Goal: Task Accomplishment & Management: Manage account settings

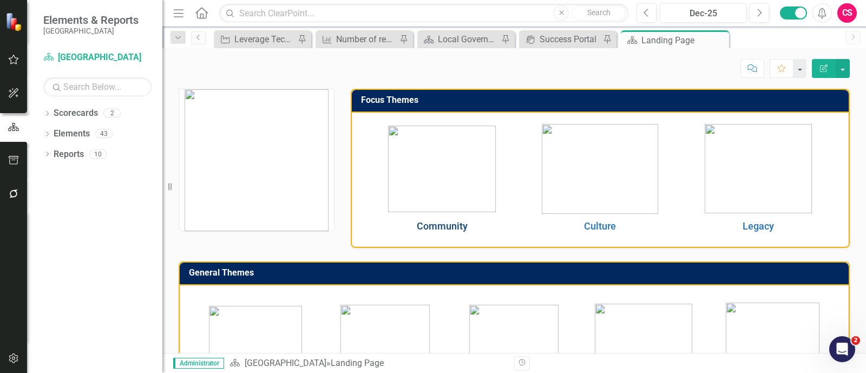
click at [444, 225] on link "Community" at bounding box center [442, 225] width 51 height 11
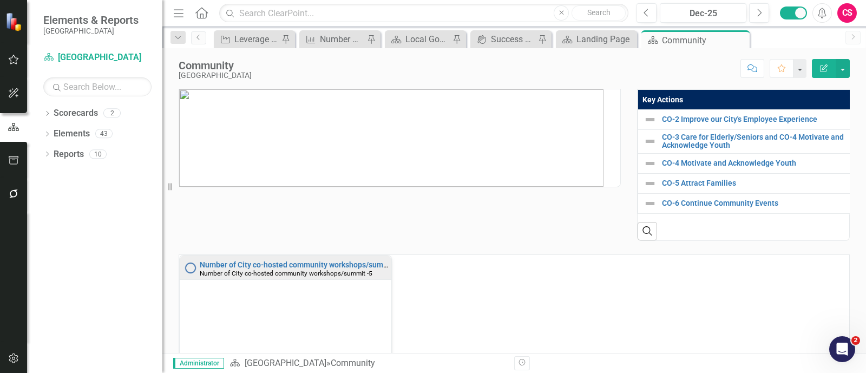
click at [462, 150] on img at bounding box center [391, 137] width 424 height 97
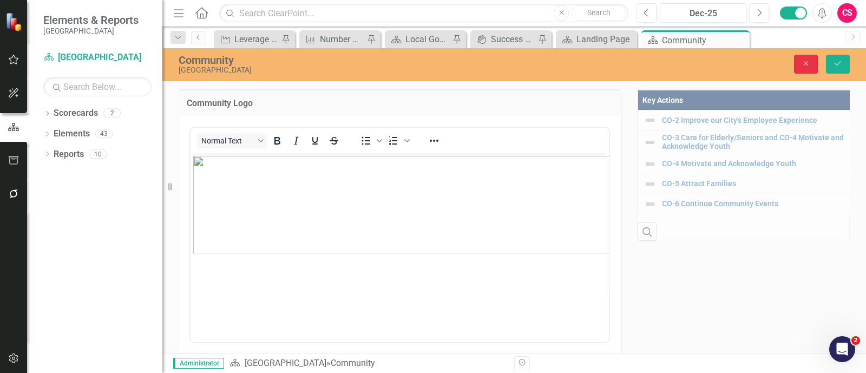
click at [804, 58] on button "Close" at bounding box center [806, 64] width 24 height 19
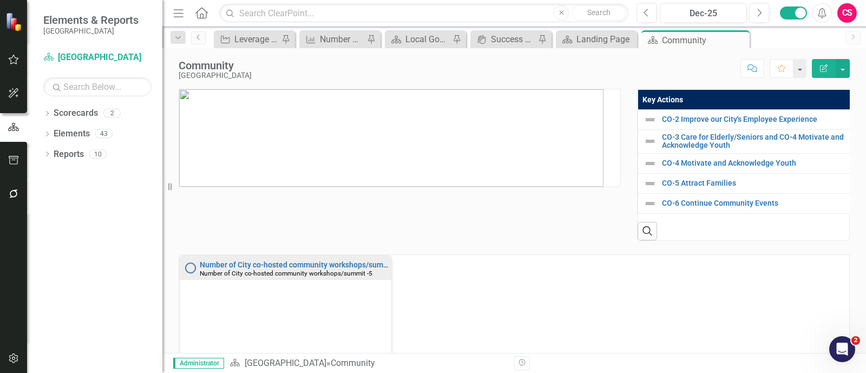
click at [515, 144] on img at bounding box center [391, 137] width 424 height 97
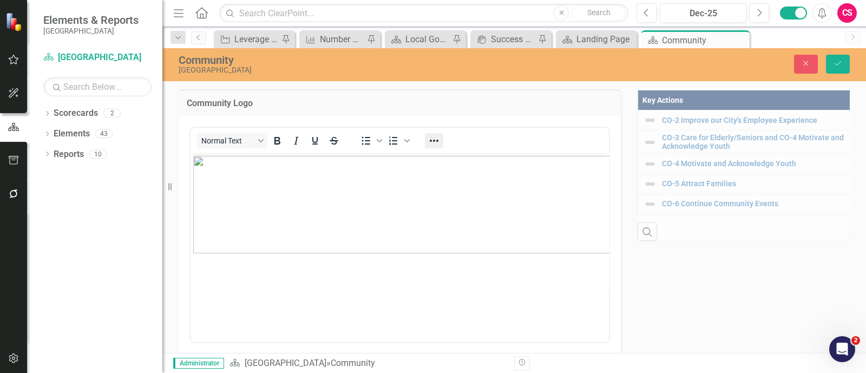
click at [429, 137] on icon "Reveal or hide additional toolbar items" at bounding box center [433, 140] width 13 height 13
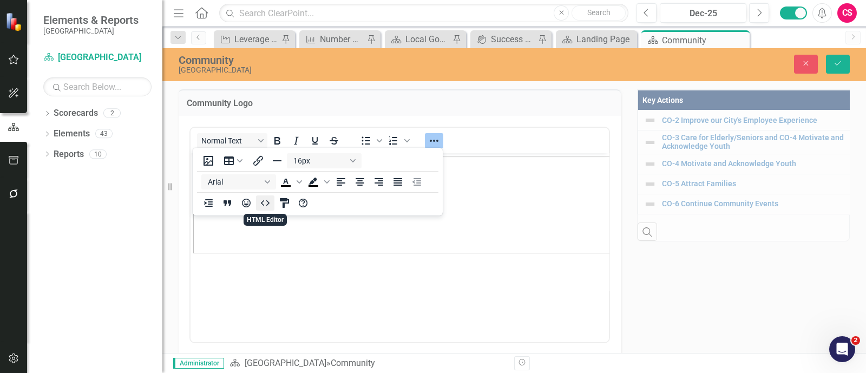
click at [259, 202] on icon "HTML Editor" at bounding box center [265, 202] width 13 height 13
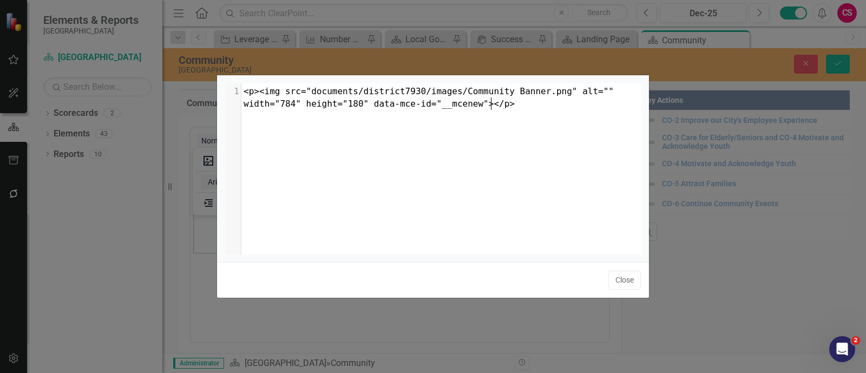
scroll to position [1, 0]
click at [289, 104] on span "<p><img src="documents/district7930/images/Community Banner.png" alt="" width="…" at bounding box center [430, 97] width 375 height 23
type textarea "width="784" height="180""
drag, startPoint x: 357, startPoint y: 104, endPoint x: 240, endPoint y: 103, distance: 117.4
click at [240, 103] on div "x 1 <p><img src="documents/district7930/images/Community Banner.png" alt="" wid…" at bounding box center [446, 181] width 443 height 197
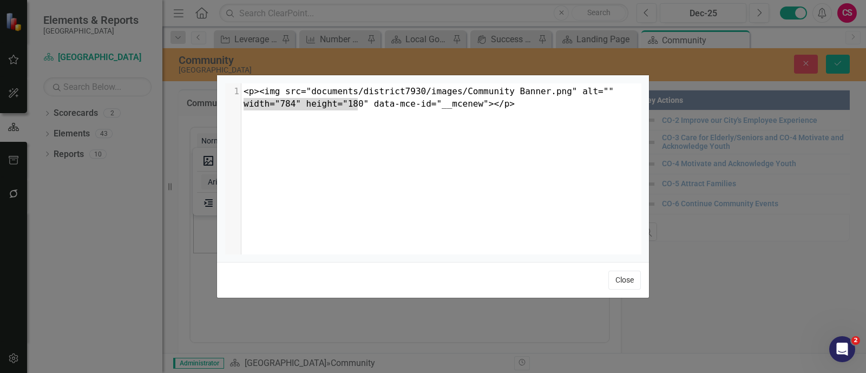
click at [617, 278] on button "Close" at bounding box center [624, 280] width 32 height 19
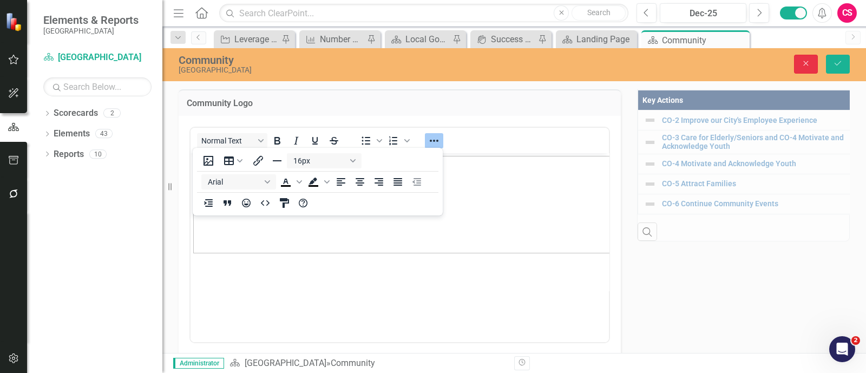
click at [811, 71] on button "Close" at bounding box center [806, 64] width 24 height 19
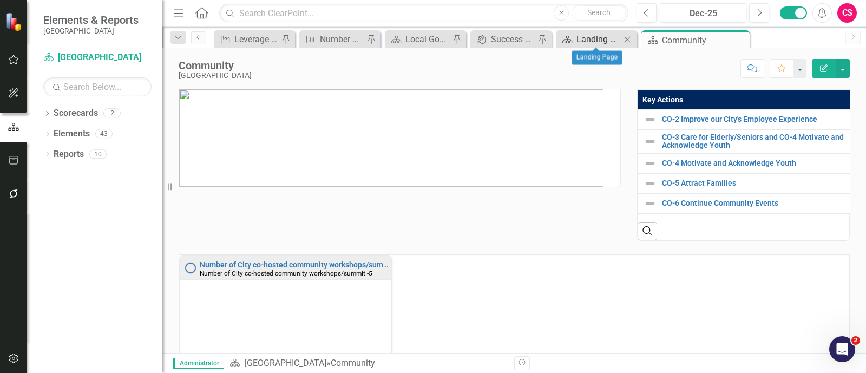
click at [604, 39] on div "Landing Page" at bounding box center [598, 39] width 44 height 14
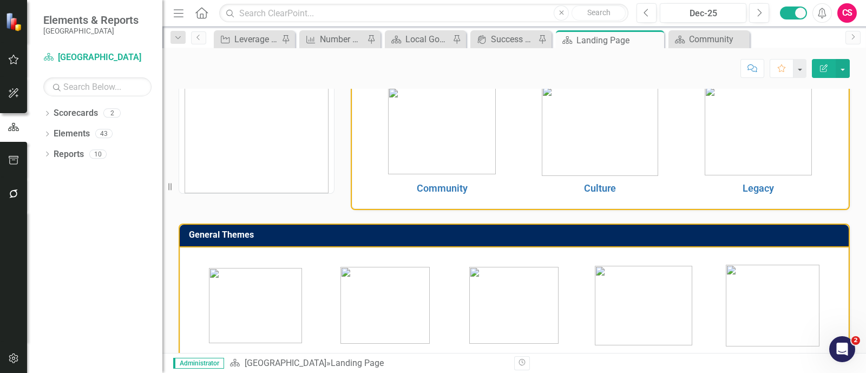
scroll to position [93, 0]
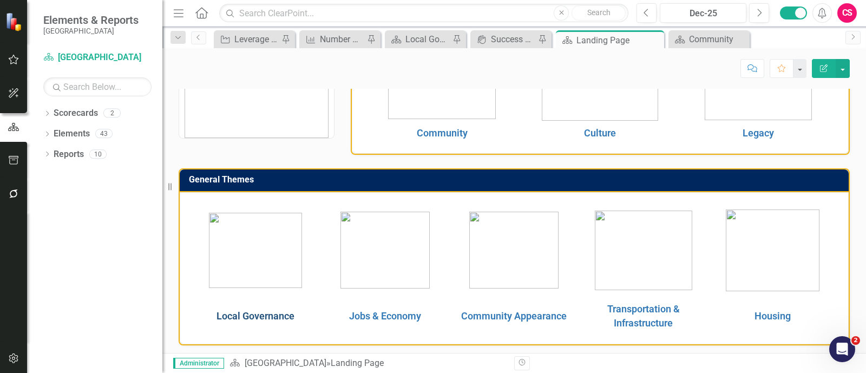
click at [259, 310] on link "Local Governance" at bounding box center [255, 315] width 78 height 11
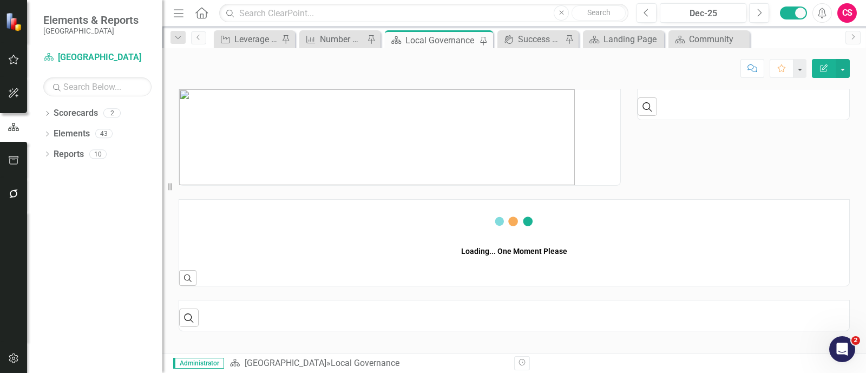
click at [444, 139] on img at bounding box center [376, 137] width 395 height 96
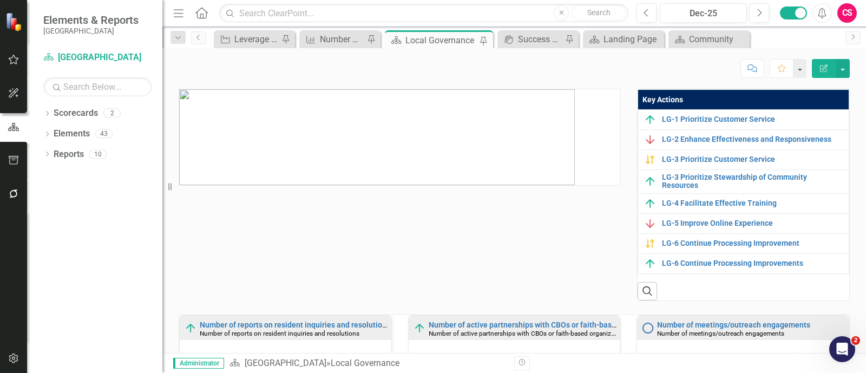
click at [444, 139] on img at bounding box center [376, 137] width 395 height 96
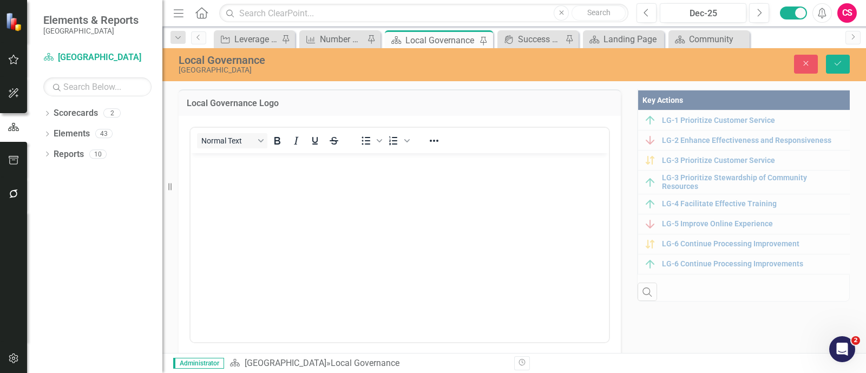
click at [421, 150] on div at bounding box center [433, 140] width 31 height 21
click at [430, 140] on icon "Reveal or hide additional toolbar items" at bounding box center [434, 141] width 9 height 2
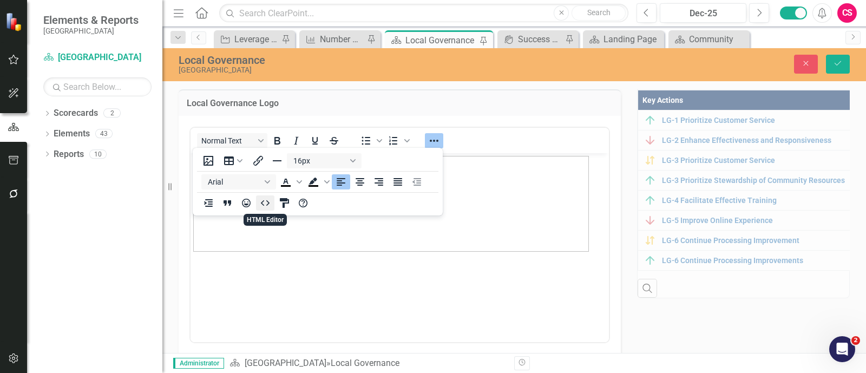
click at [261, 209] on button "HTML Editor" at bounding box center [265, 202] width 18 height 15
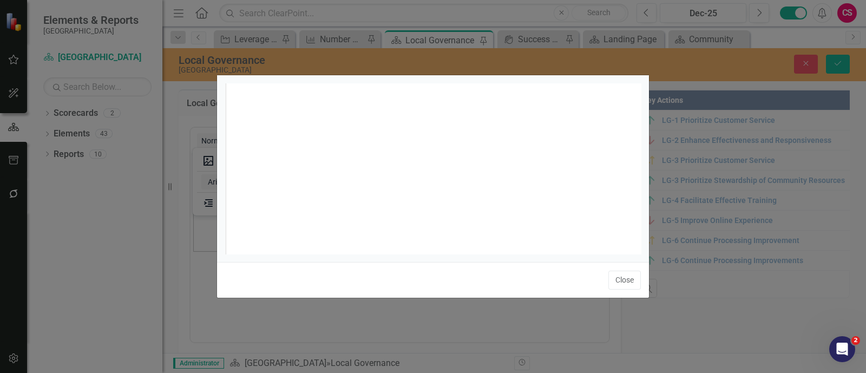
scroll to position [4, 0]
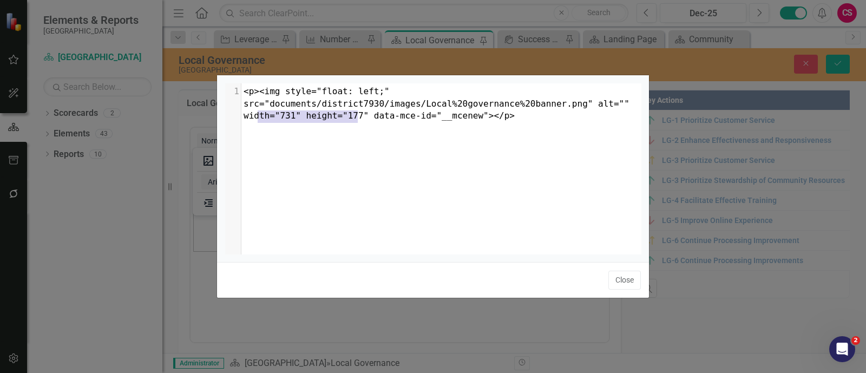
type textarea "width="731" height="177""
drag, startPoint x: 359, startPoint y: 116, endPoint x: 243, endPoint y: 114, distance: 115.3
click at [243, 114] on span "<p><img style="float: left;" src="documents/district7930/images/Local%20governa…" at bounding box center [438, 103] width 391 height 35
click at [436, 154] on div "x 1 <p><img style="float: left;" src="documents/district7930/images/Local%20gov…" at bounding box center [446, 181] width 443 height 197
click at [614, 280] on button "Close" at bounding box center [624, 280] width 32 height 19
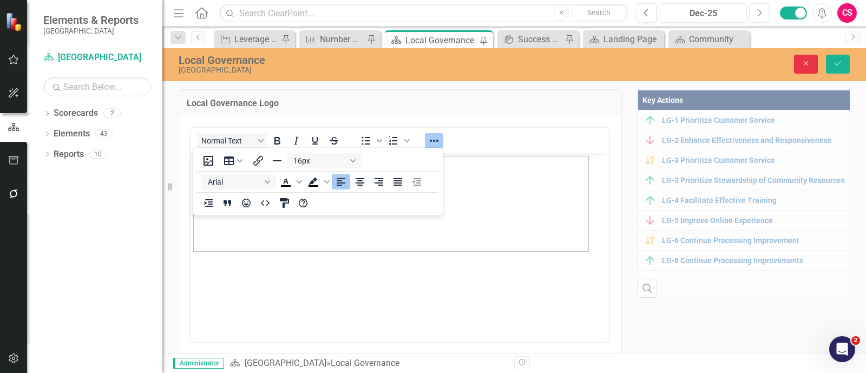
click at [801, 55] on button "Close" at bounding box center [806, 64] width 24 height 19
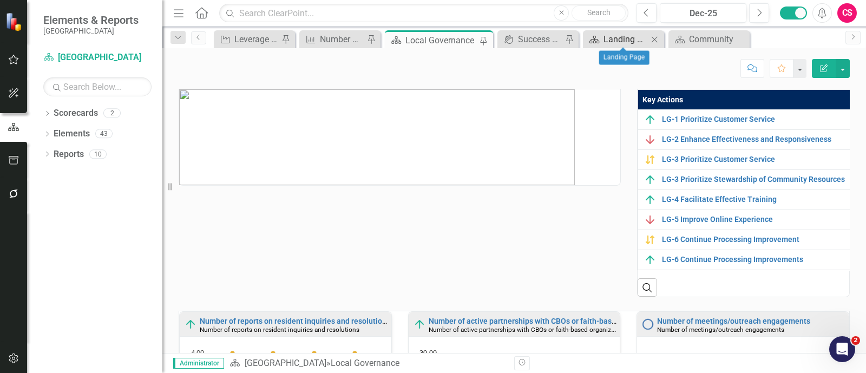
click at [630, 44] on div "Landing Page" at bounding box center [625, 39] width 44 height 14
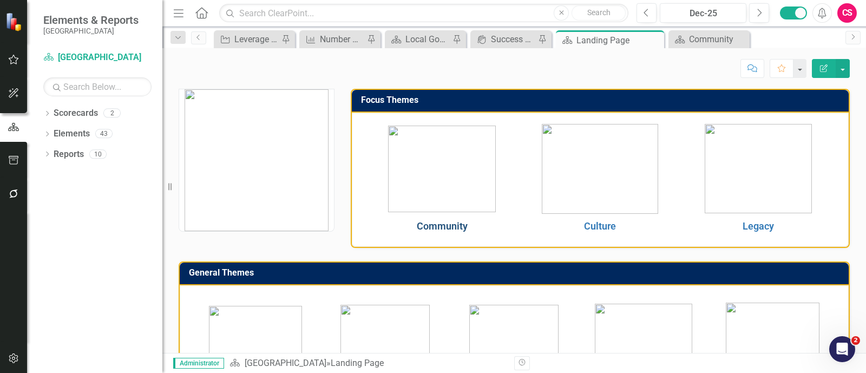
click at [445, 226] on link "Community" at bounding box center [442, 225] width 51 height 11
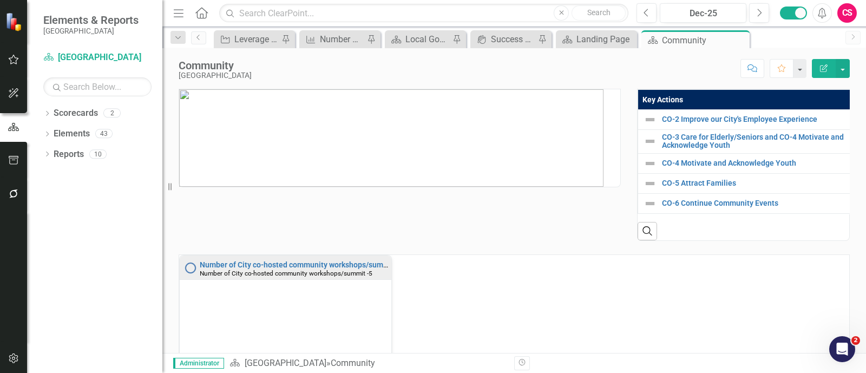
click at [411, 174] on img at bounding box center [391, 137] width 424 height 97
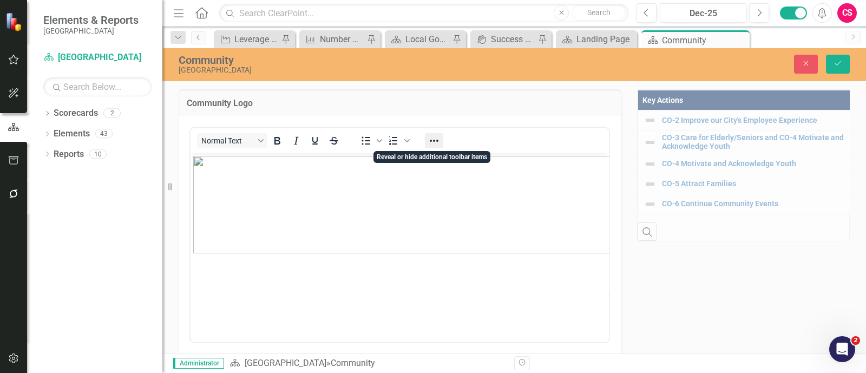
click at [435, 140] on icon "Reveal or hide additional toolbar items" at bounding box center [433, 140] width 13 height 13
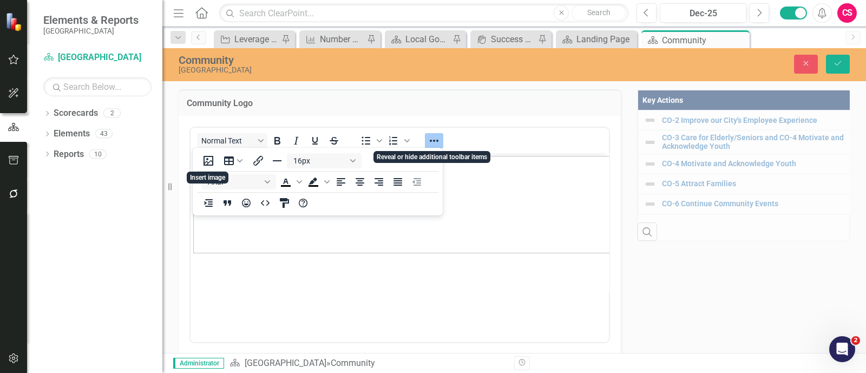
click at [435, 140] on icon "Reveal or hide additional toolbar items" at bounding box center [433, 140] width 13 height 13
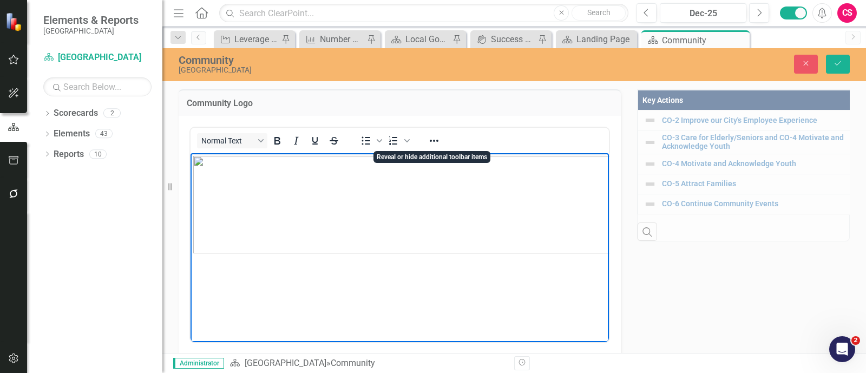
click at [503, 193] on img "Rich Text Area. Press ALT-0 for help." at bounding box center [405, 203] width 424 height 97
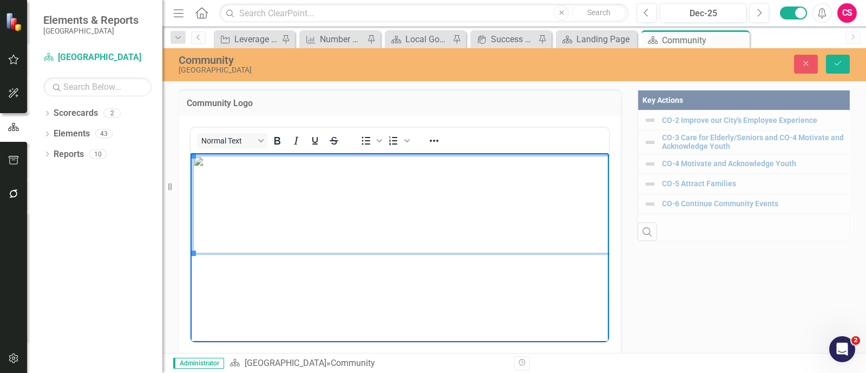
scroll to position [0, 16]
drag, startPoint x: 599, startPoint y: 253, endPoint x: 573, endPoint y: 234, distance: 32.1
drag, startPoint x: 598, startPoint y: 250, endPoint x: 797, endPoint y: 407, distance: 254.2
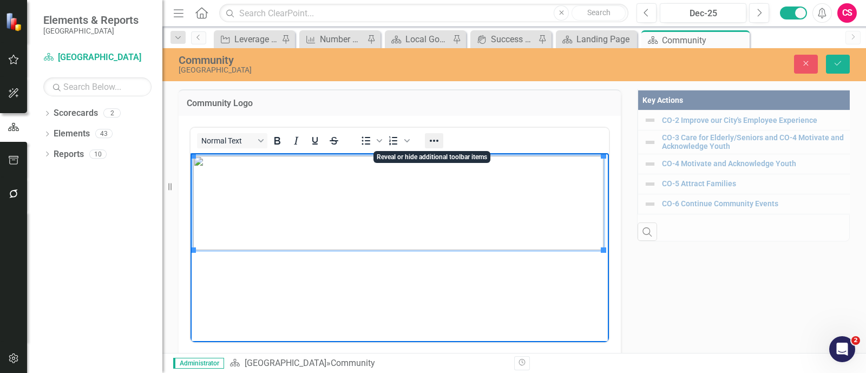
click at [428, 144] on icon "Reveal or hide additional toolbar items" at bounding box center [433, 140] width 13 height 13
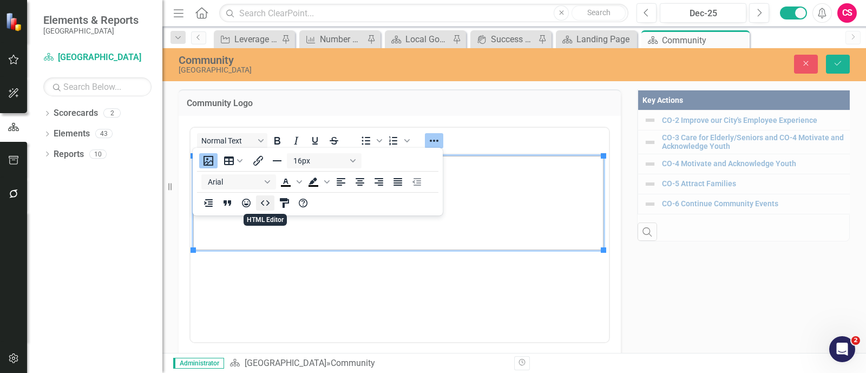
click at [265, 204] on icon "HTML Editor" at bounding box center [265, 202] width 13 height 13
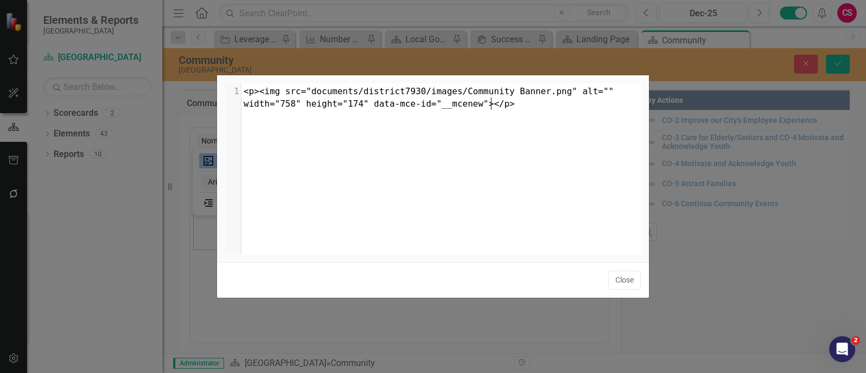
scroll to position [4, 0]
click at [352, 109] on pre "<p><img src="documents/district7930/images/Community Banner.png" alt="" width="…" at bounding box center [444, 97] width 407 height 25
type textarea "7"
click at [633, 289] on button "Close" at bounding box center [624, 280] width 32 height 19
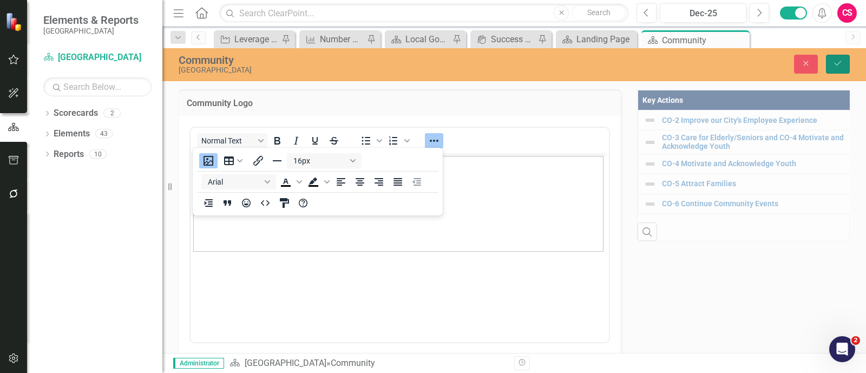
click at [839, 60] on icon "Save" at bounding box center [838, 64] width 10 height 8
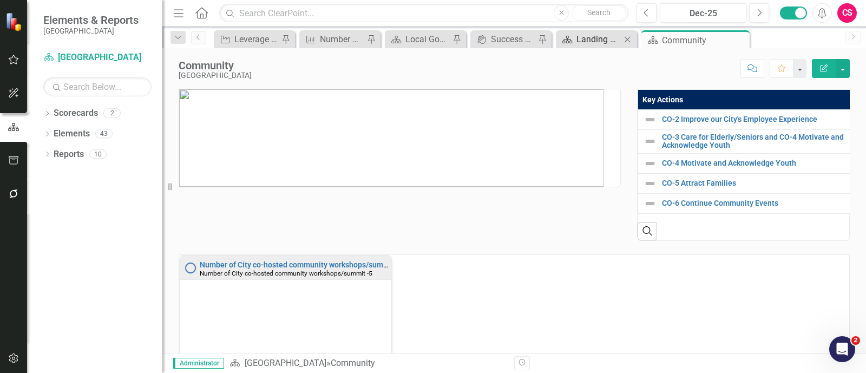
click at [589, 43] on div "Landing Page" at bounding box center [598, 39] width 44 height 14
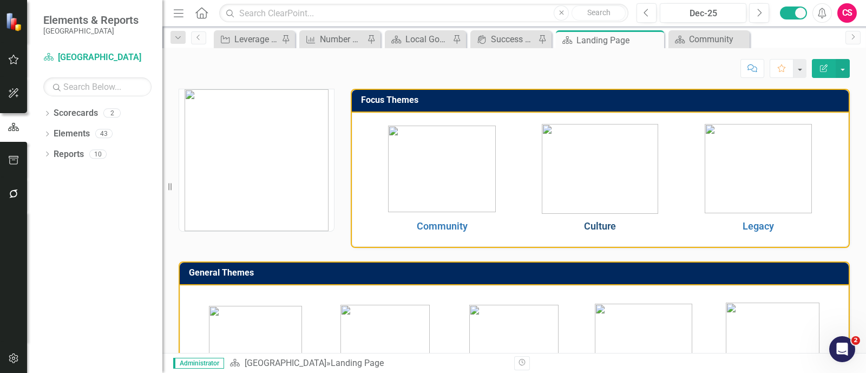
click at [609, 223] on link "Culture" at bounding box center [600, 225] width 32 height 11
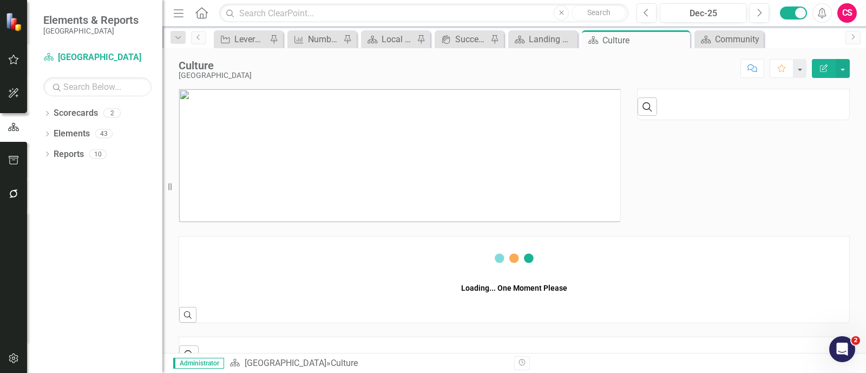
click at [459, 128] on img at bounding box center [399, 155] width 441 height 133
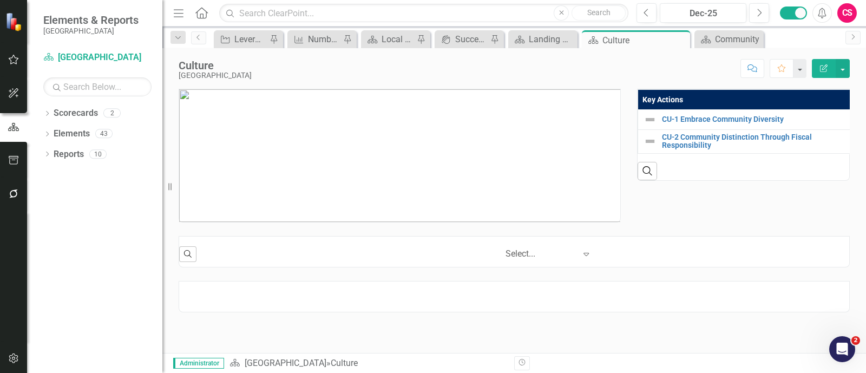
click at [459, 128] on img at bounding box center [399, 155] width 441 height 133
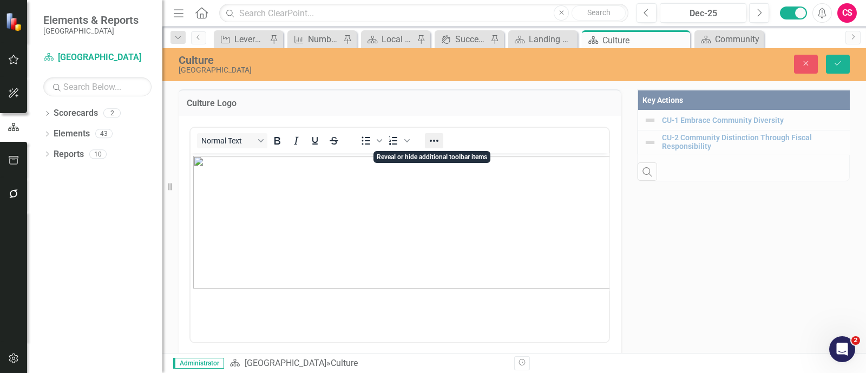
click at [439, 140] on icon "Reveal or hide additional toolbar items" at bounding box center [433, 140] width 13 height 13
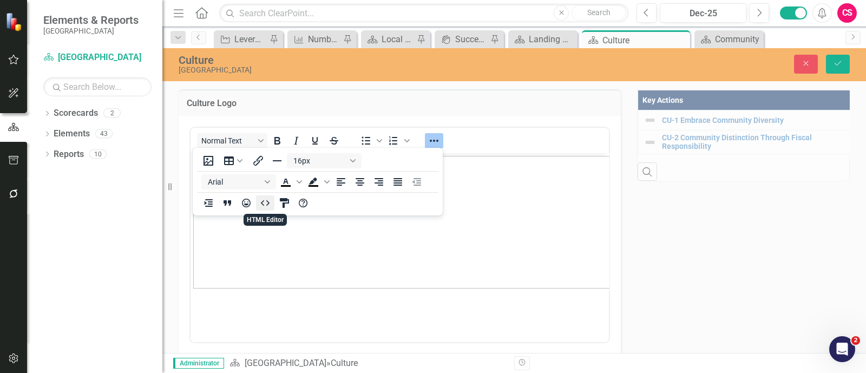
click at [267, 209] on icon "HTML Editor" at bounding box center [265, 202] width 13 height 13
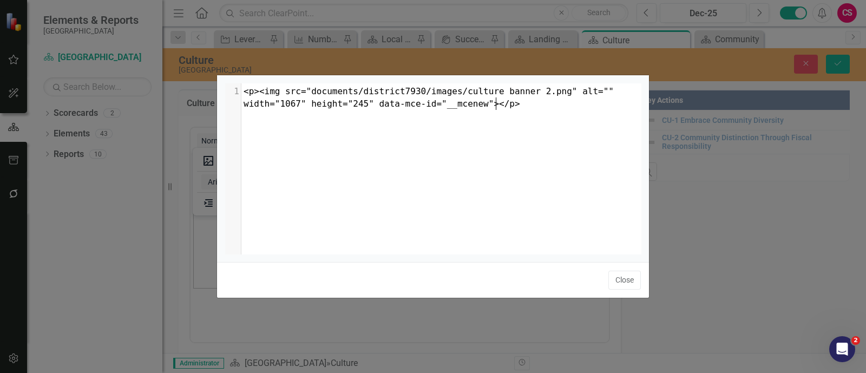
scroll to position [4, 0]
click at [618, 270] on div "Close" at bounding box center [433, 280] width 432 height 36
click at [622, 278] on button "Close" at bounding box center [624, 280] width 32 height 19
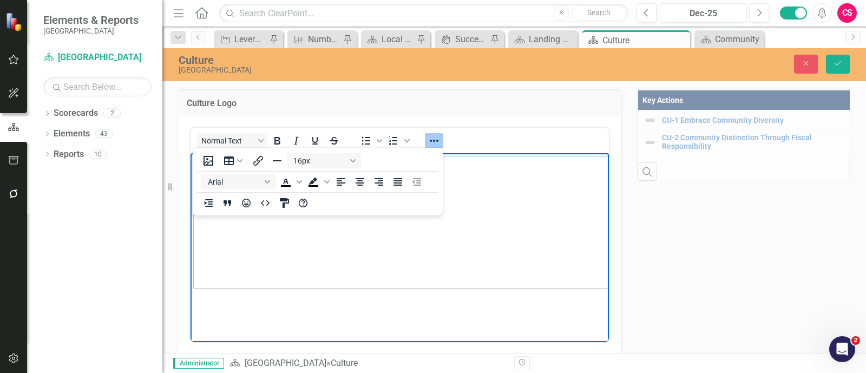
click at [338, 258] on img "Rich Text Area. Press ALT-0 for help." at bounding box center [481, 221] width 577 height 133
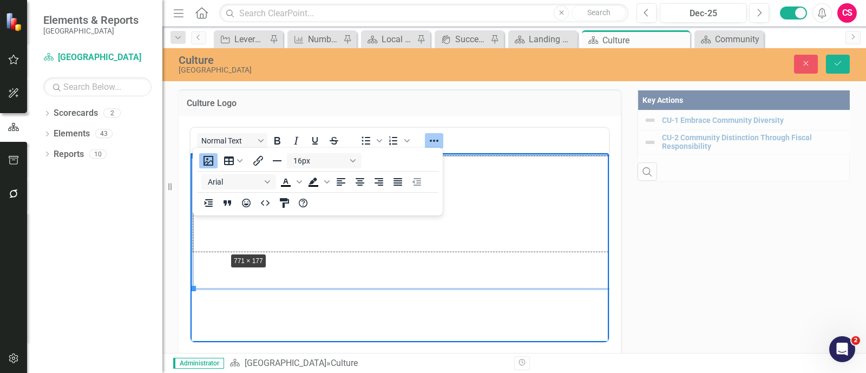
drag, startPoint x: 193, startPoint y: 287, endPoint x: 234, endPoint y: 241, distance: 61.7
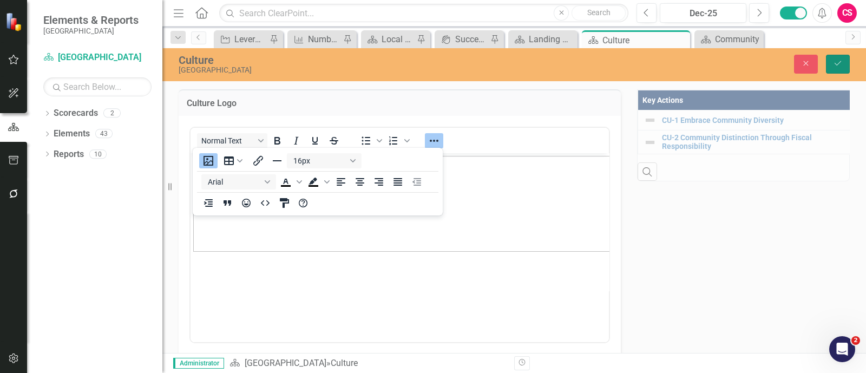
click at [830, 61] on button "Save" at bounding box center [838, 64] width 24 height 19
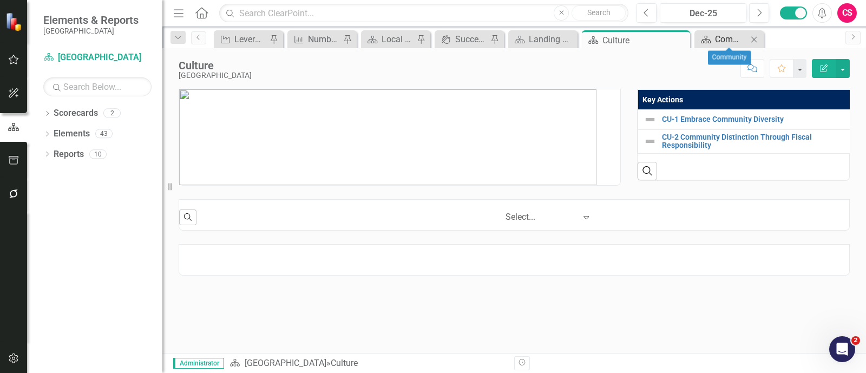
click at [735, 36] on div "Community" at bounding box center [731, 39] width 32 height 14
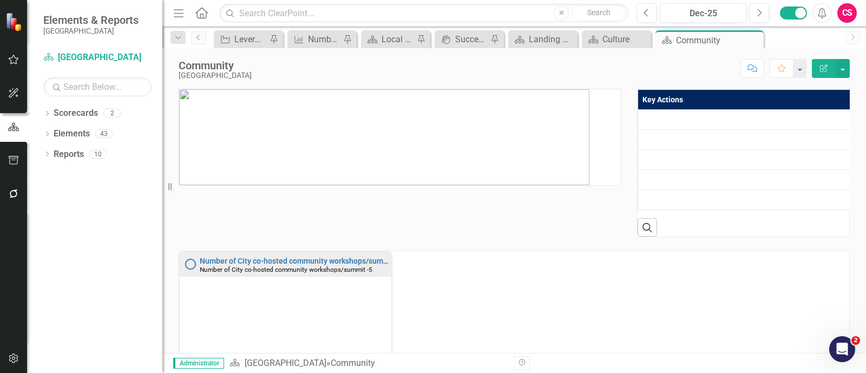
click at [320, 180] on img at bounding box center [384, 137] width 410 height 96
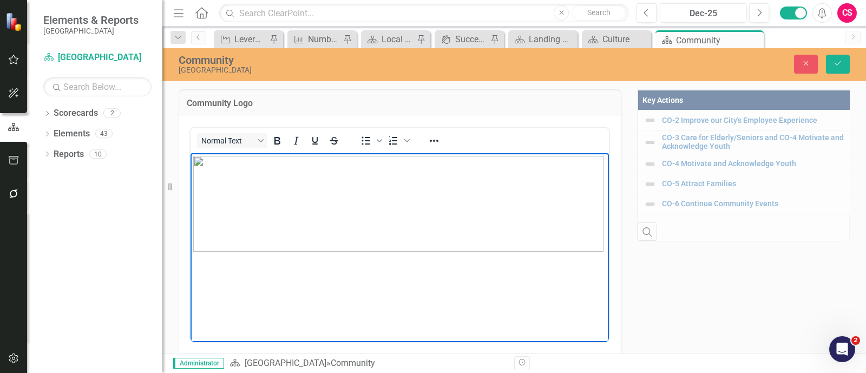
click at [305, 206] on img "Rich Text Area. Press ALT-0 for help." at bounding box center [398, 203] width 410 height 96
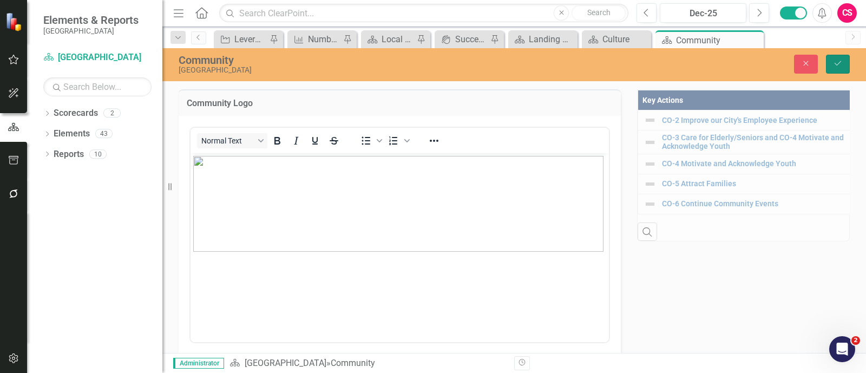
click at [841, 64] on icon "Save" at bounding box center [838, 64] width 10 height 8
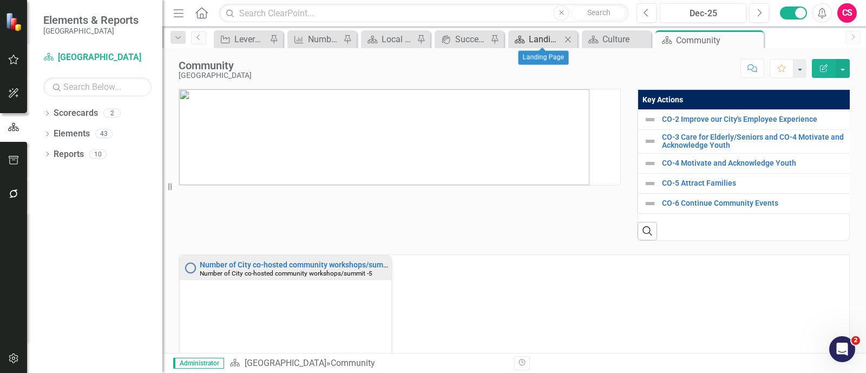
click at [529, 40] on div "Landing Page" at bounding box center [545, 39] width 32 height 14
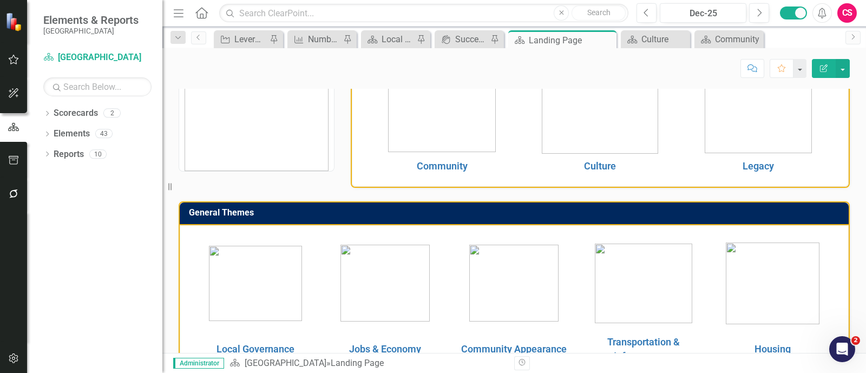
scroll to position [75, 0]
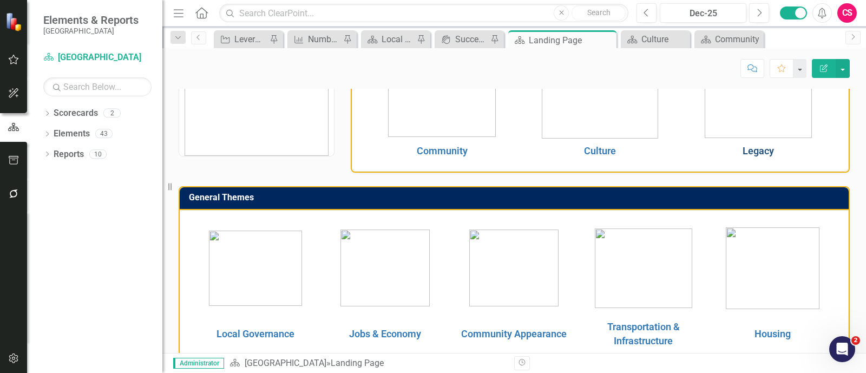
click at [764, 150] on link "Legacy" at bounding box center [757, 150] width 31 height 11
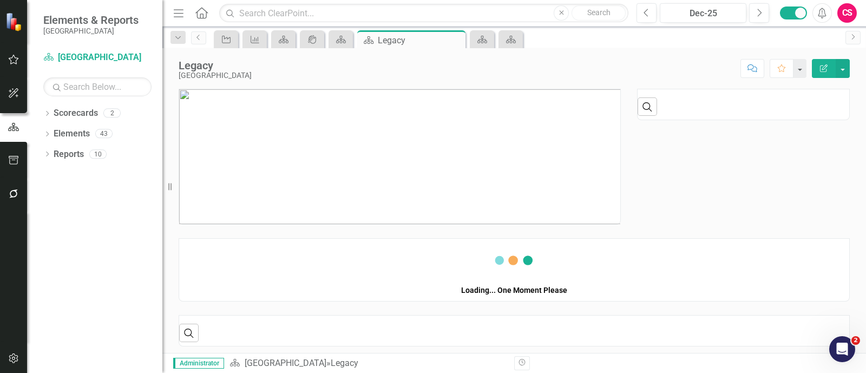
click at [472, 120] on img at bounding box center [399, 156] width 441 height 135
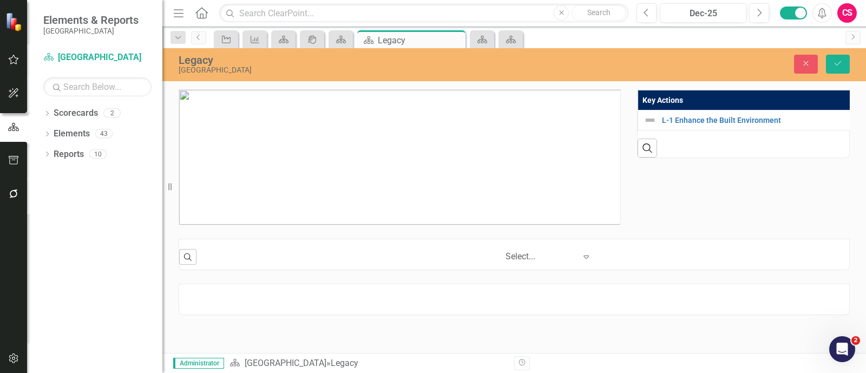
click at [510, 182] on img at bounding box center [399, 157] width 441 height 135
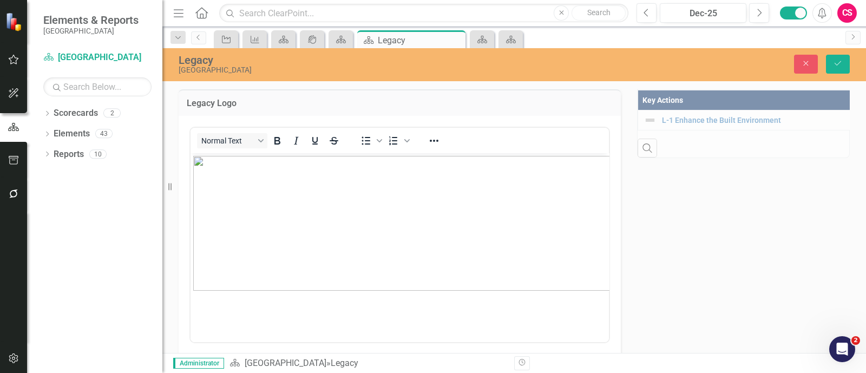
click at [306, 225] on img "Rich Text Area. Press ALT-0 for help." at bounding box center [486, 222] width 586 height 135
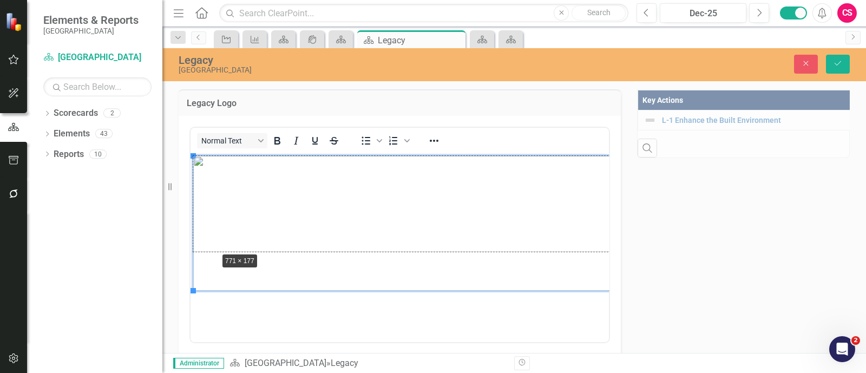
drag, startPoint x: 193, startPoint y: 288, endPoint x: 222, endPoint y: 239, distance: 57.1
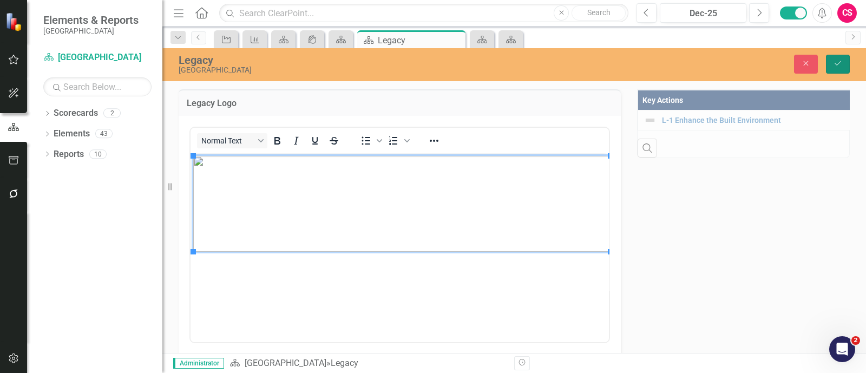
click at [841, 62] on icon "Save" at bounding box center [838, 64] width 10 height 8
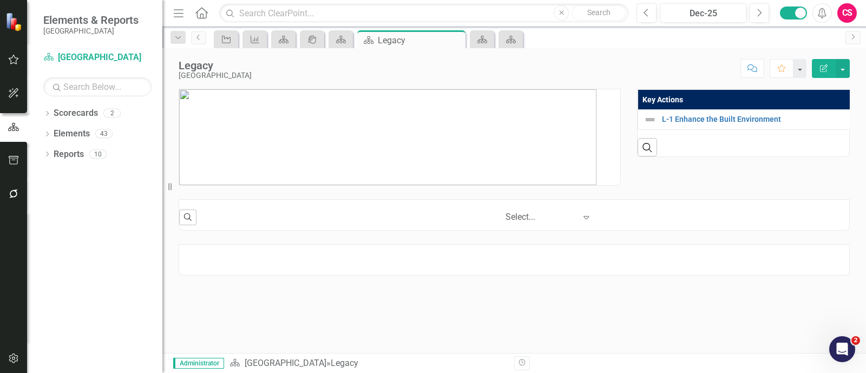
click at [206, 16] on icon at bounding box center [201, 12] width 12 height 11
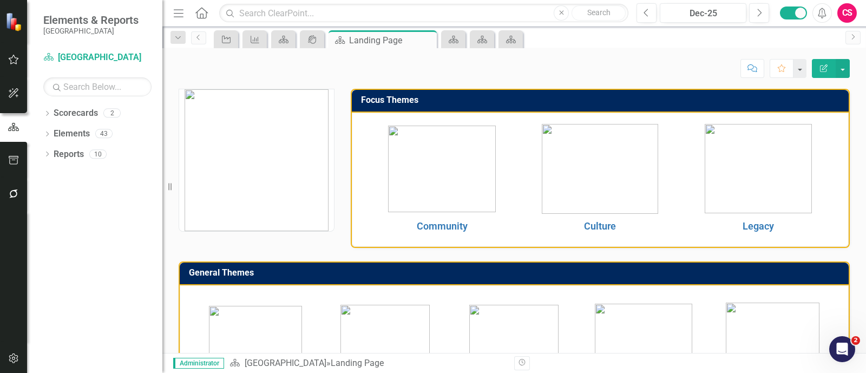
scroll to position [177, 0]
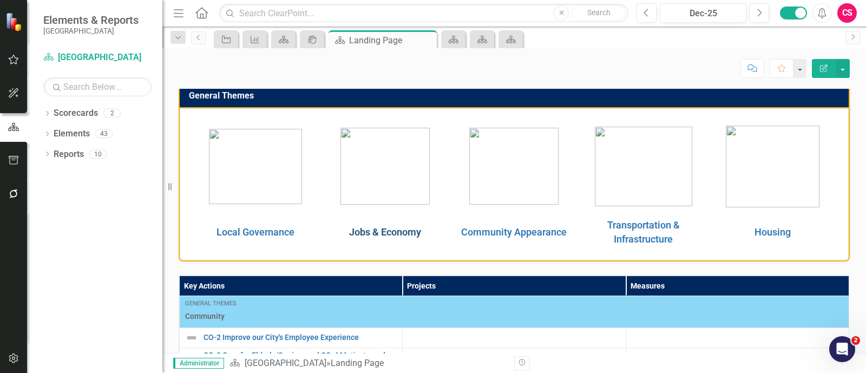
click at [394, 232] on link "Jobs & Economy" at bounding box center [385, 231] width 72 height 11
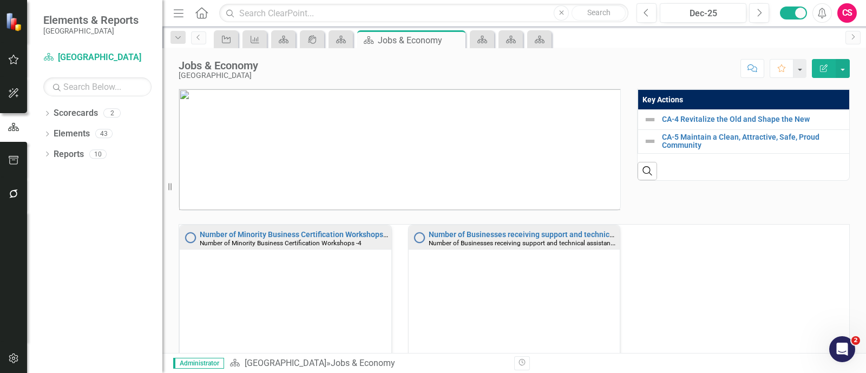
click at [446, 131] on img at bounding box center [399, 149] width 441 height 121
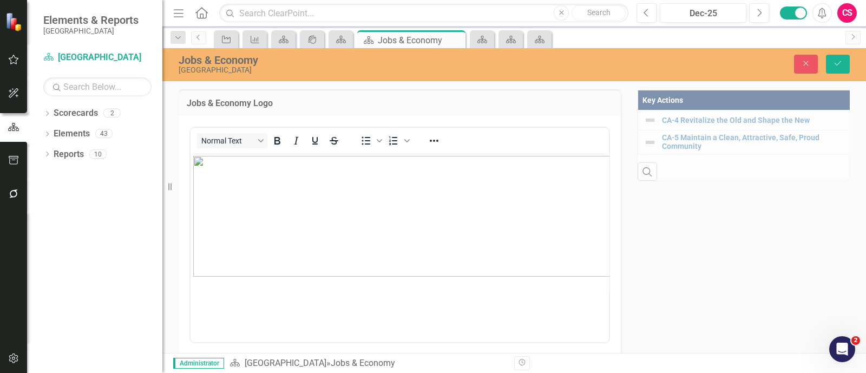
click at [332, 204] on img "Rich Text Area. Press ALT-0 for help." at bounding box center [455, 215] width 525 height 121
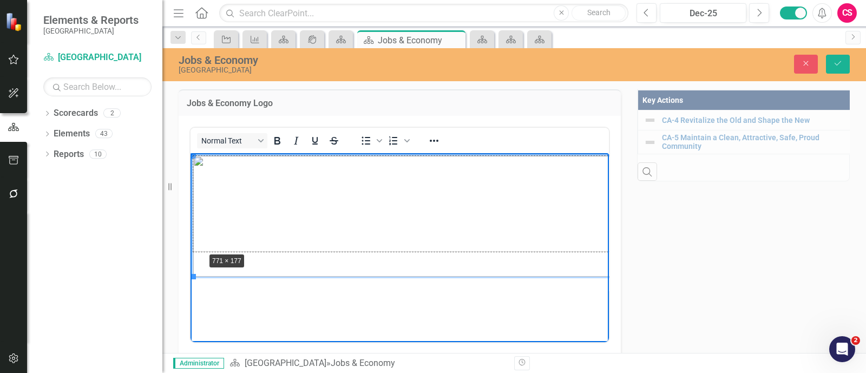
drag, startPoint x: 193, startPoint y: 278, endPoint x: 207, endPoint y: 248, distance: 33.2
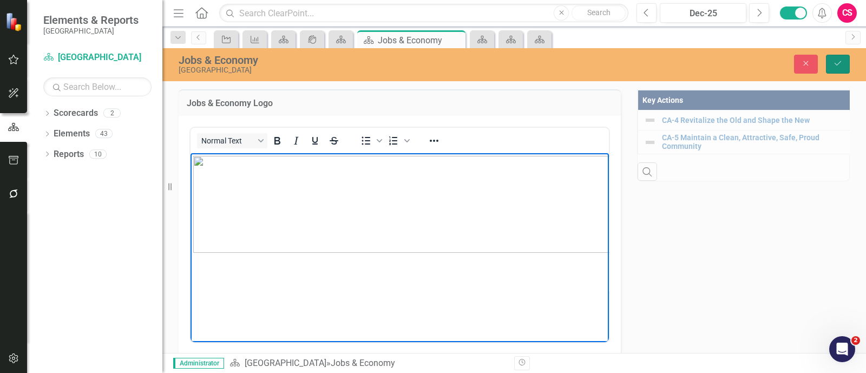
click at [845, 70] on button "Save" at bounding box center [838, 64] width 24 height 19
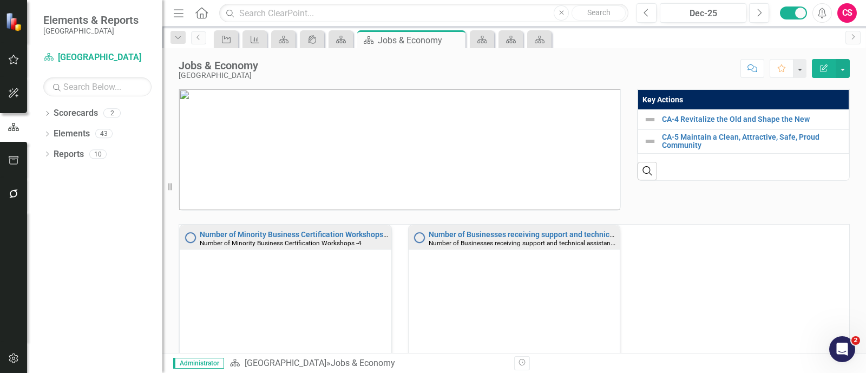
click at [782, 177] on div "Search" at bounding box center [743, 167] width 212 height 27
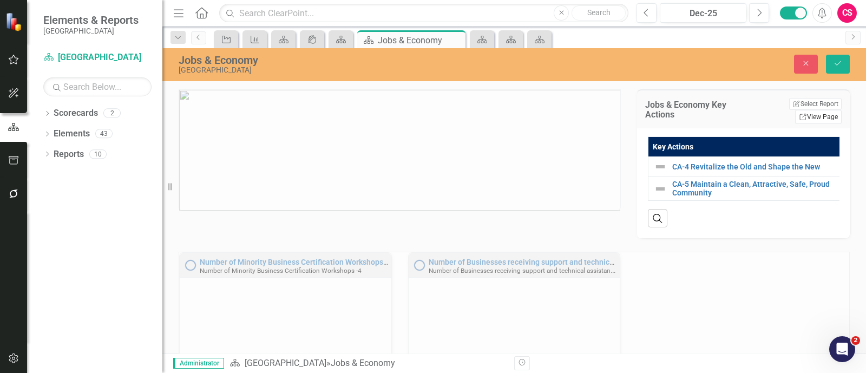
click at [816, 111] on link "Link View Page" at bounding box center [818, 117] width 47 height 14
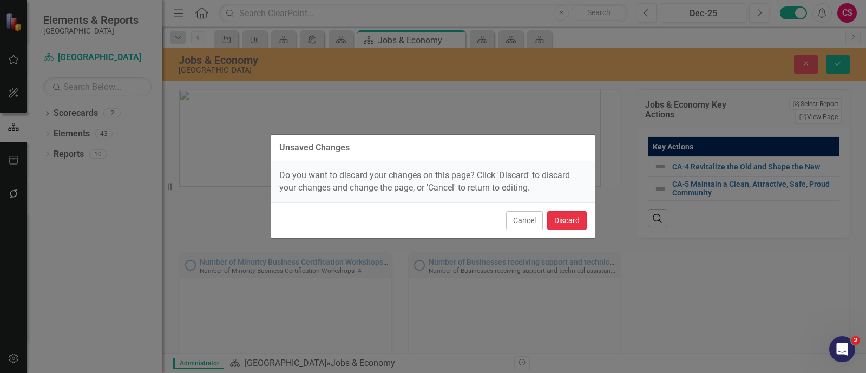
click at [582, 216] on button "Discard" at bounding box center [566, 220] width 39 height 19
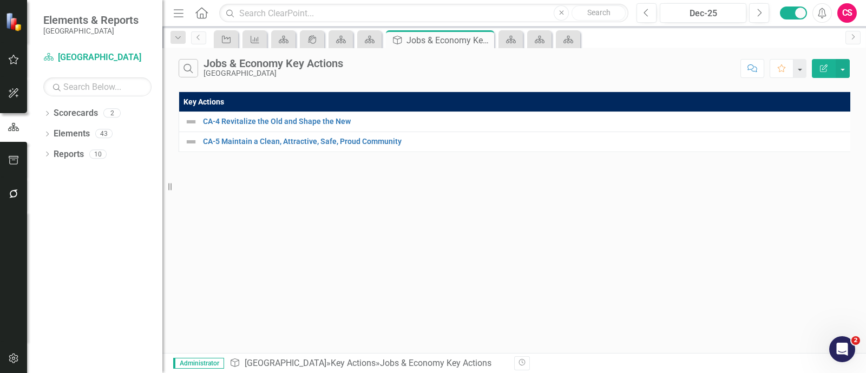
click at [825, 65] on icon "button" at bounding box center [824, 68] width 8 height 8
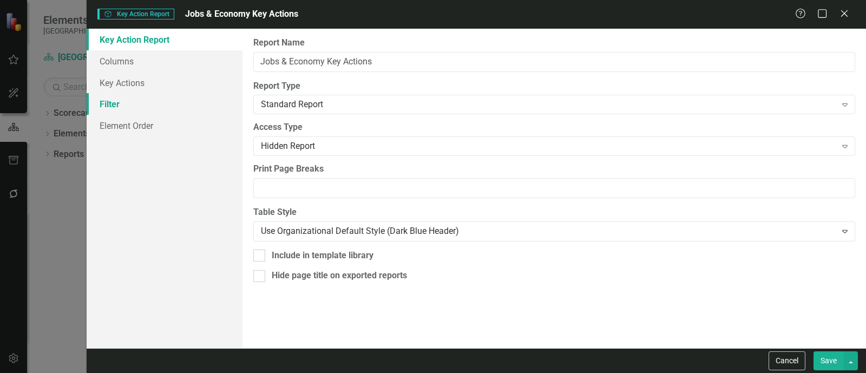
click at [200, 102] on link "Filter" at bounding box center [165, 104] width 156 height 22
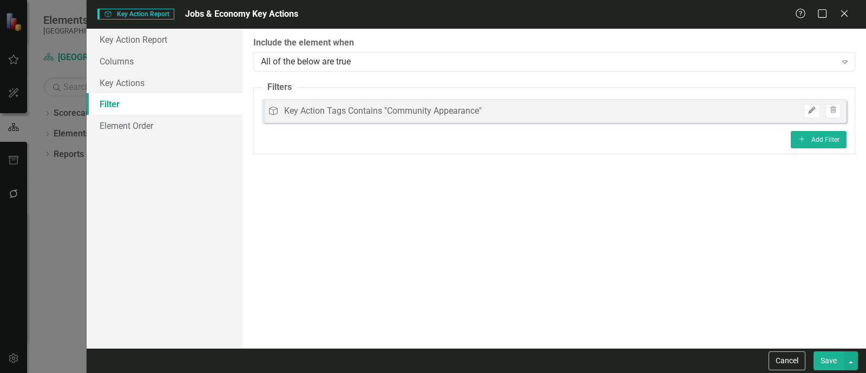
click at [813, 109] on icon "Edit" at bounding box center [811, 110] width 8 height 6
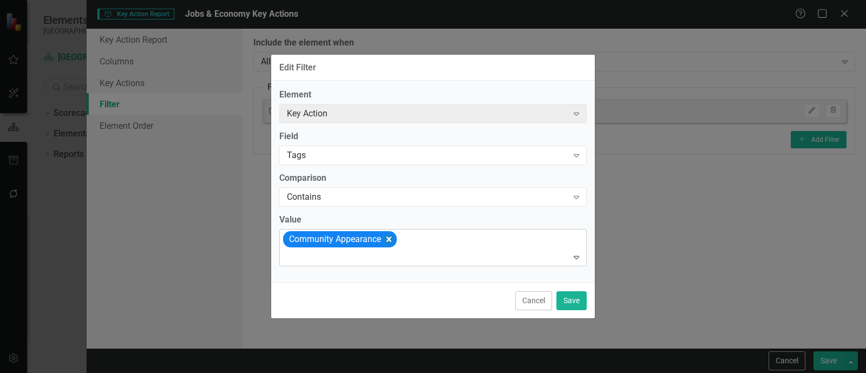
click at [386, 233] on icon "Remove [object Object]" at bounding box center [389, 240] width 10 height 14
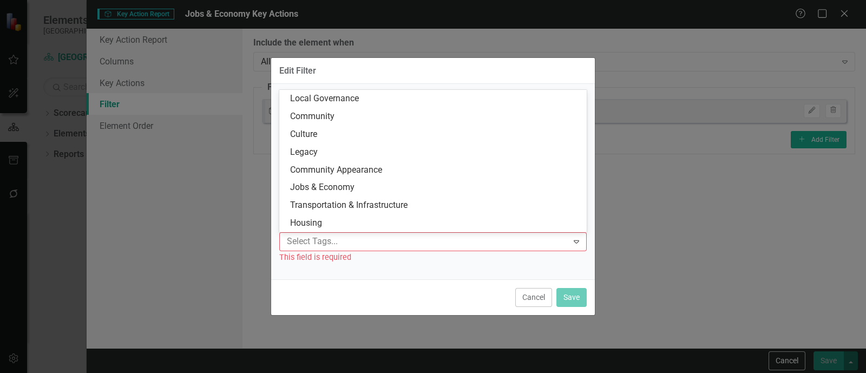
click at [386, 240] on div at bounding box center [424, 241] width 285 height 15
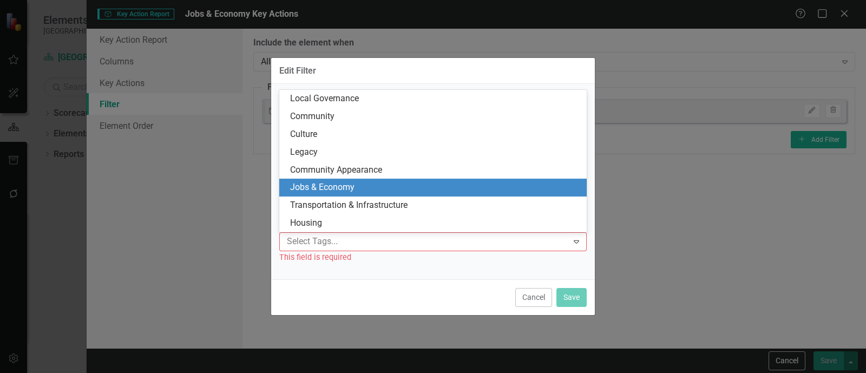
click at [378, 183] on div "Jobs & Economy" at bounding box center [435, 187] width 290 height 12
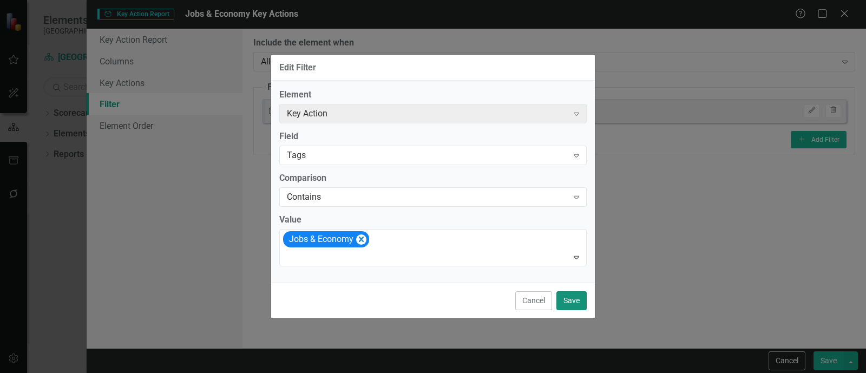
click at [583, 299] on button "Save" at bounding box center [571, 300] width 30 height 19
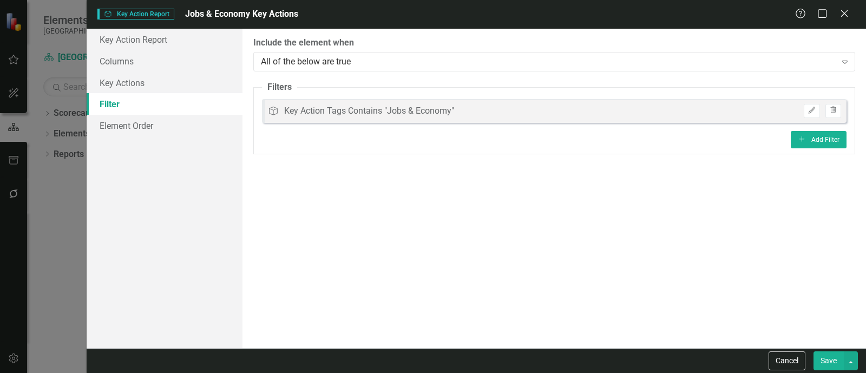
click at [828, 353] on button "Save" at bounding box center [828, 360] width 30 height 19
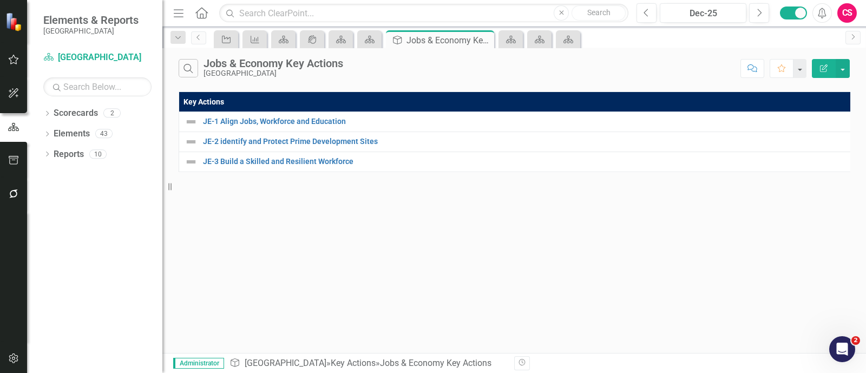
click at [205, 15] on icon "Home" at bounding box center [201, 12] width 14 height 11
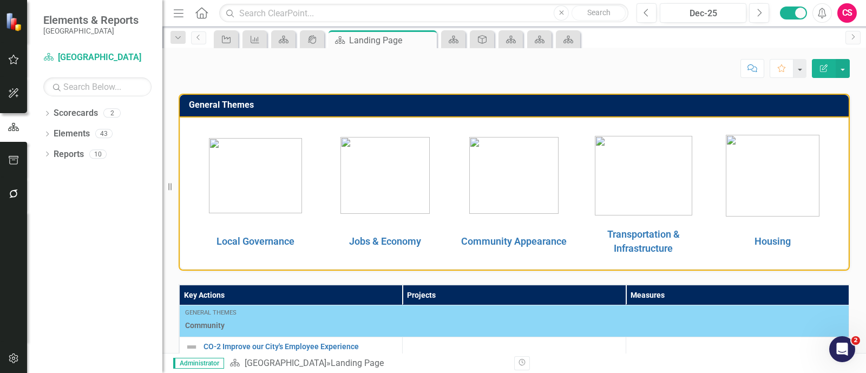
scroll to position [168, 0]
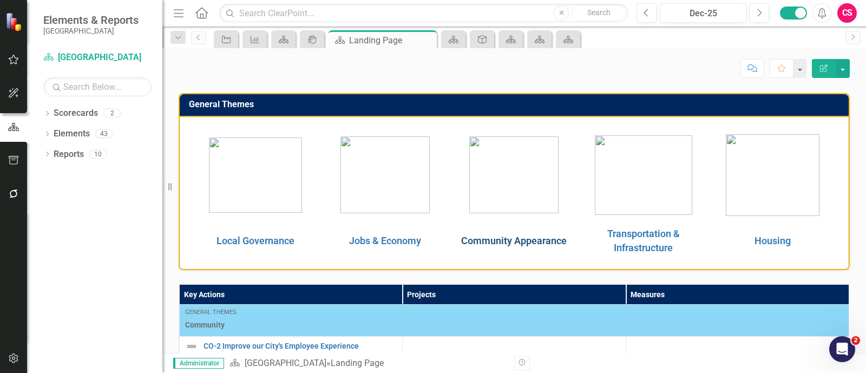
click at [506, 236] on link "Community Appearance" at bounding box center [513, 240] width 105 height 11
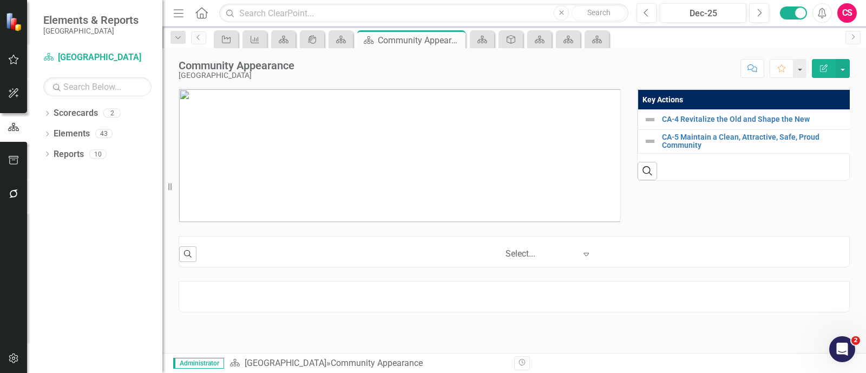
click at [520, 143] on img at bounding box center [399, 155] width 441 height 133
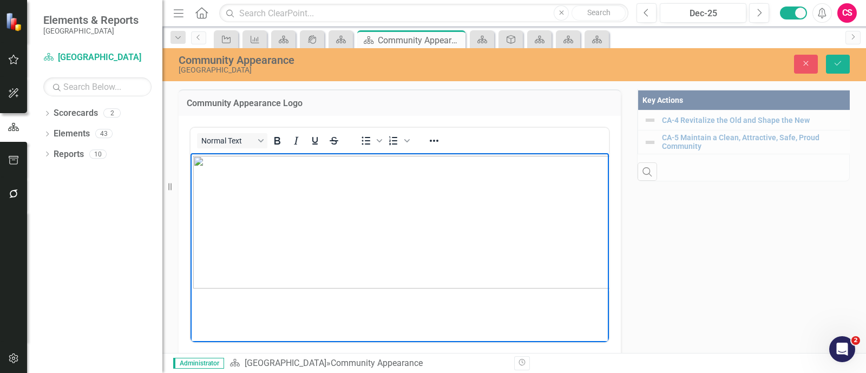
click at [513, 243] on img "Rich Text Area. Press ALT-0 for help." at bounding box center [481, 221] width 577 height 133
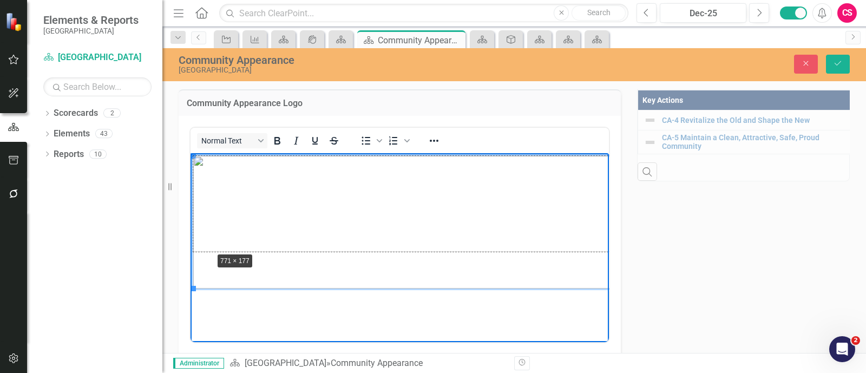
drag, startPoint x: 193, startPoint y: 286, endPoint x: 217, endPoint y: 240, distance: 52.5
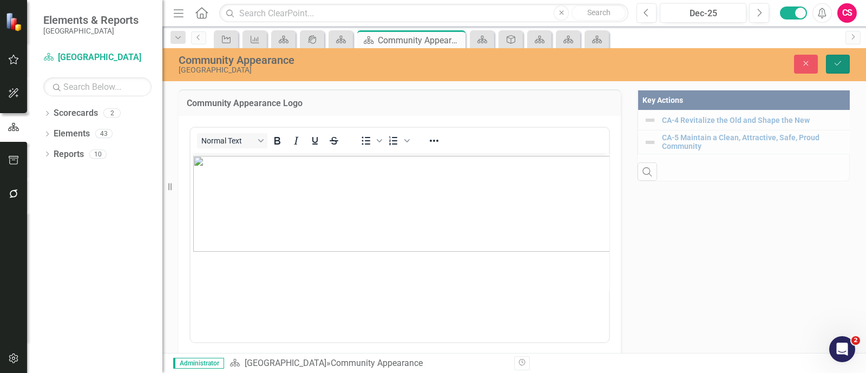
click at [836, 62] on icon "Save" at bounding box center [838, 64] width 10 height 8
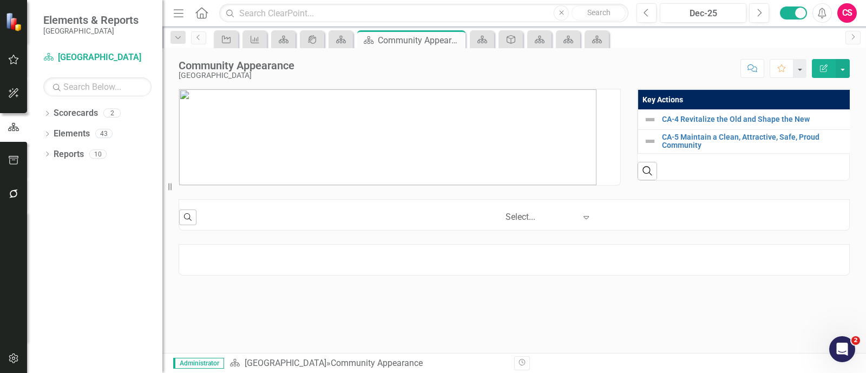
click at [200, 16] on icon "Home" at bounding box center [201, 12] width 14 height 11
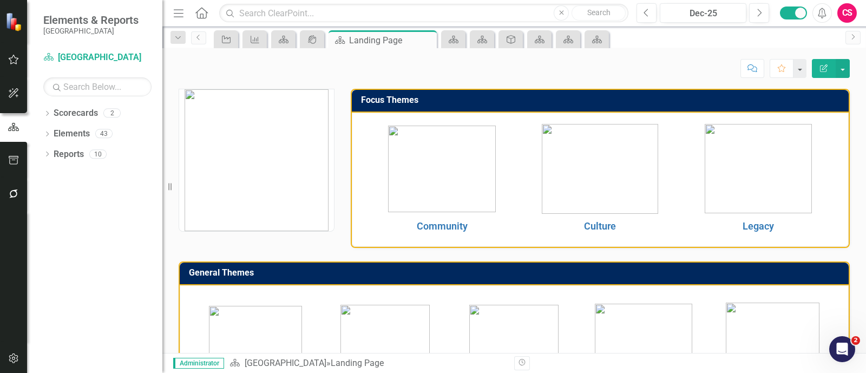
scroll to position [123, 0]
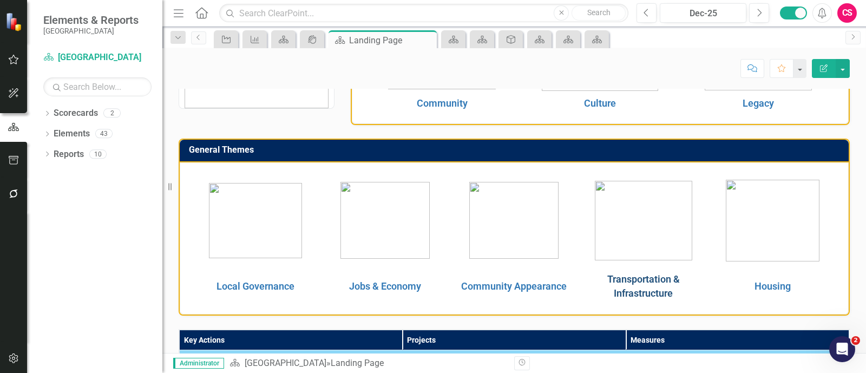
click at [654, 277] on link "Transportation & Infrastructure" at bounding box center [643, 285] width 72 height 25
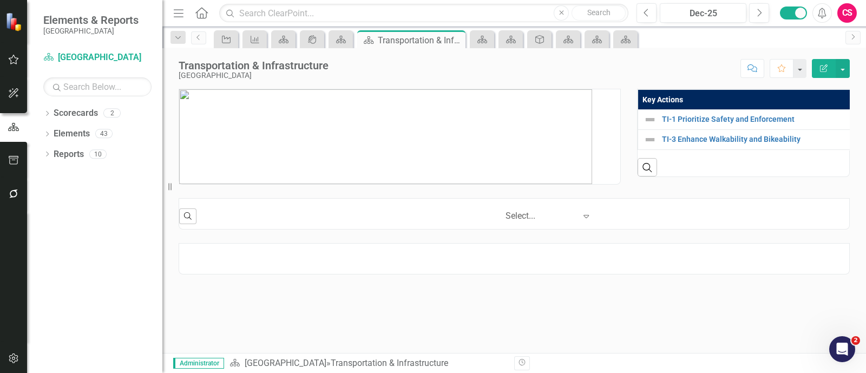
click at [505, 143] on img at bounding box center [385, 136] width 413 height 95
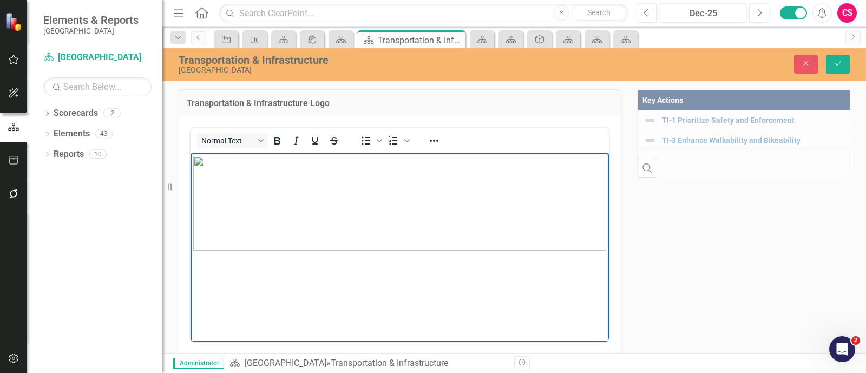
click at [263, 203] on img "Rich Text Area. Press ALT-0 for help." at bounding box center [399, 202] width 413 height 95
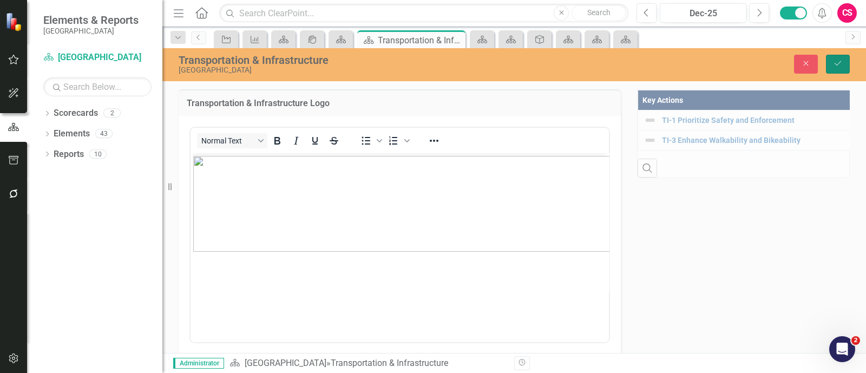
click at [834, 61] on icon "Save" at bounding box center [838, 64] width 10 height 8
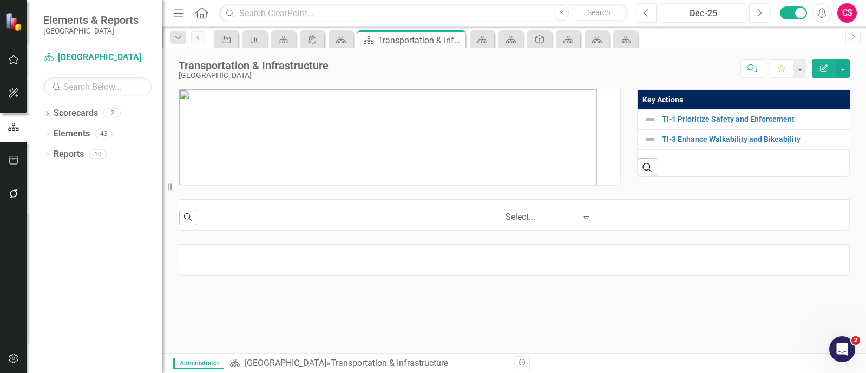
click at [201, 15] on icon "Home" at bounding box center [201, 12] width 14 height 11
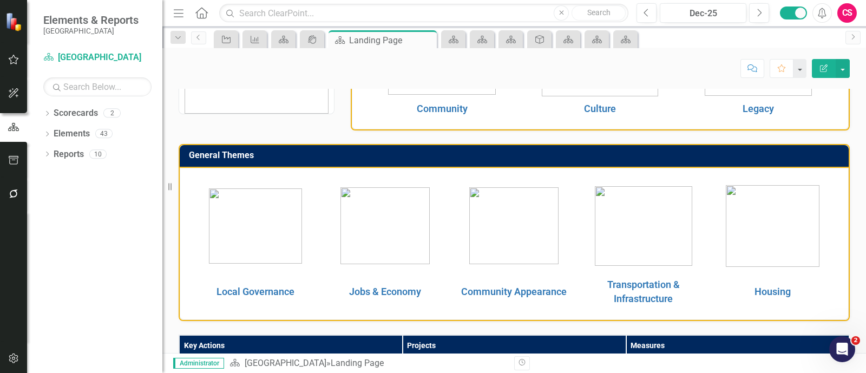
scroll to position [154, 0]
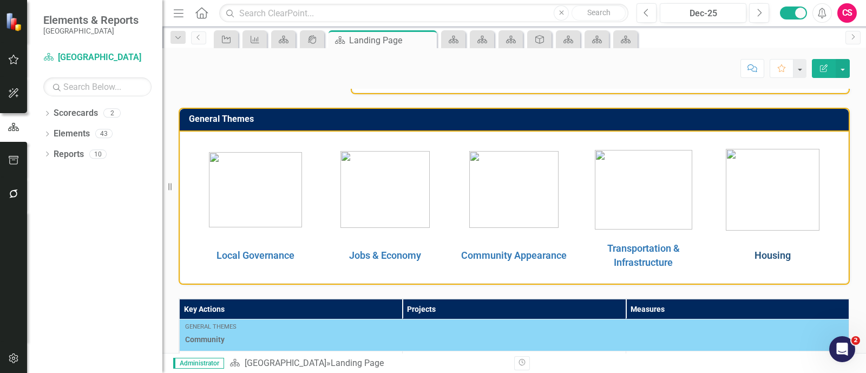
click at [781, 255] on link "Housing" at bounding box center [772, 254] width 36 height 11
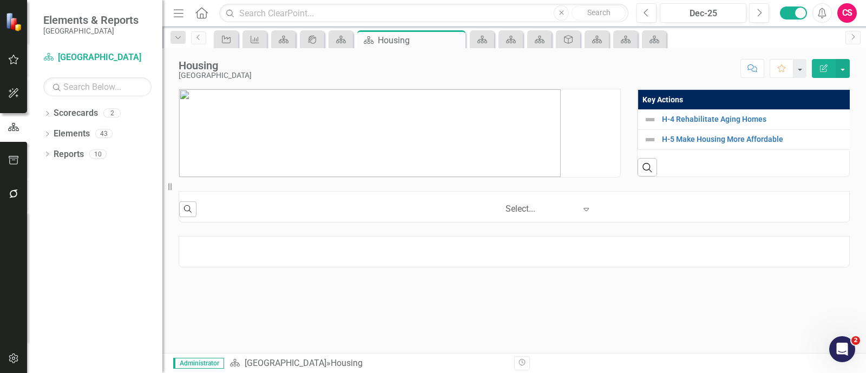
click at [559, 148] on img at bounding box center [369, 133] width 381 height 88
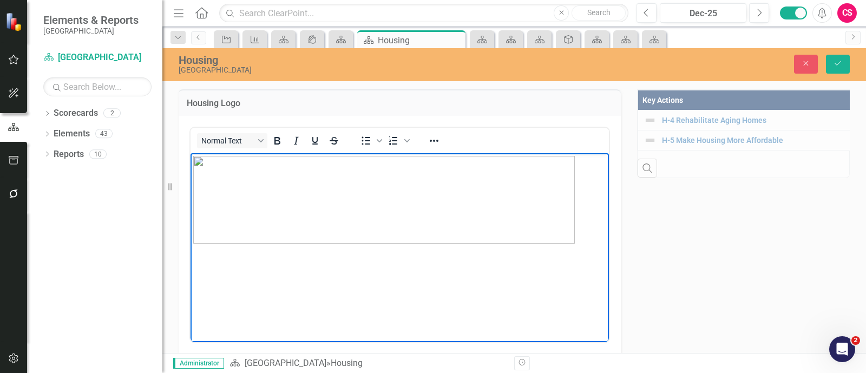
click at [383, 196] on img "Rich Text Area. Press ALT-0 for help." at bounding box center [383, 199] width 381 height 88
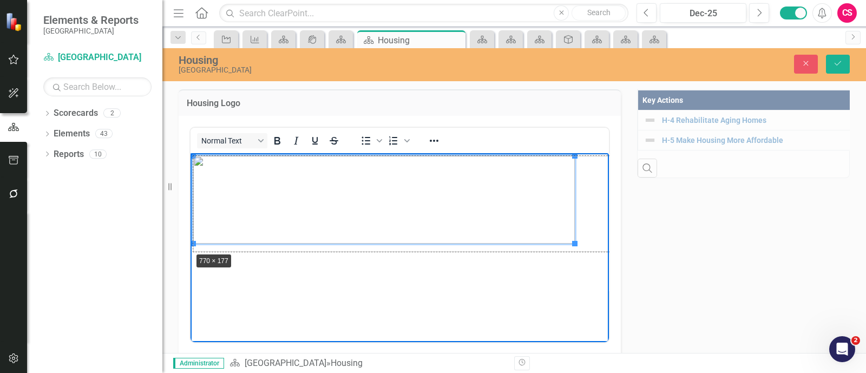
drag, startPoint x: 195, startPoint y: 242, endPoint x: 193, endPoint y: 252, distance: 10.1
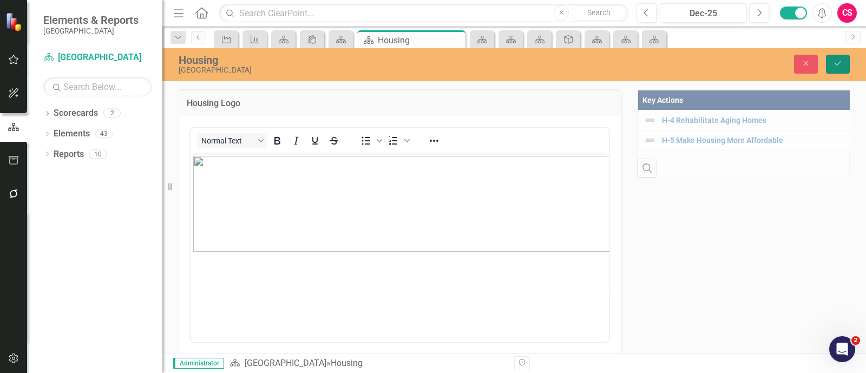
click at [834, 65] on icon "Save" at bounding box center [838, 64] width 10 height 8
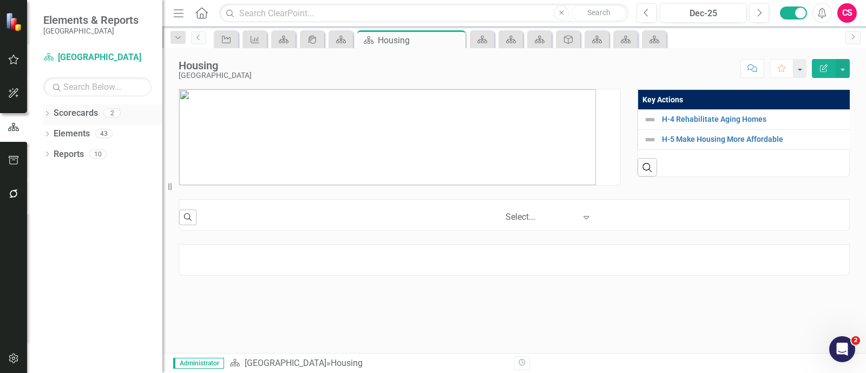
click at [47, 110] on div "Dropdown" at bounding box center [47, 114] width 8 height 9
click at [53, 135] on icon "Dropdown" at bounding box center [53, 133] width 8 height 6
click at [82, 155] on link "Civic Engagement" at bounding box center [116, 154] width 92 height 12
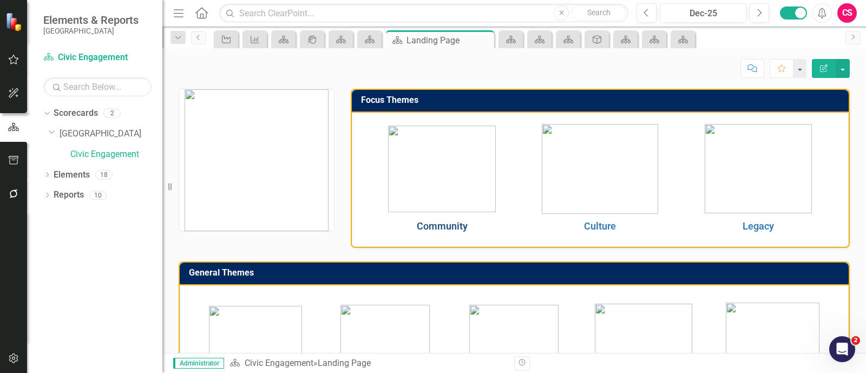
click at [455, 221] on link "Community" at bounding box center [442, 225] width 51 height 11
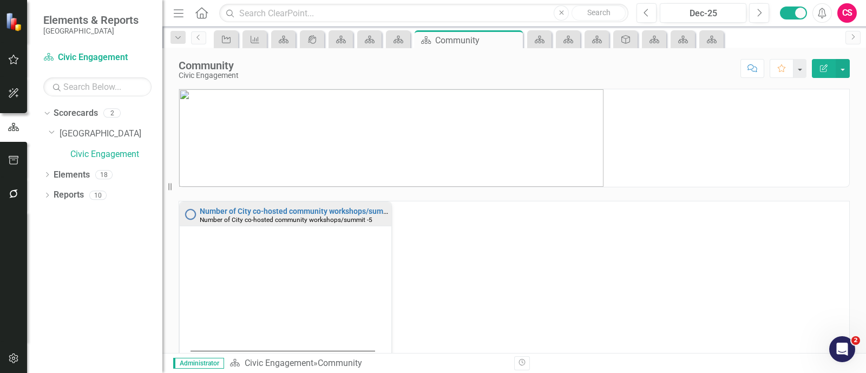
click at [327, 126] on img at bounding box center [391, 137] width 424 height 97
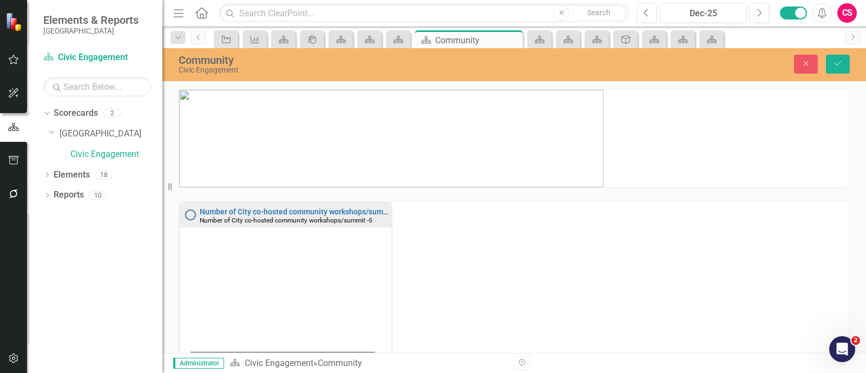
click at [271, 132] on img at bounding box center [391, 138] width 424 height 97
click at [250, 136] on img at bounding box center [391, 138] width 424 height 97
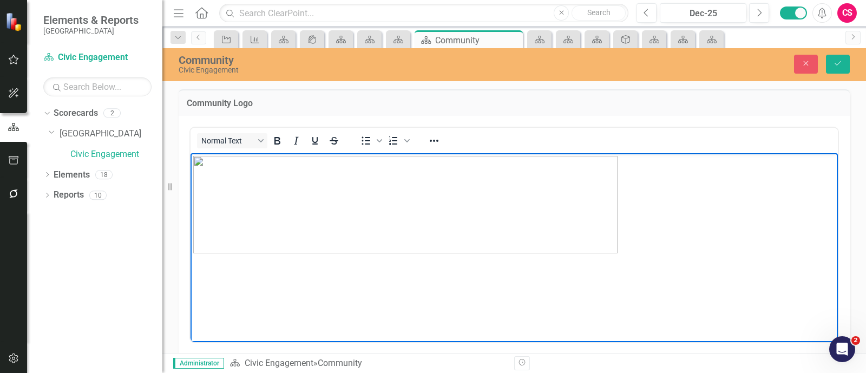
click at [240, 214] on img "Rich Text Area. Press ALT-0 for help." at bounding box center [405, 203] width 424 height 97
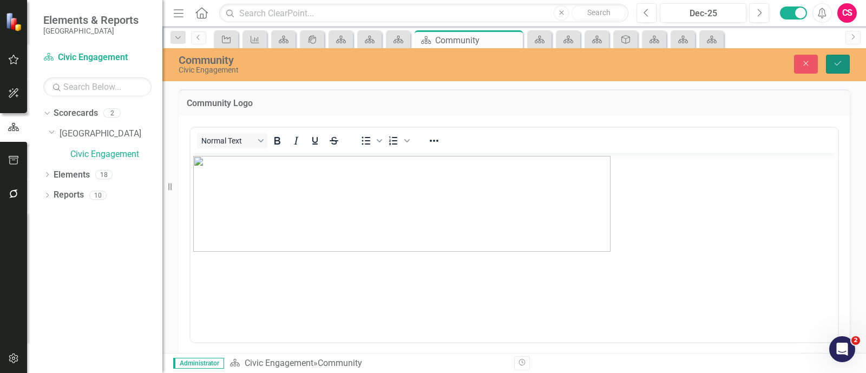
click at [838, 68] on button "Save" at bounding box center [838, 64] width 24 height 19
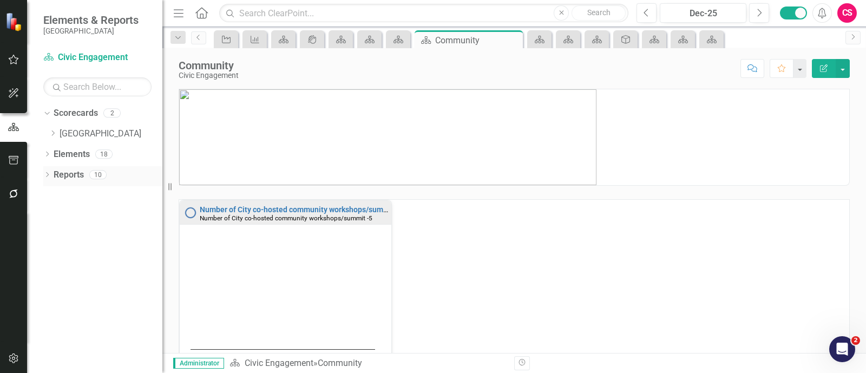
click at [46, 172] on div "Dropdown" at bounding box center [47, 176] width 8 height 9
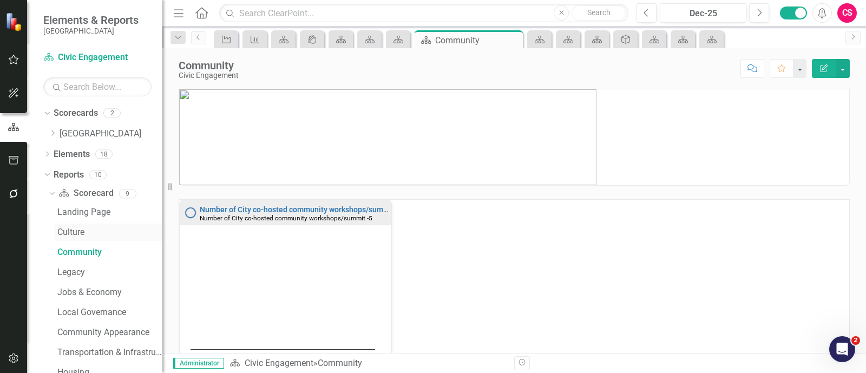
click at [76, 231] on div "Culture" at bounding box center [109, 232] width 105 height 10
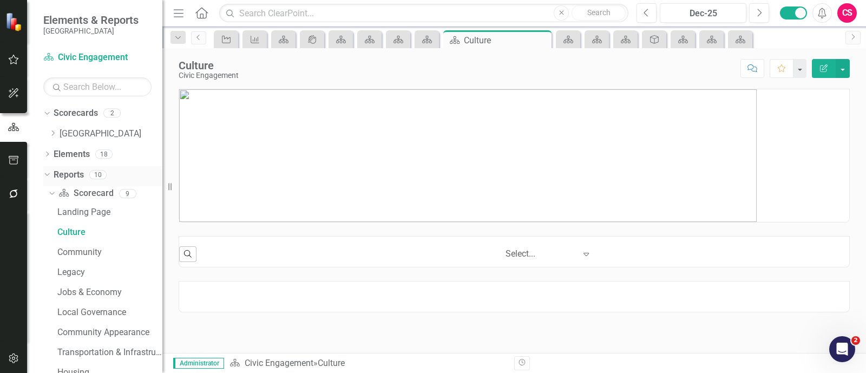
click at [76, 166] on div "Reports" at bounding box center [69, 175] width 30 height 18
click at [78, 173] on link "Reports" at bounding box center [69, 175] width 30 height 12
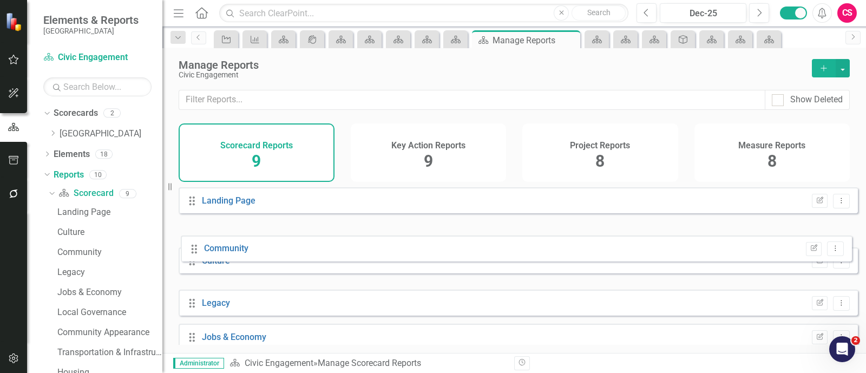
drag, startPoint x: 189, startPoint y: 277, endPoint x: 192, endPoint y: 248, distance: 28.8
click at [192, 248] on div "Drag Landing Page Edit Report Dropdown Menu Drag Culture Edit Report Dropdown M…" at bounding box center [518, 336] width 679 height 299
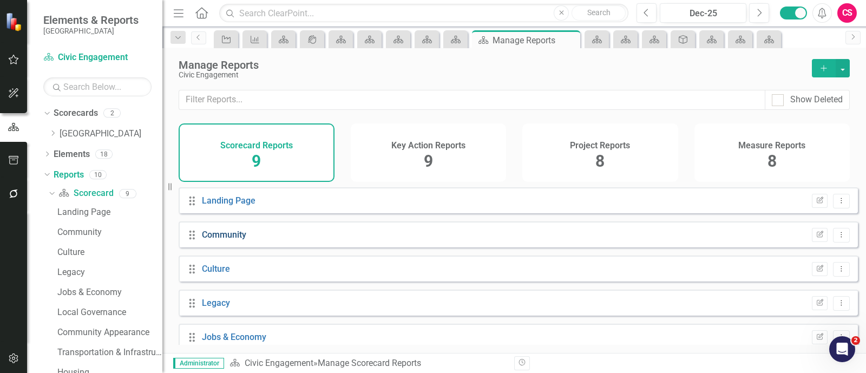
click at [231, 240] on link "Community" at bounding box center [224, 234] width 44 height 10
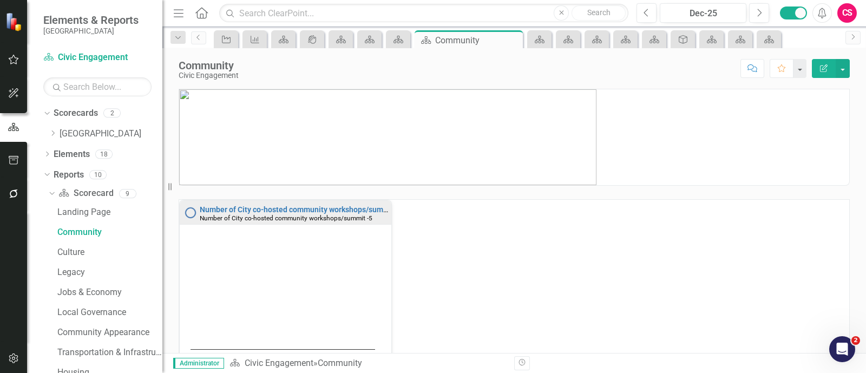
click at [375, 146] on img at bounding box center [387, 137] width 417 height 96
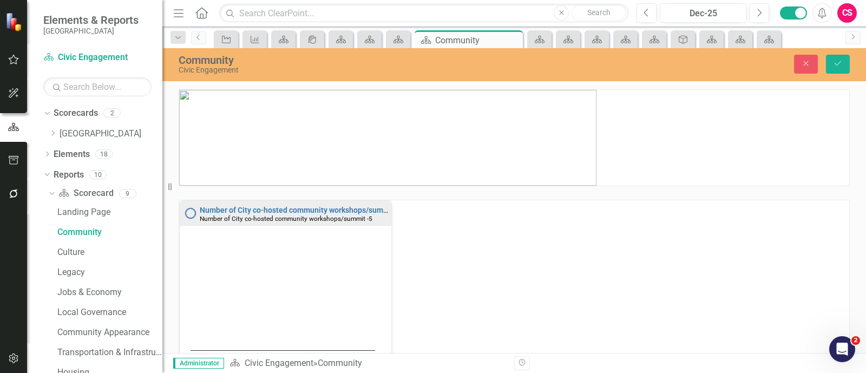
click at [348, 150] on img at bounding box center [387, 138] width 417 height 96
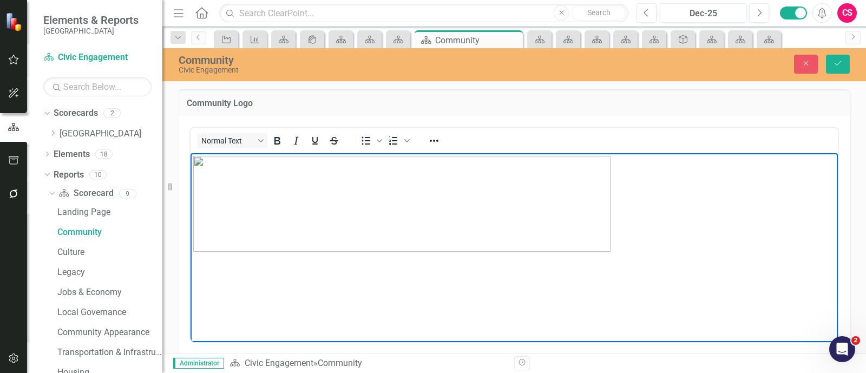
click at [298, 195] on img "Rich Text Area. Press ALT-0 for help." at bounding box center [401, 203] width 417 height 96
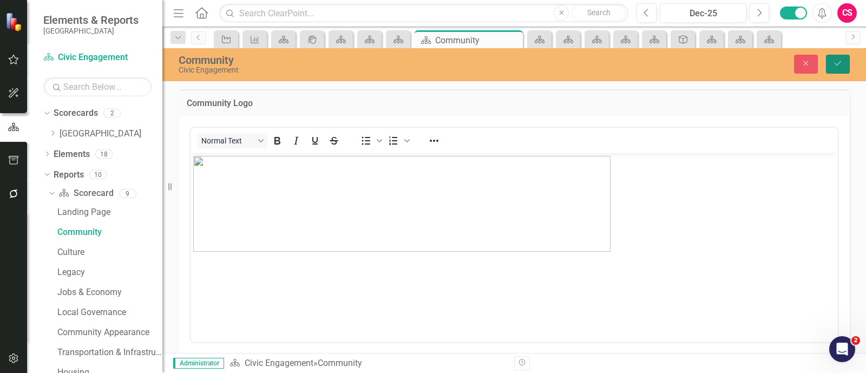
click at [835, 68] on button "Save" at bounding box center [838, 64] width 24 height 19
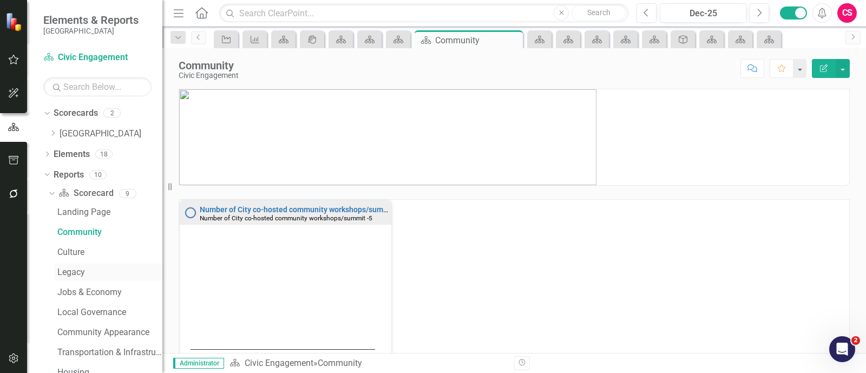
click at [80, 269] on div "Legacy" at bounding box center [109, 272] width 105 height 10
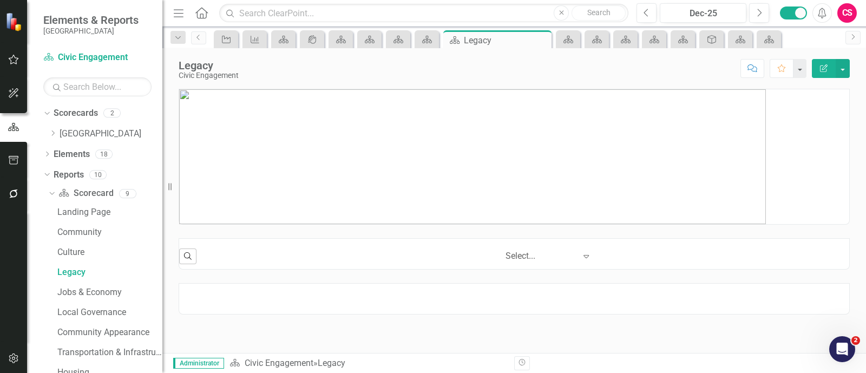
click at [302, 182] on img at bounding box center [472, 156] width 586 height 135
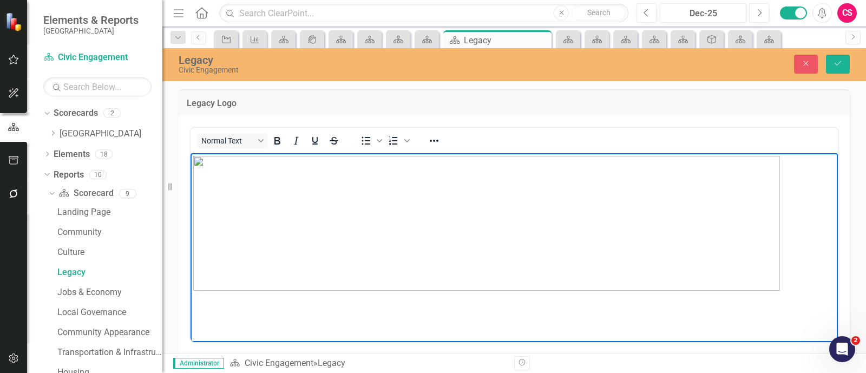
click at [339, 192] on img "Rich Text Area. Press ALT-0 for help." at bounding box center [486, 222] width 586 height 135
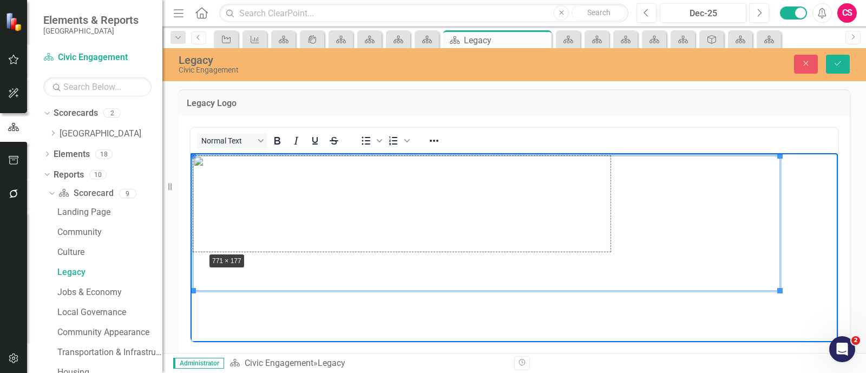
drag, startPoint x: 193, startPoint y: 290, endPoint x: 205, endPoint y: 242, distance: 49.7
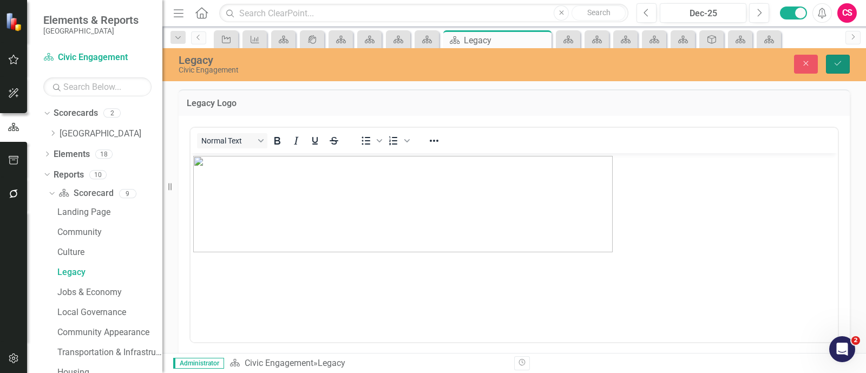
click at [839, 65] on icon "Save" at bounding box center [838, 64] width 10 height 8
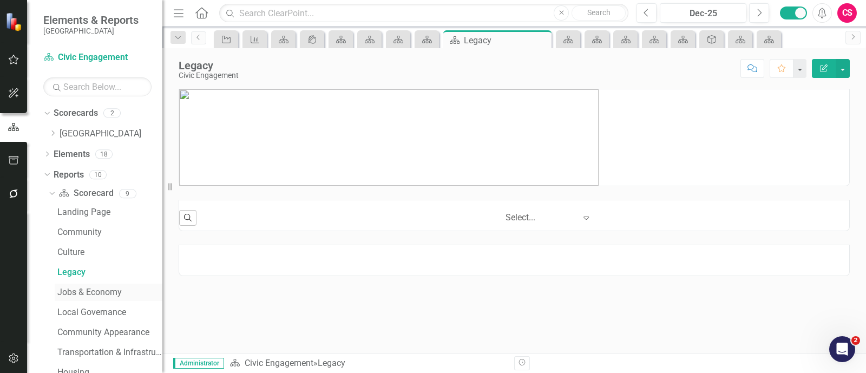
click at [93, 292] on div "Jobs & Economy" at bounding box center [109, 292] width 105 height 10
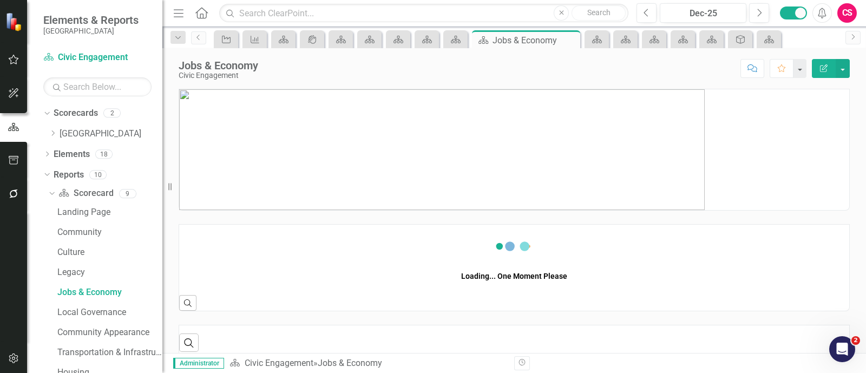
click at [437, 140] on img at bounding box center [441, 149] width 525 height 121
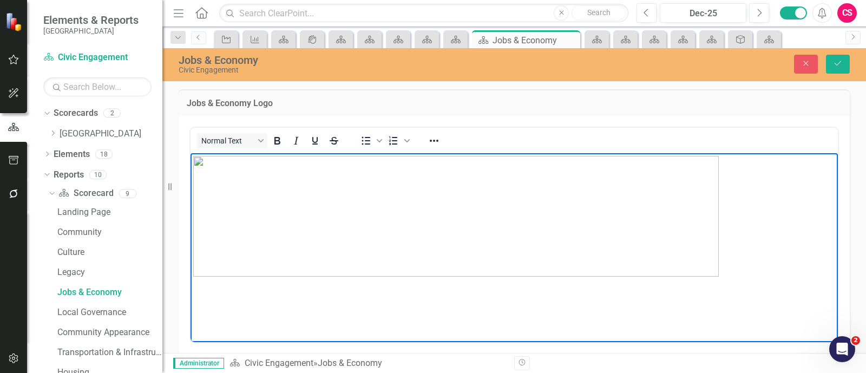
click at [451, 189] on img "Rich Text Area. Press ALT-0 for help." at bounding box center [455, 215] width 525 height 121
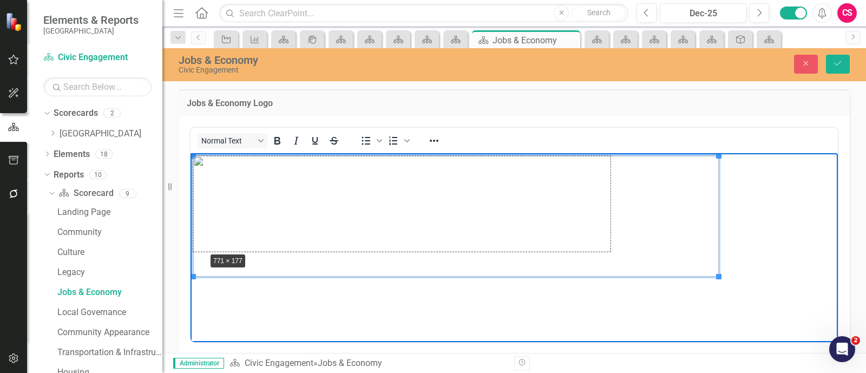
drag, startPoint x: 193, startPoint y: 276, endPoint x: 209, endPoint y: 245, distance: 35.1
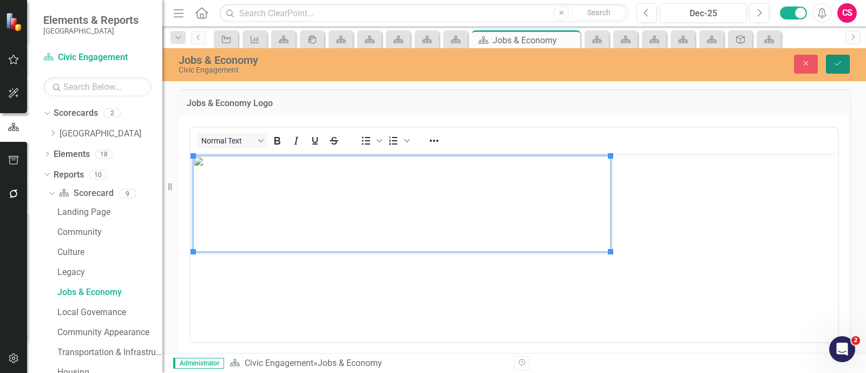
click at [842, 58] on button "Save" at bounding box center [838, 64] width 24 height 19
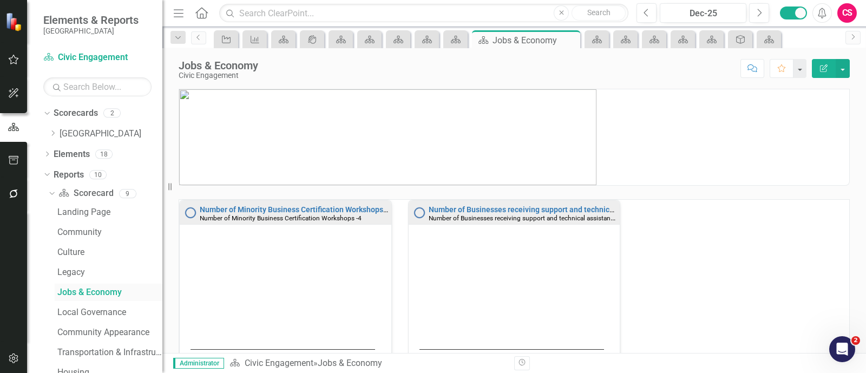
scroll to position [19, 0]
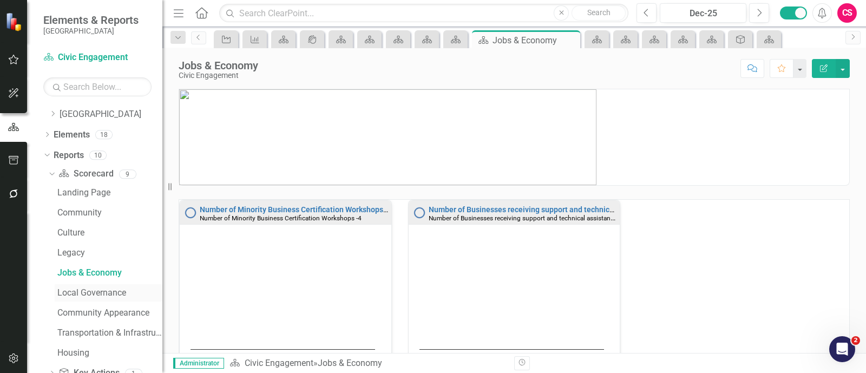
click at [92, 294] on div "Local Governance" at bounding box center [109, 293] width 105 height 10
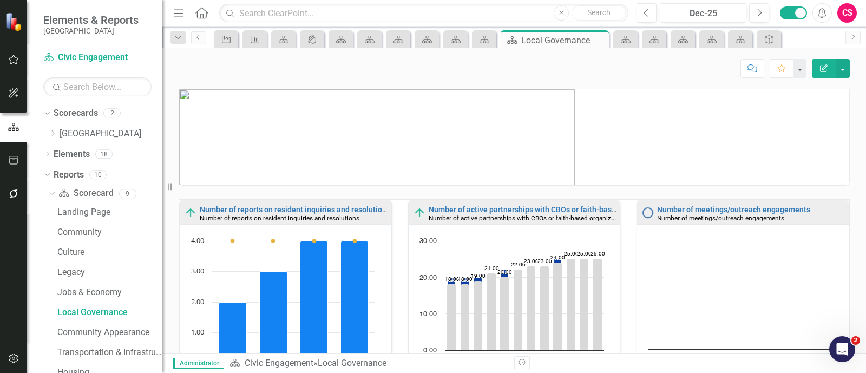
click at [434, 122] on img at bounding box center [376, 137] width 395 height 96
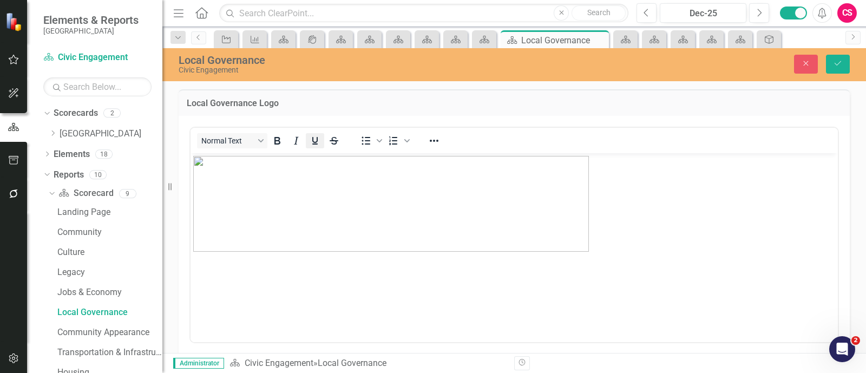
click at [319, 144] on icon "Underline" at bounding box center [314, 140] width 13 height 13
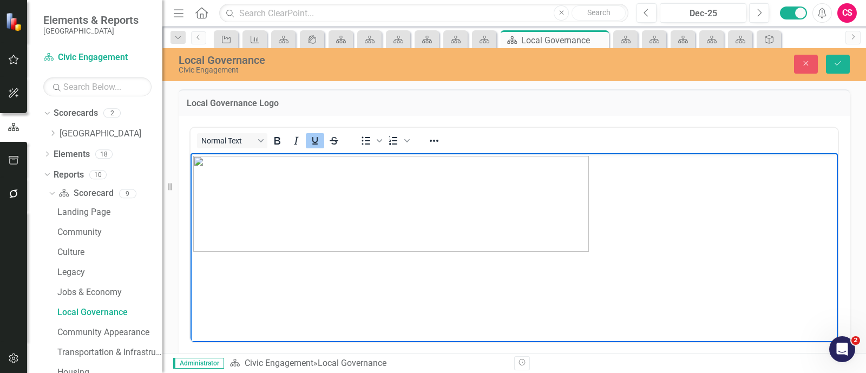
click at [318, 195] on img "Rich Text Area. Press ALT-0 for help." at bounding box center [390, 203] width 395 height 96
click at [245, 214] on img "Rich Text Area. Press ALT-0 for help." at bounding box center [390, 203] width 395 height 96
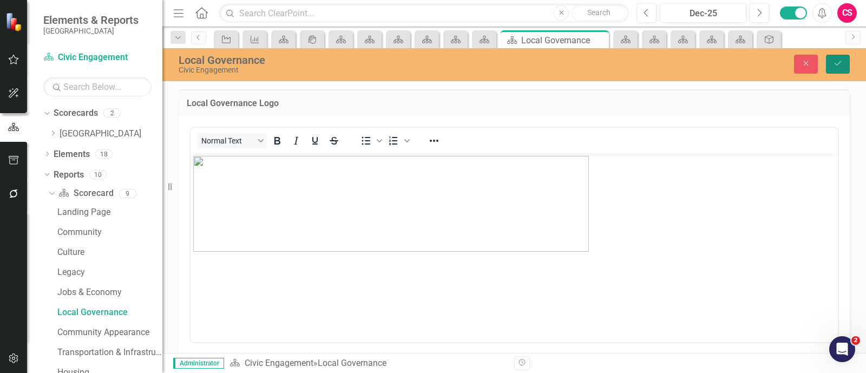
click at [841, 61] on icon "Save" at bounding box center [838, 64] width 10 height 8
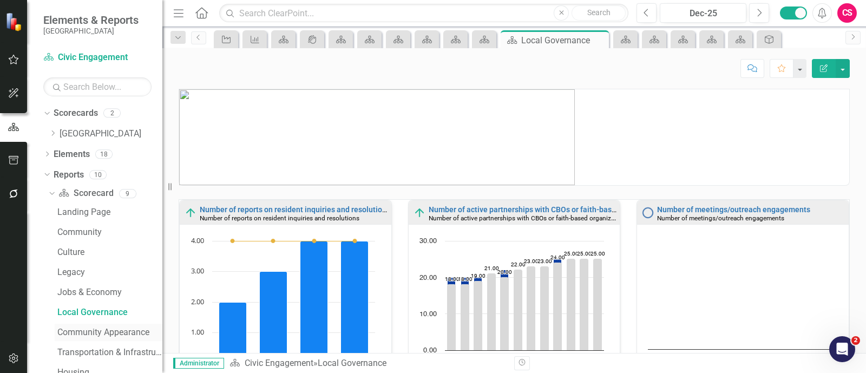
scroll to position [59, 0]
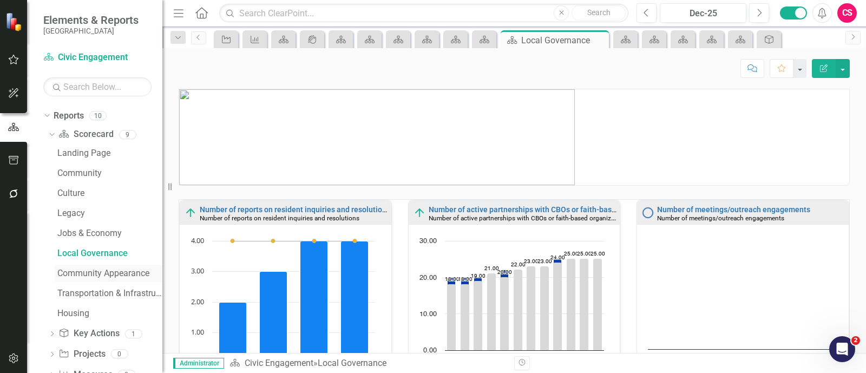
click at [111, 275] on div "Community Appearance" at bounding box center [109, 273] width 105 height 10
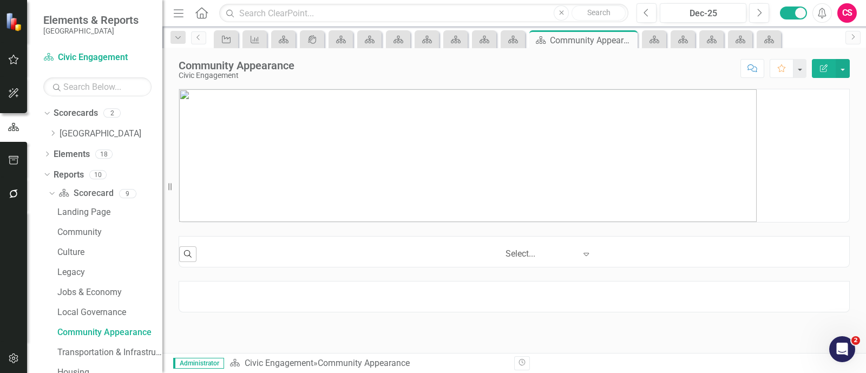
click at [423, 179] on img at bounding box center [467, 155] width 577 height 133
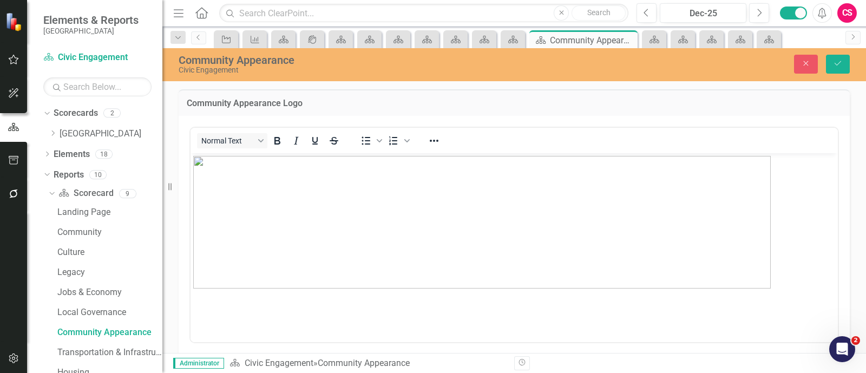
click at [320, 220] on img "Rich Text Area. Press ALT-0 for help." at bounding box center [481, 221] width 577 height 133
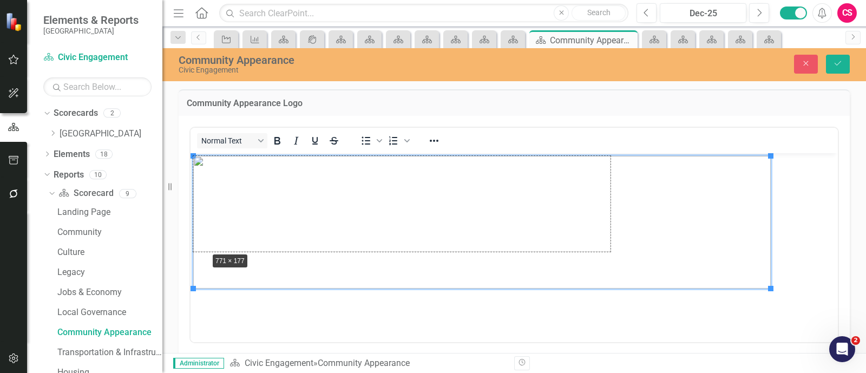
drag, startPoint x: 193, startPoint y: 288, endPoint x: 211, endPoint y: 242, distance: 49.3
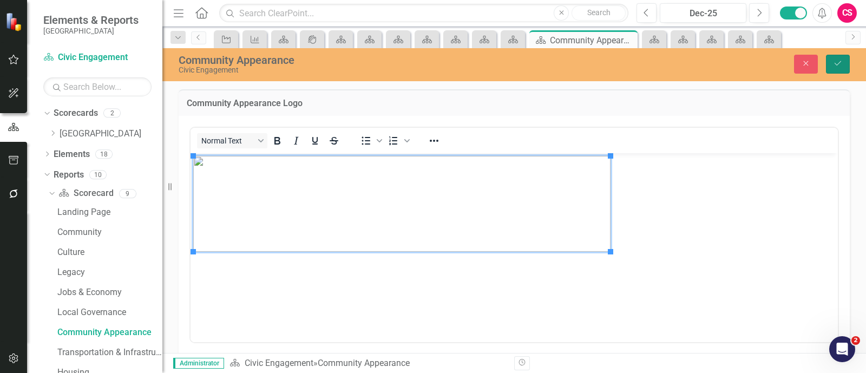
click at [838, 71] on button "Save" at bounding box center [838, 64] width 24 height 19
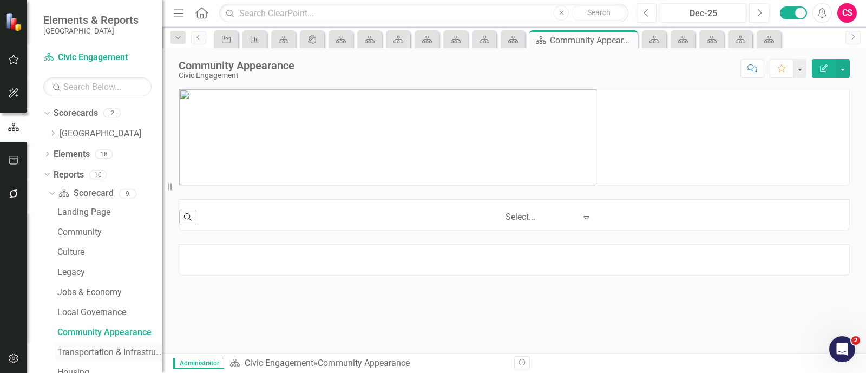
click at [89, 348] on div "Transportation & Infrastructure" at bounding box center [109, 352] width 105 height 10
click at [363, 121] on img at bounding box center [385, 136] width 413 height 95
click at [347, 139] on img at bounding box center [385, 136] width 413 height 95
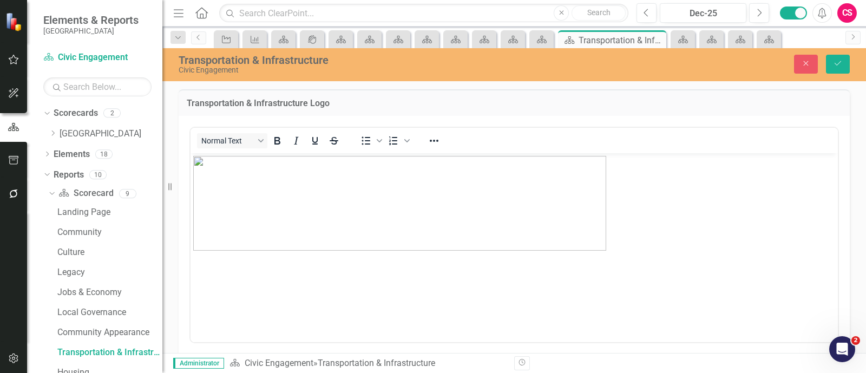
click at [283, 204] on img "Rich Text Area. Press ALT-0 for help." at bounding box center [399, 202] width 413 height 95
click at [834, 66] on icon "Save" at bounding box center [838, 64] width 10 height 8
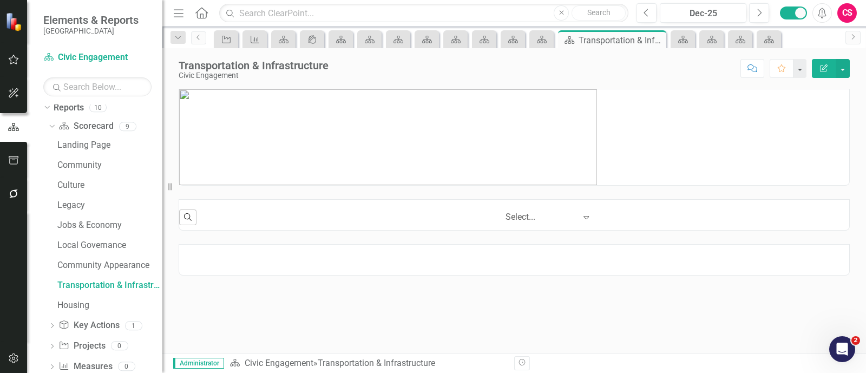
scroll to position [67, 0]
click at [84, 300] on div "Housing" at bounding box center [109, 305] width 105 height 10
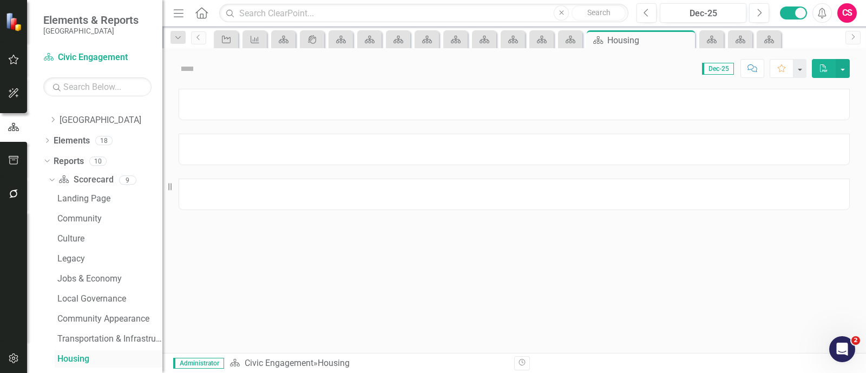
scroll to position [8, 0]
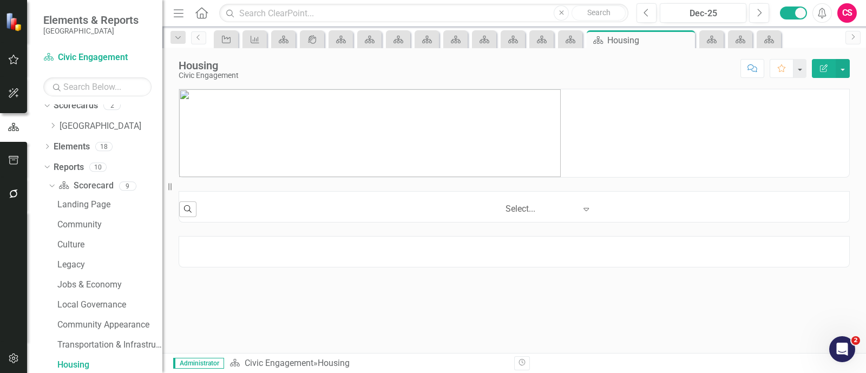
click at [277, 163] on img at bounding box center [369, 133] width 381 height 88
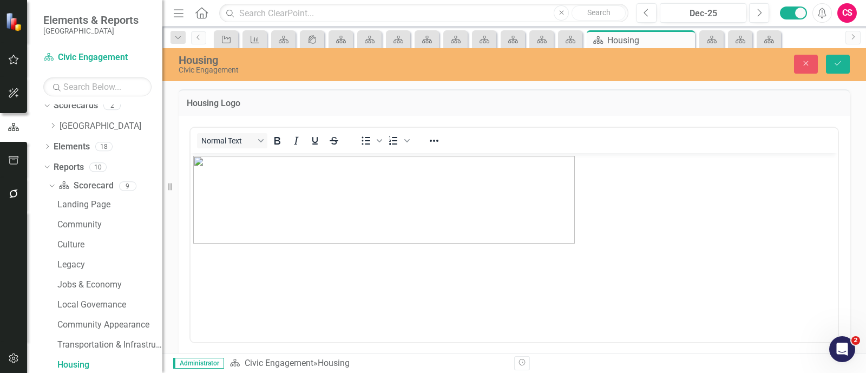
scroll to position [0, 0]
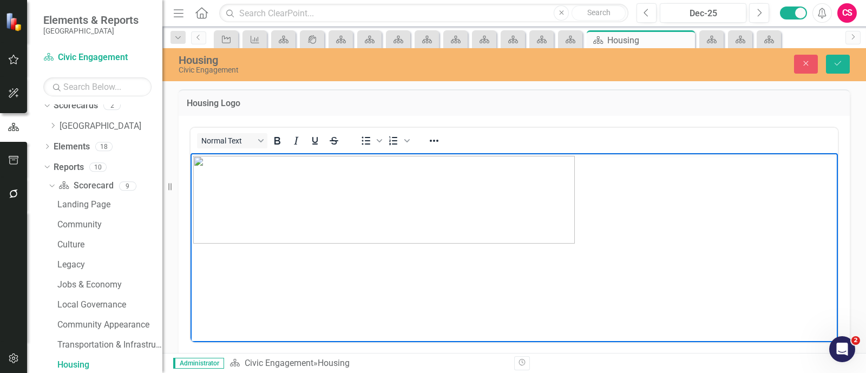
click at [220, 223] on img "Rich Text Area. Press ALT-0 for help." at bounding box center [383, 199] width 381 height 88
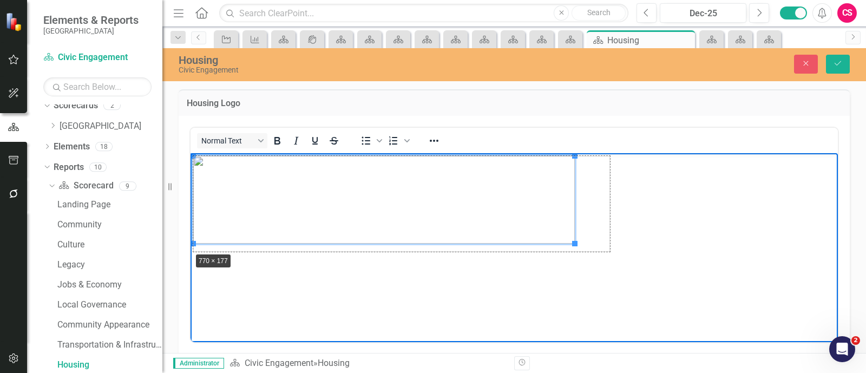
drag, startPoint x: 193, startPoint y: 245, endPoint x: 187, endPoint y: 255, distance: 12.2
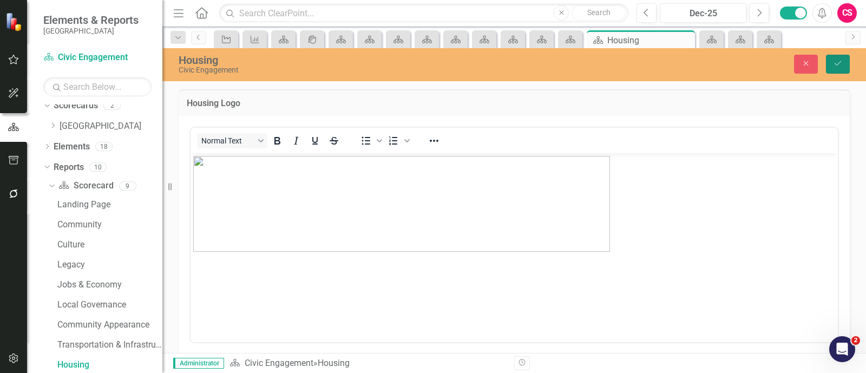
click at [845, 67] on button "Save" at bounding box center [838, 64] width 24 height 19
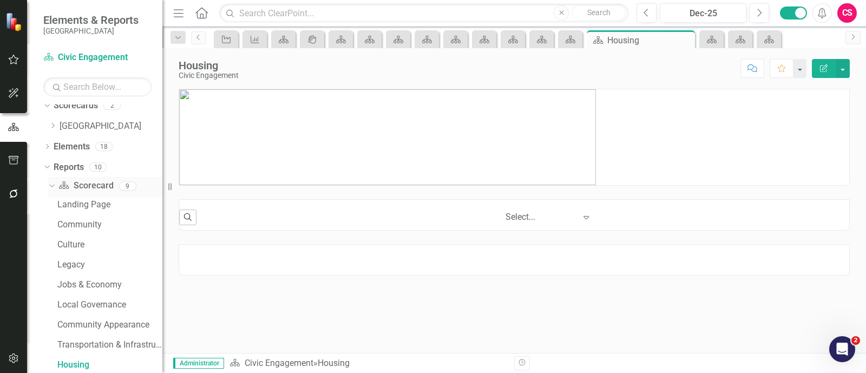
click at [52, 185] on icon "Dropdown" at bounding box center [51, 186] width 6 height 8
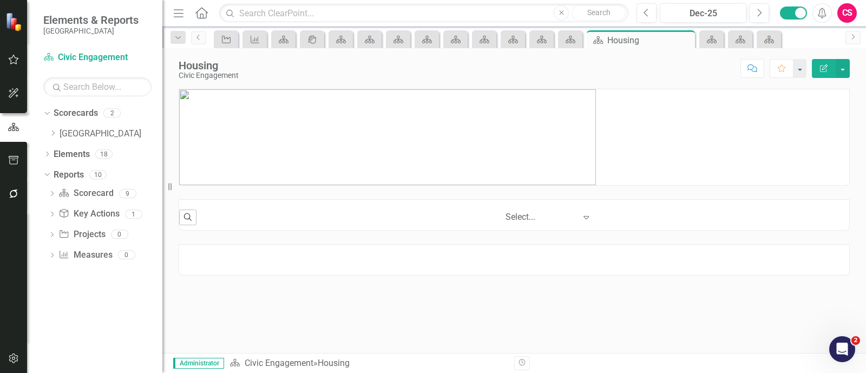
click at [850, 6] on div "CS" at bounding box center [846, 12] width 19 height 19
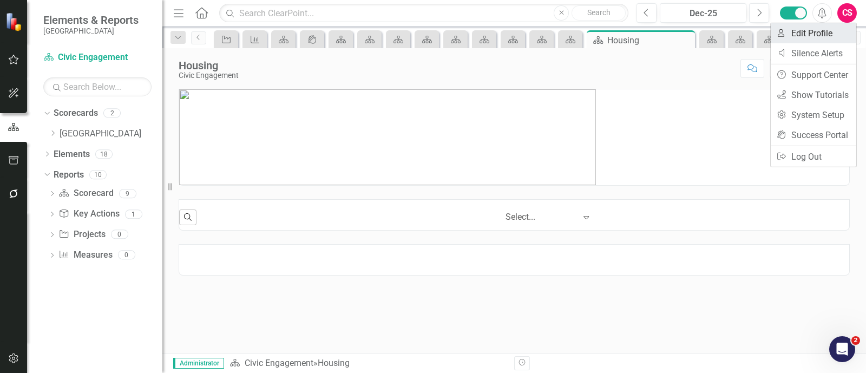
click at [810, 29] on link "User Edit Profile" at bounding box center [812, 33] width 85 height 20
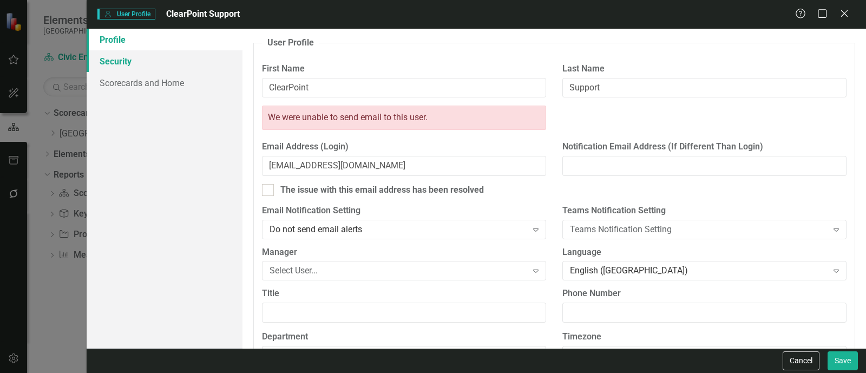
click at [146, 64] on link "Security" at bounding box center [165, 61] width 156 height 22
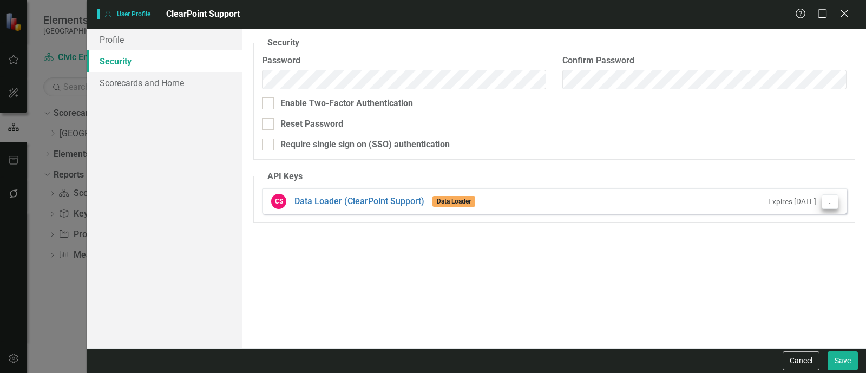
click at [832, 203] on icon "Dropdown Menu" at bounding box center [829, 200] width 9 height 7
click at [797, 209] on link "API Key Edit API Key" at bounding box center [794, 219] width 85 height 20
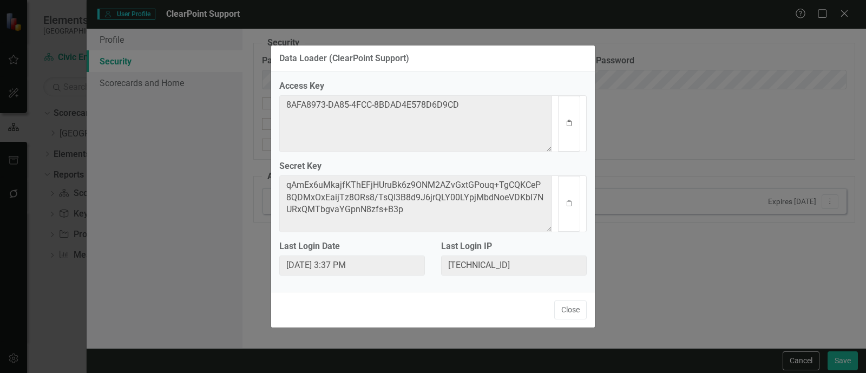
click at [571, 124] on icon "Clipboard" at bounding box center [569, 123] width 8 height 6
drag, startPoint x: 841, startPoint y: 266, endPoint x: 575, endPoint y: 209, distance: 271.6
click at [575, 209] on div "Data Loader (ClearPoint Support) Access Key 8AFA8973-DA85-4FCC-8BDAD4E578D6D9CD…" at bounding box center [433, 186] width 866 height 373
click at [575, 209] on button "Clipboard" at bounding box center [569, 204] width 22 height 56
click at [573, 314] on button "Close" at bounding box center [570, 309] width 32 height 19
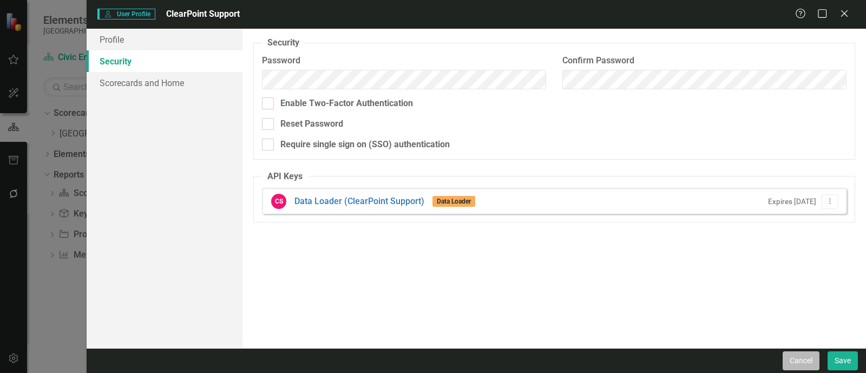
click at [796, 361] on button "Cancel" at bounding box center [800, 360] width 37 height 19
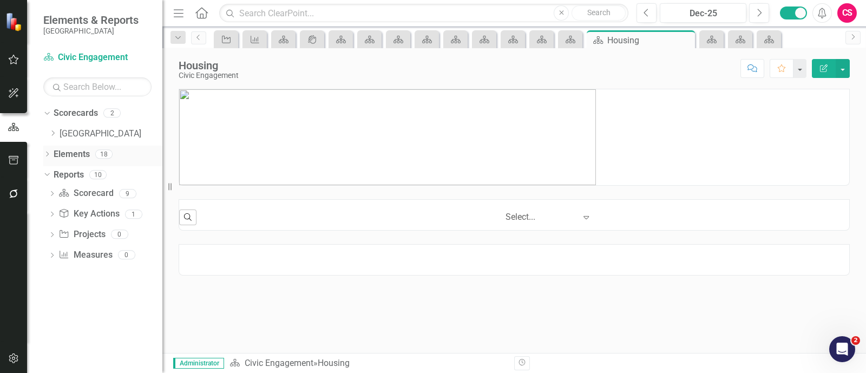
click at [78, 153] on link "Elements" at bounding box center [72, 154] width 36 height 12
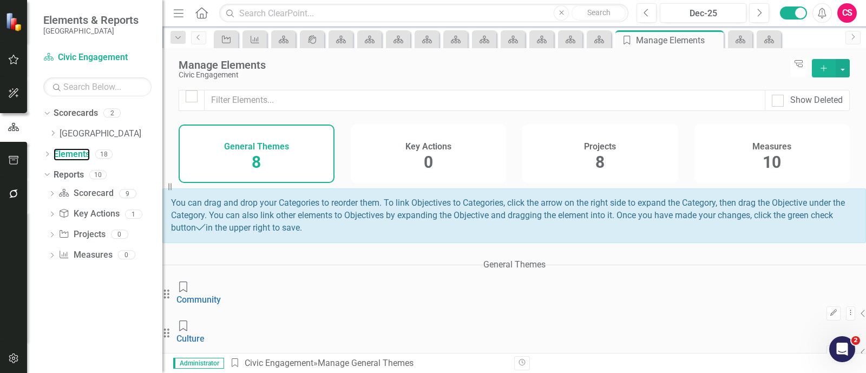
scroll to position [207, 0]
click at [52, 134] on icon "Dropdown" at bounding box center [53, 133] width 8 height 6
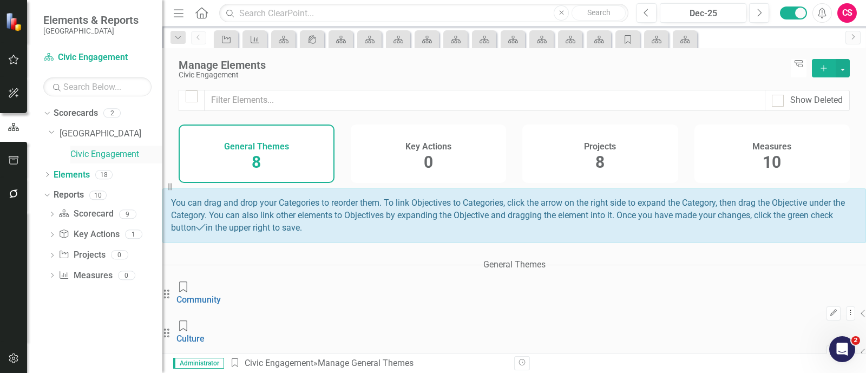
click at [76, 154] on link "Civic Engagement" at bounding box center [116, 154] width 92 height 12
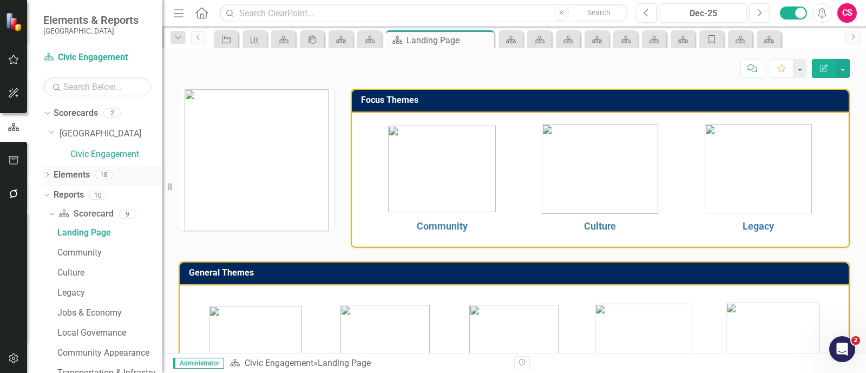
click at [70, 178] on link "Elements" at bounding box center [72, 175] width 36 height 12
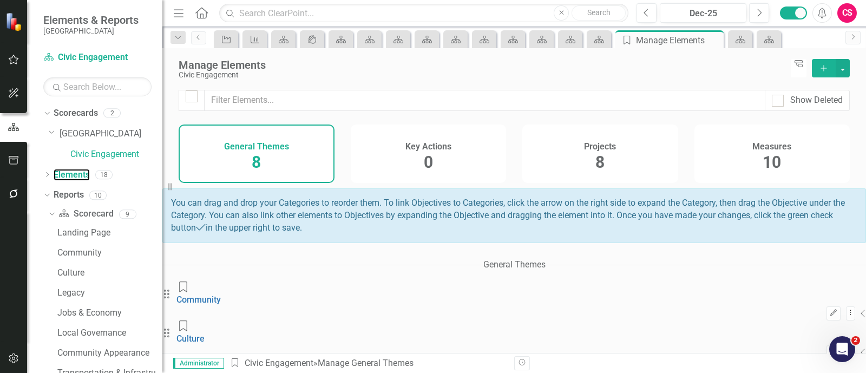
scroll to position [162, 0]
click at [846, 306] on button "Dropdown Menu" at bounding box center [850, 313] width 9 height 15
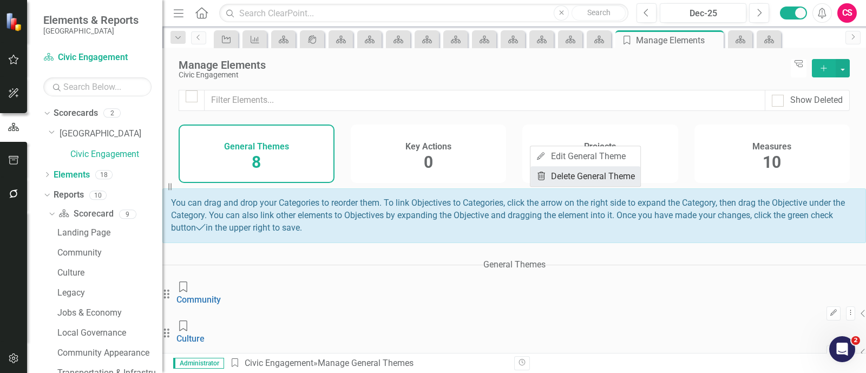
click at [548, 180] on link "Trash Delete General Theme" at bounding box center [585, 176] width 110 height 20
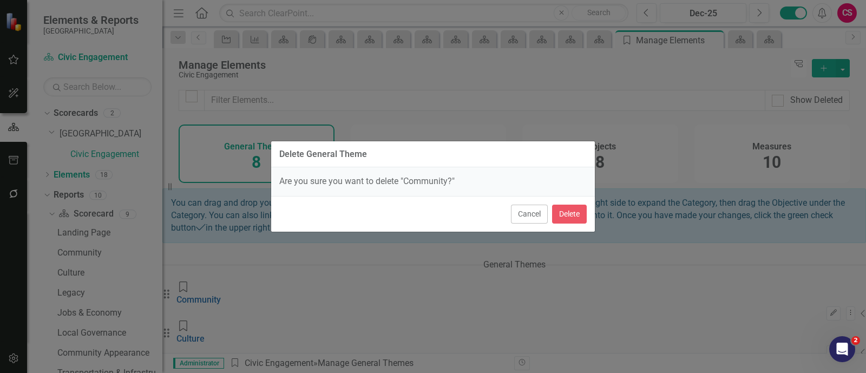
click at [573, 204] on div "Cancel Delete" at bounding box center [433, 214] width 324 height 36
click at [573, 209] on button "Delete" at bounding box center [569, 214] width 35 height 19
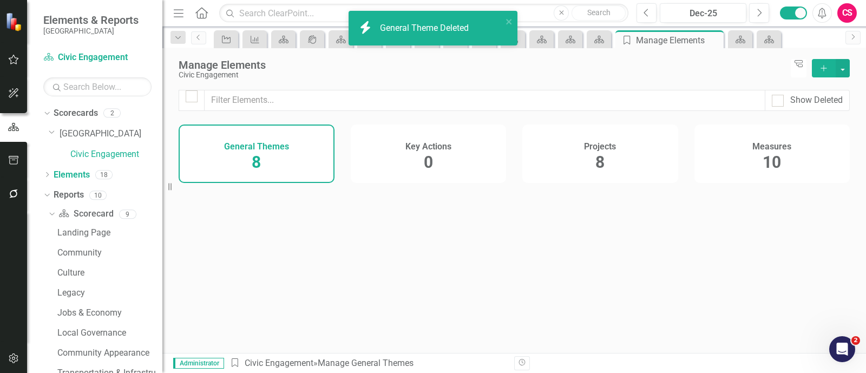
scroll to position [0, 0]
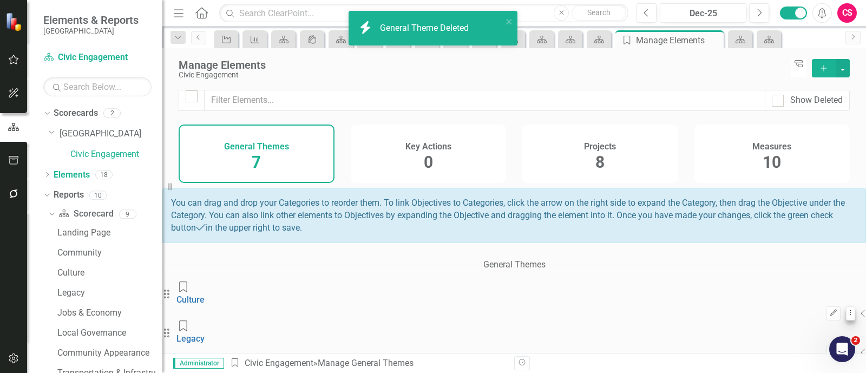
click at [850, 310] on icon at bounding box center [850, 312] width 1 height 5
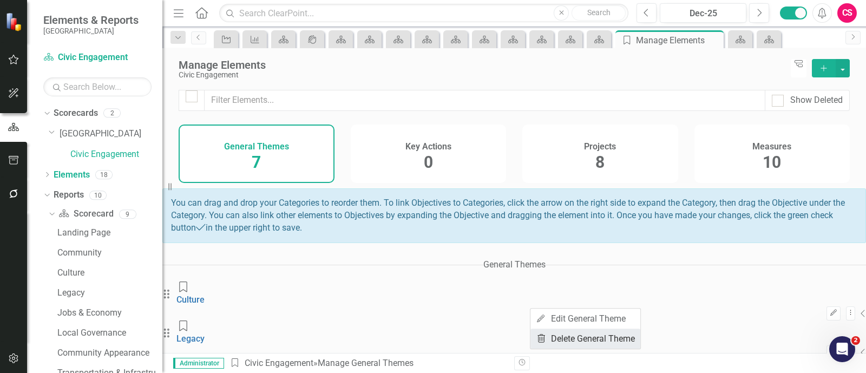
click at [557, 330] on link "Trash Delete General Theme" at bounding box center [585, 338] width 110 height 20
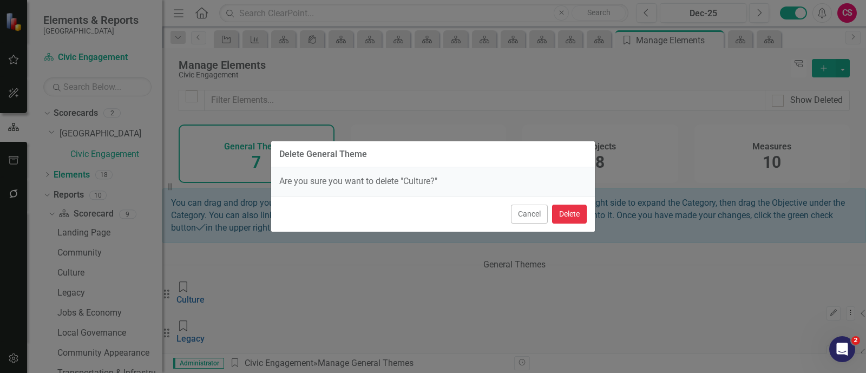
click at [568, 219] on button "Delete" at bounding box center [569, 214] width 35 height 19
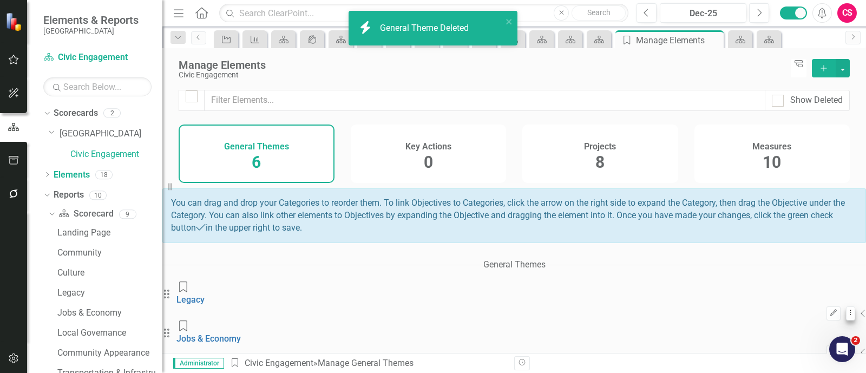
click at [846, 306] on button "Dropdown Menu" at bounding box center [850, 313] width 9 height 15
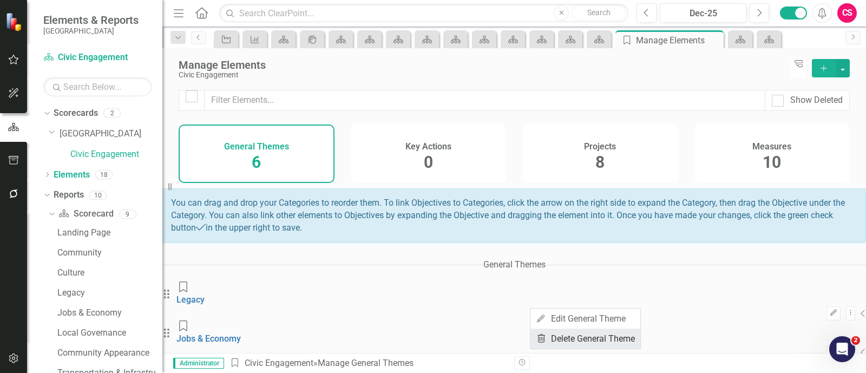
click at [544, 336] on icon "Trash" at bounding box center [541, 338] width 11 height 9
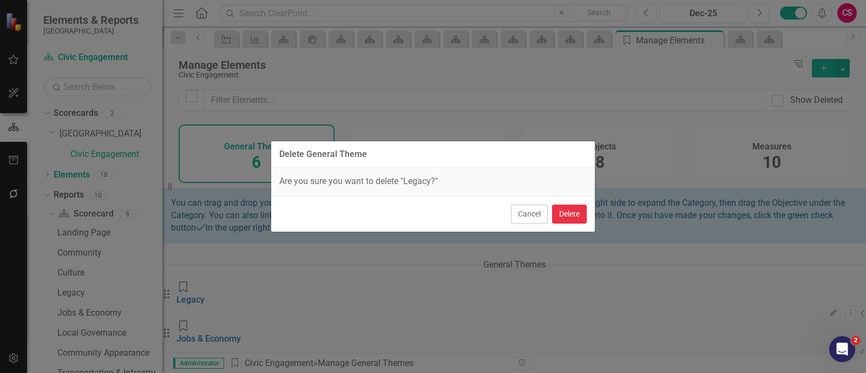
click at [572, 215] on button "Delete" at bounding box center [569, 214] width 35 height 19
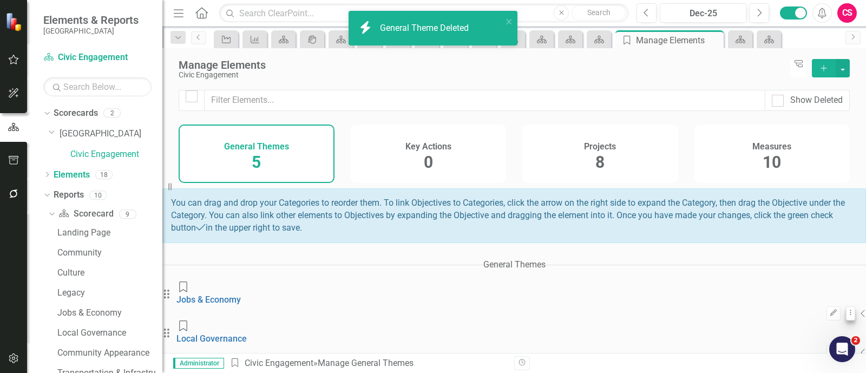
click at [849, 309] on icon "Dropdown Menu" at bounding box center [850, 312] width 2 height 7
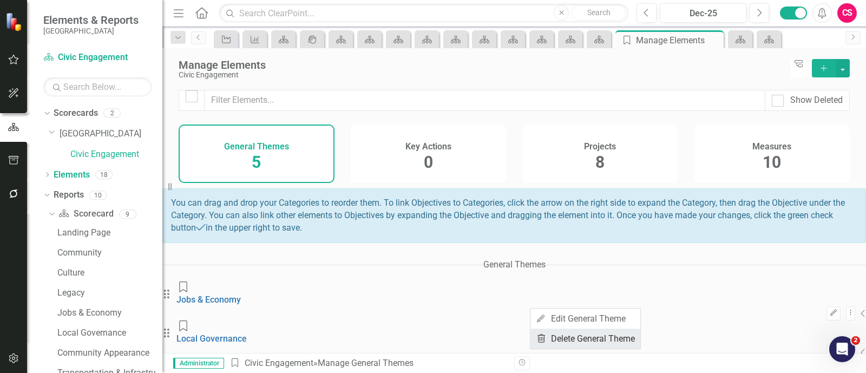
click at [542, 330] on link "Trash Delete General Theme" at bounding box center [585, 338] width 110 height 20
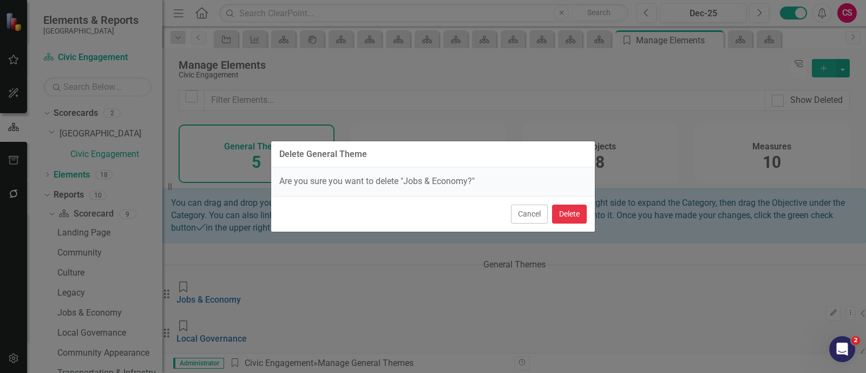
click at [566, 210] on button "Delete" at bounding box center [569, 214] width 35 height 19
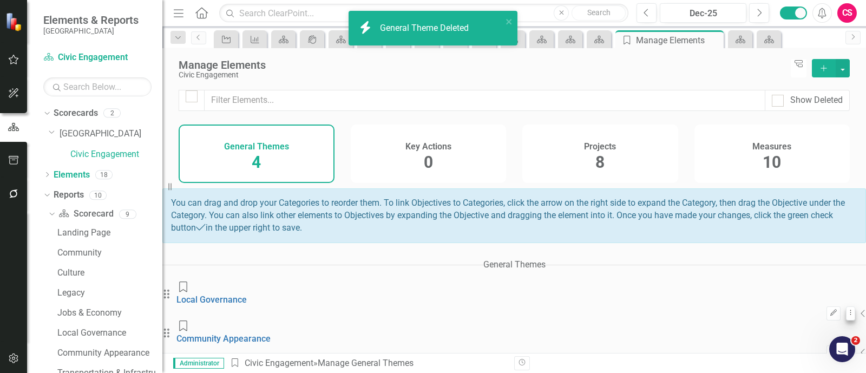
click at [849, 309] on icon "Dropdown Menu" at bounding box center [850, 312] width 2 height 7
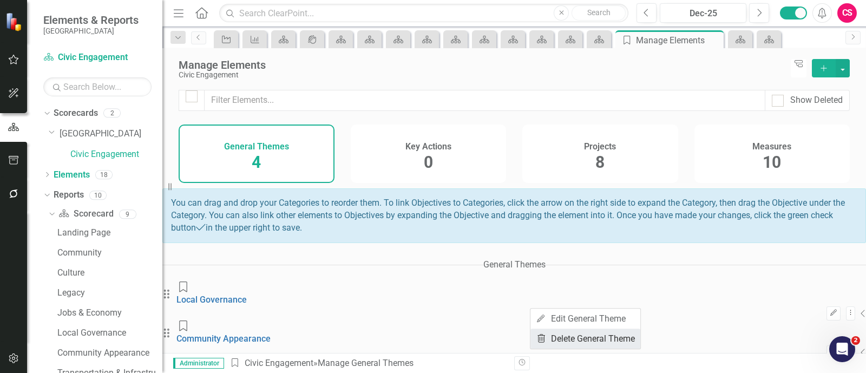
click at [566, 342] on link "Trash Delete General Theme" at bounding box center [585, 338] width 110 height 20
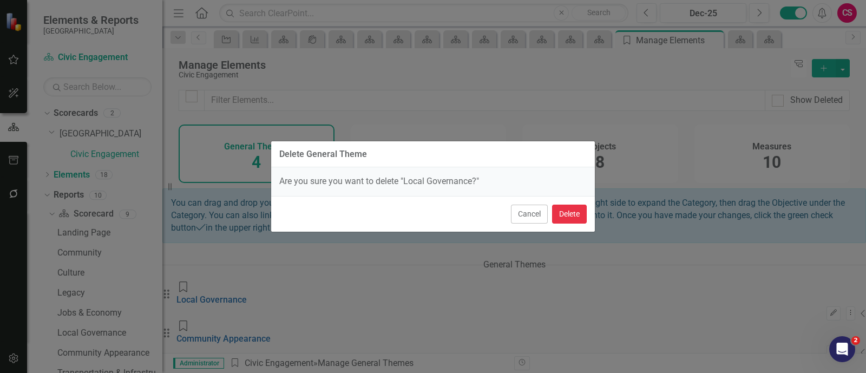
click at [568, 219] on button "Delete" at bounding box center [569, 214] width 35 height 19
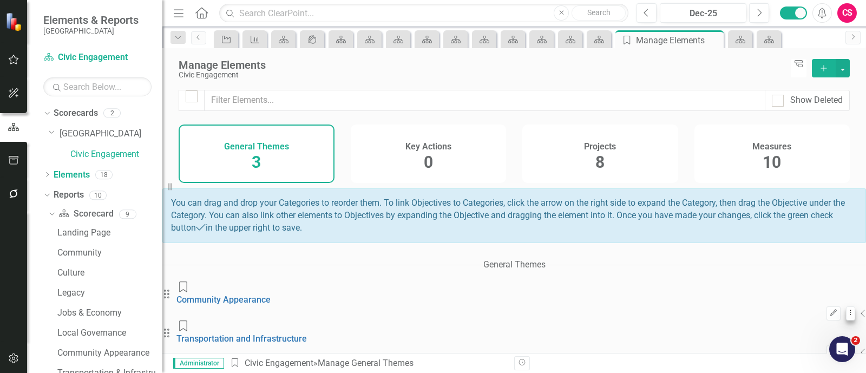
click at [849, 309] on icon "Dropdown Menu" at bounding box center [850, 312] width 2 height 7
click at [553, 343] on link "Trash Delete General Theme" at bounding box center [585, 338] width 110 height 20
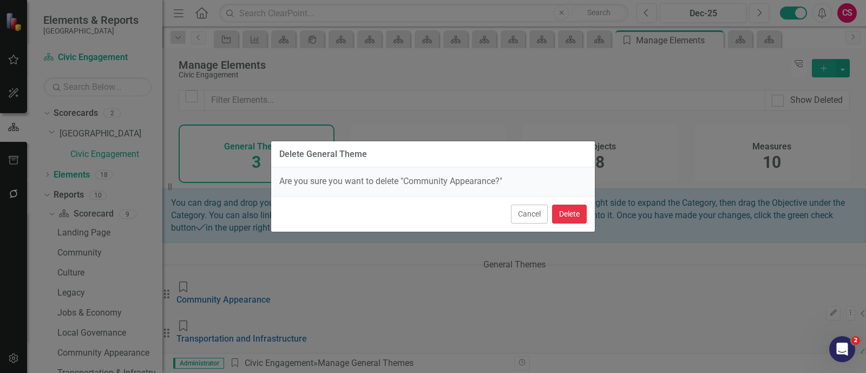
click at [568, 216] on button "Delete" at bounding box center [569, 214] width 35 height 19
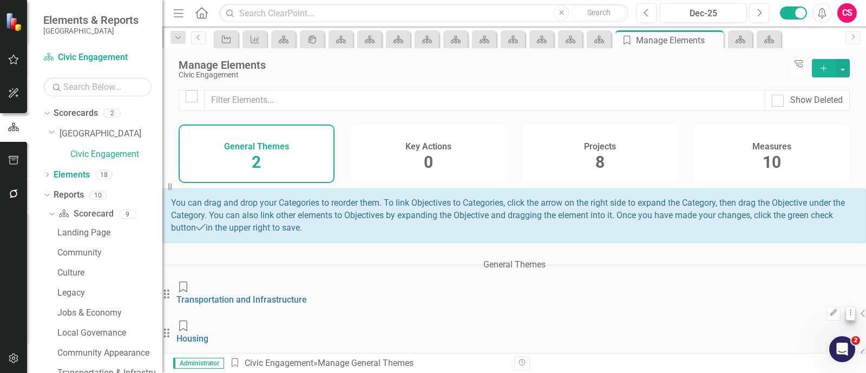
click at [849, 309] on icon "Dropdown Menu" at bounding box center [850, 312] width 2 height 7
click at [556, 335] on link "Trash Delete General Theme" at bounding box center [585, 338] width 110 height 20
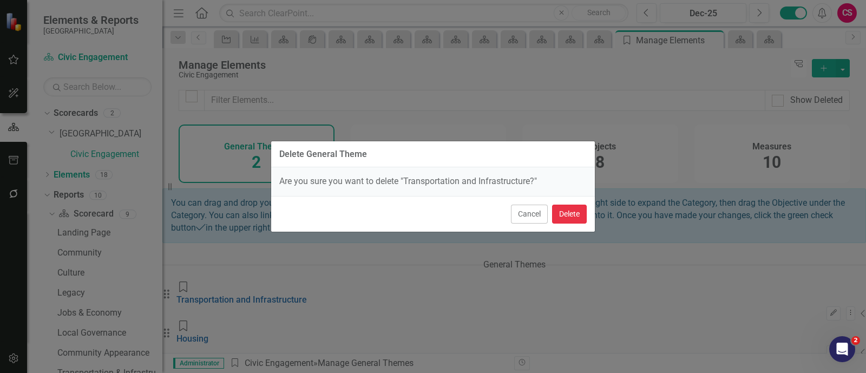
click at [571, 220] on button "Delete" at bounding box center [569, 214] width 35 height 19
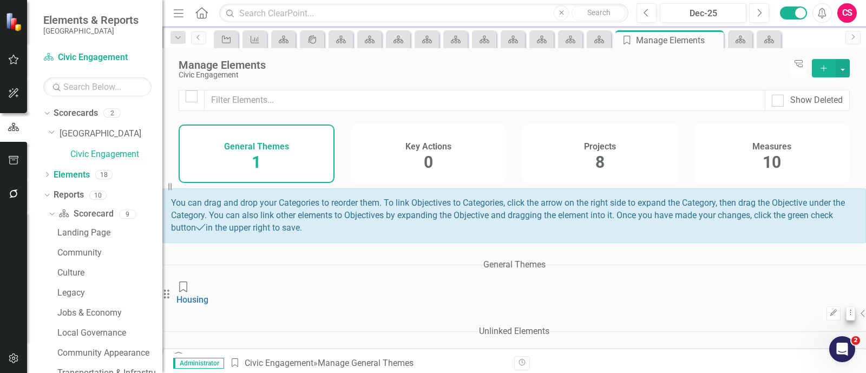
click at [850, 310] on icon at bounding box center [850, 312] width 1 height 5
click at [568, 327] on link "Edit Edit General Theme" at bounding box center [585, 318] width 110 height 20
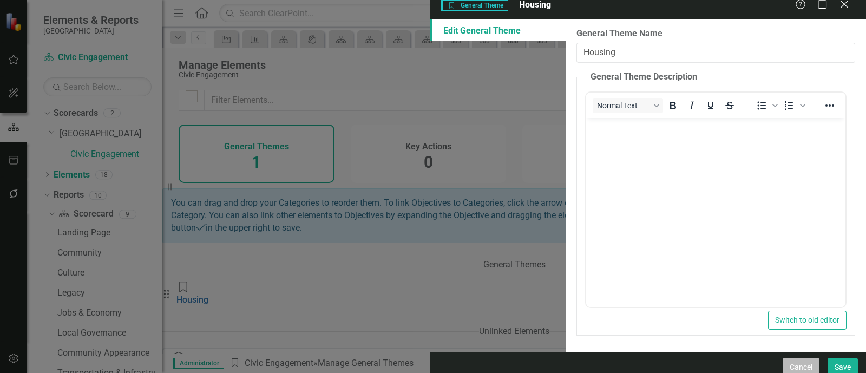
click at [792, 364] on button "Cancel" at bounding box center [800, 367] width 37 height 19
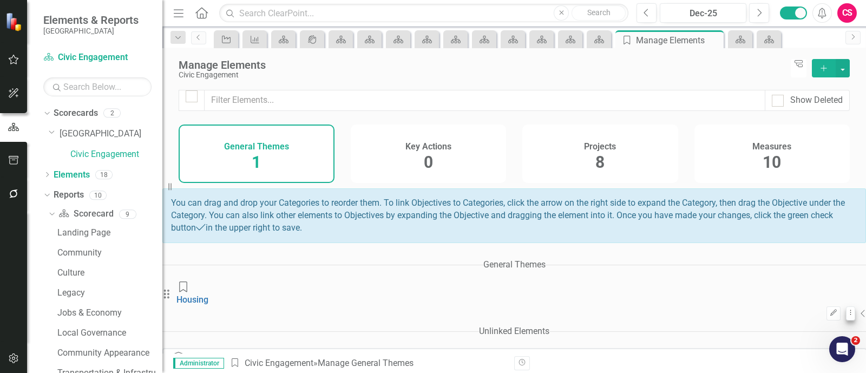
click at [846, 306] on button "Dropdown Menu" at bounding box center [850, 313] width 9 height 15
click at [543, 344] on link "Trash Delete General Theme" at bounding box center [585, 338] width 110 height 20
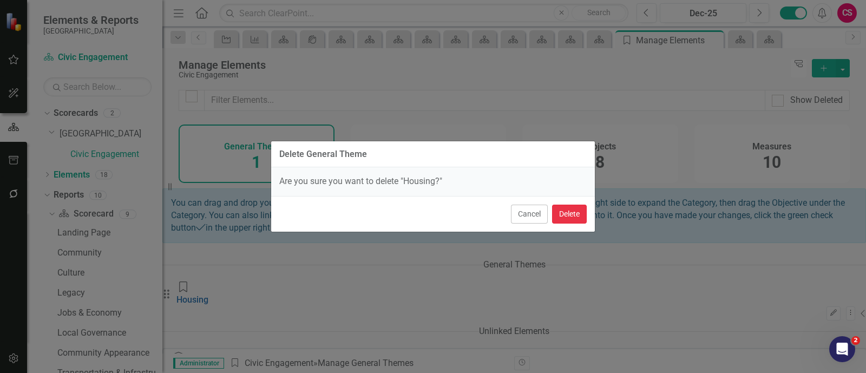
click at [571, 212] on button "Delete" at bounding box center [569, 214] width 35 height 19
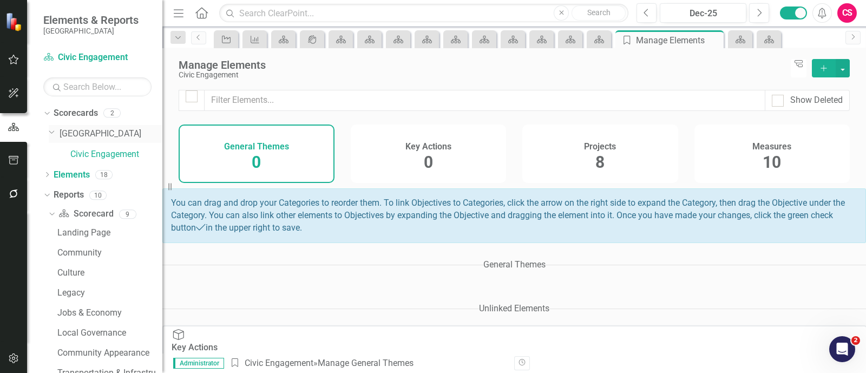
click at [93, 136] on link "[GEOGRAPHIC_DATA]" at bounding box center [111, 134] width 103 height 12
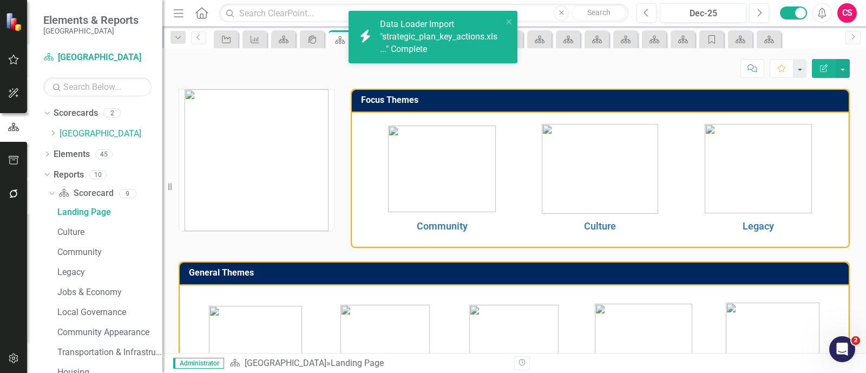
drag, startPoint x: 476, startPoint y: 83, endPoint x: 170, endPoint y: 182, distance: 322.0
click at [170, 182] on div "Elements & Reports [GEOGRAPHIC_DATA] Scorecard [GEOGRAPHIC_DATA] Search Dropdow…" at bounding box center [433, 186] width 866 height 373
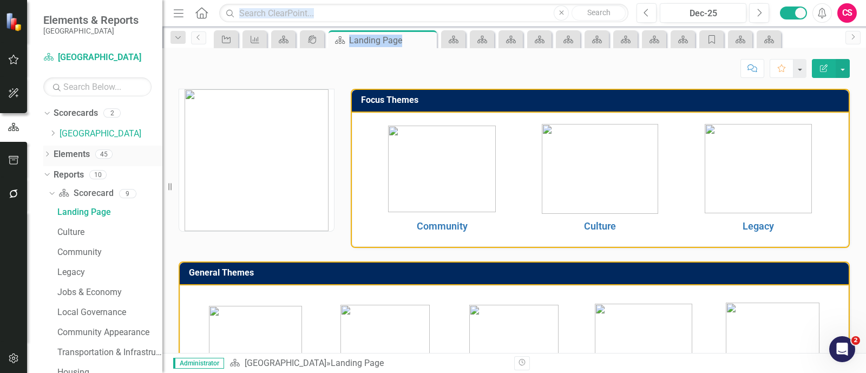
click at [74, 156] on link "Elements" at bounding box center [72, 154] width 36 height 12
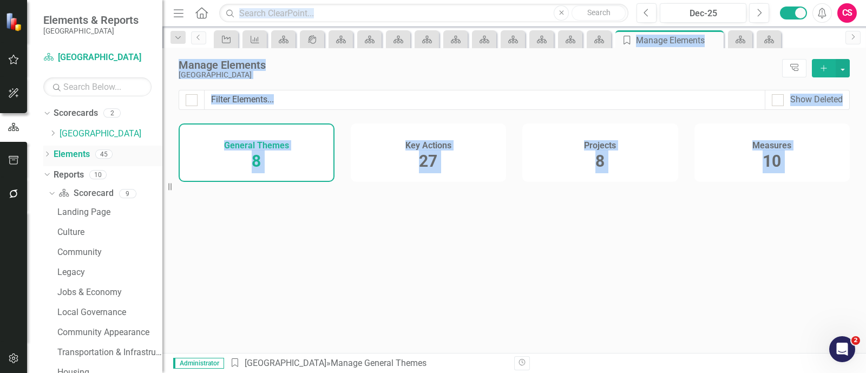
click at [384, 163] on div "Key Actions 27" at bounding box center [429, 152] width 156 height 58
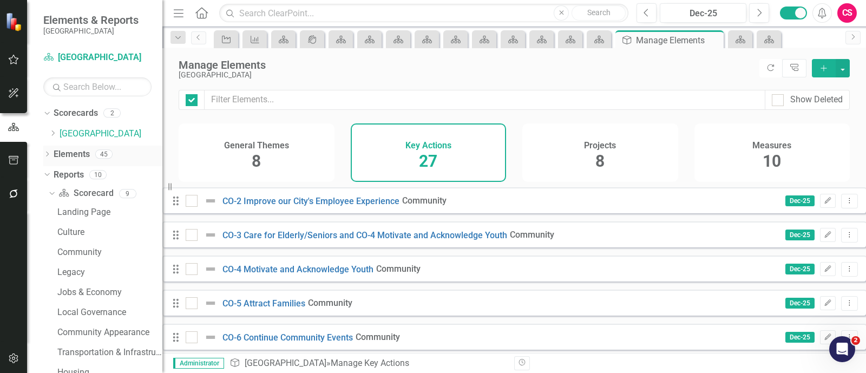
checkbox input "false"
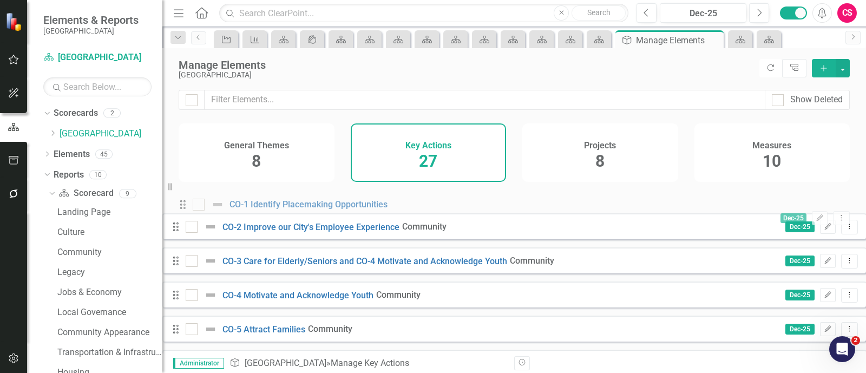
drag, startPoint x: 192, startPoint y: 265, endPoint x: 192, endPoint y: 210, distance: 54.6
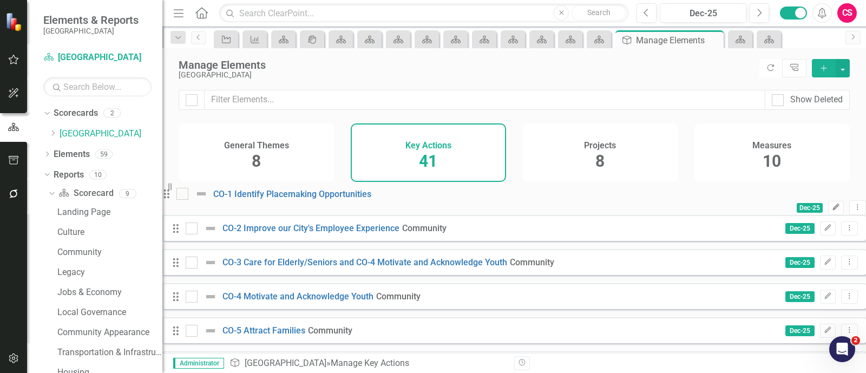
click at [832, 210] on icon "Edit" at bounding box center [836, 207] width 8 height 6
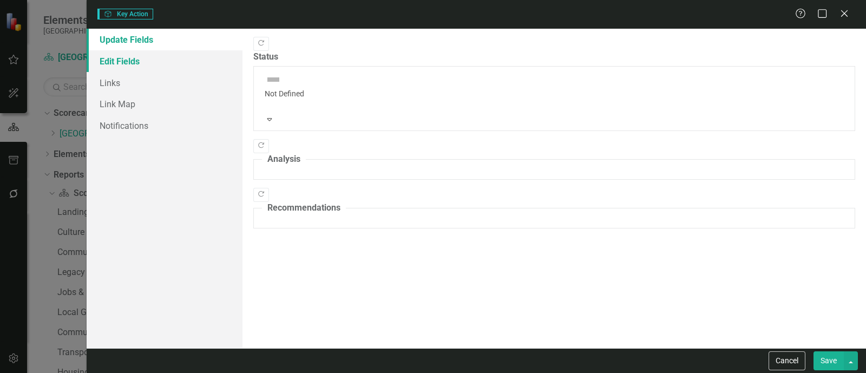
click at [147, 55] on link "Edit Fields" at bounding box center [165, 61] width 156 height 22
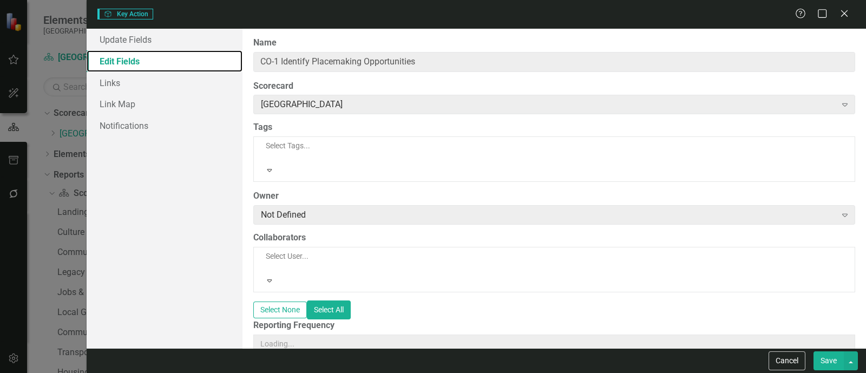
type input "CO-1 Identify Placemaking Opportunities"
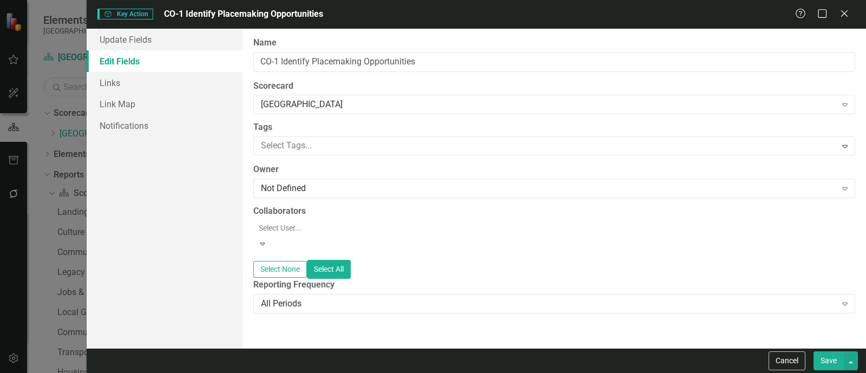
click at [334, 147] on div at bounding box center [545, 146] width 579 height 15
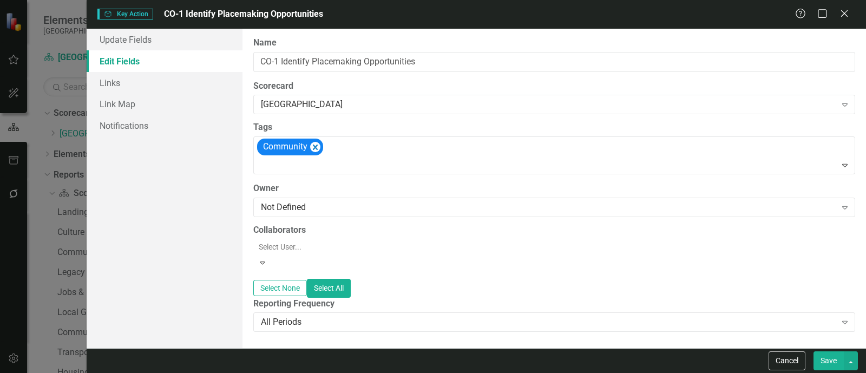
click at [825, 351] on button "Save" at bounding box center [828, 360] width 30 height 19
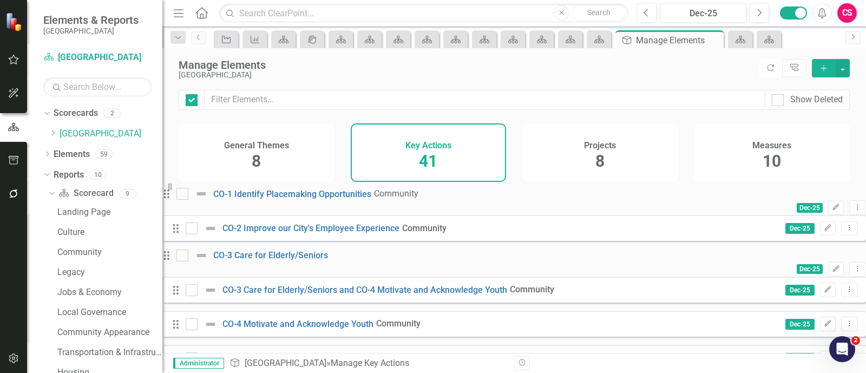
checkbox input "false"
click at [823, 293] on icon "Edit" at bounding box center [827, 289] width 8 height 6
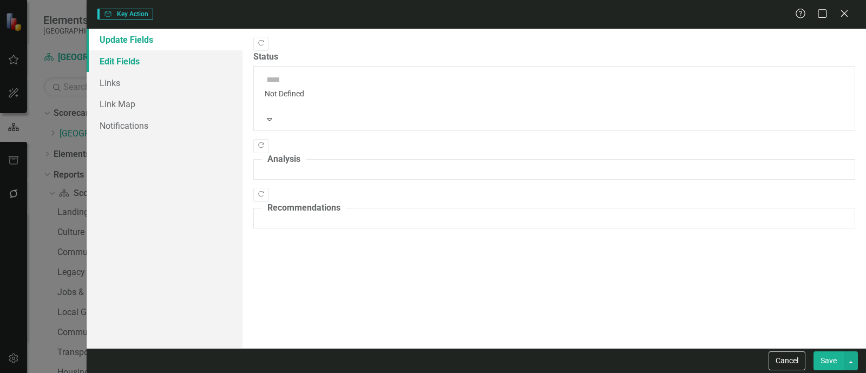
click at [148, 62] on link "Edit Fields" at bounding box center [165, 61] width 156 height 22
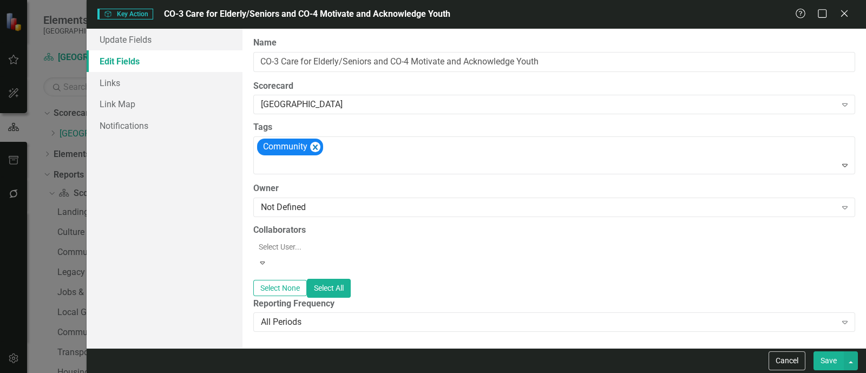
type input "CO-3 Care for Elderly/Seniors and CO-4 Motivate and Acknowledge Youth"
click at [144, 81] on link "Links" at bounding box center [165, 83] width 156 height 22
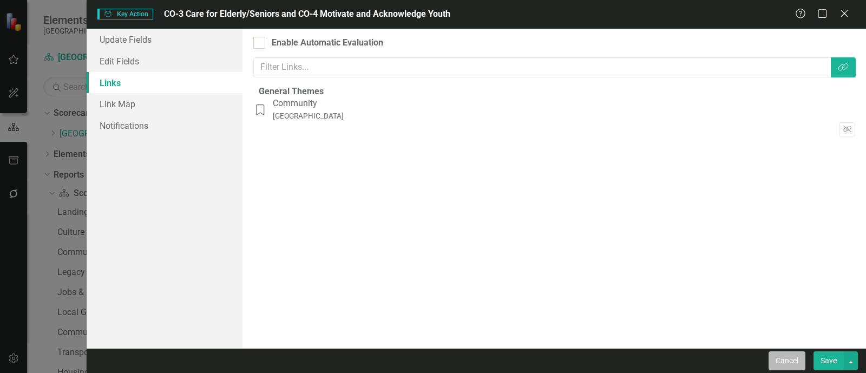
click at [779, 360] on button "Cancel" at bounding box center [786, 360] width 37 height 19
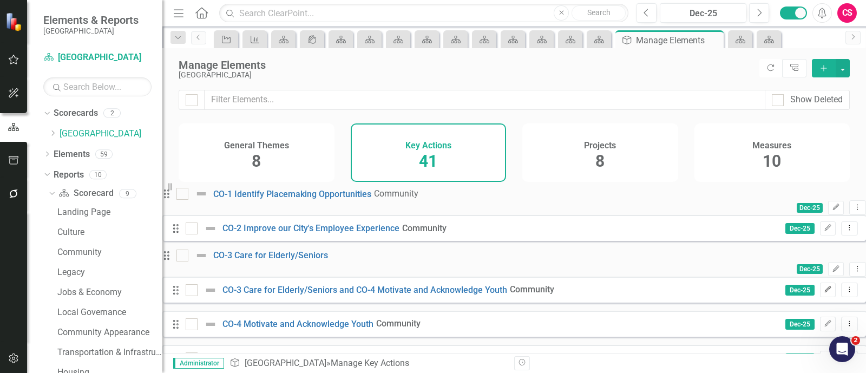
click at [820, 296] on button "Edit" at bounding box center [828, 289] width 16 height 14
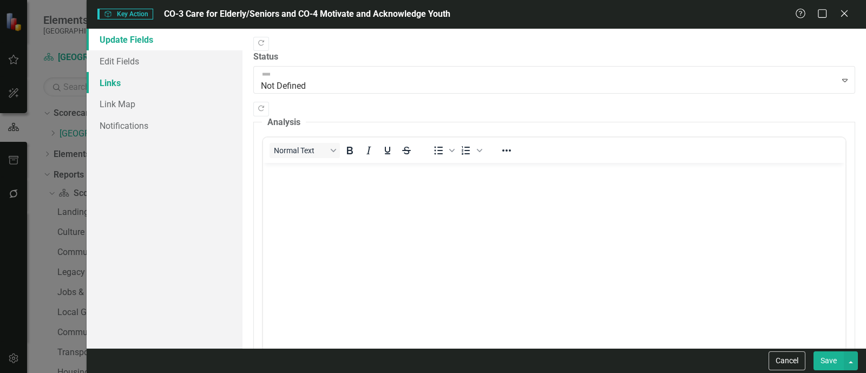
click at [111, 89] on link "Links" at bounding box center [165, 83] width 156 height 22
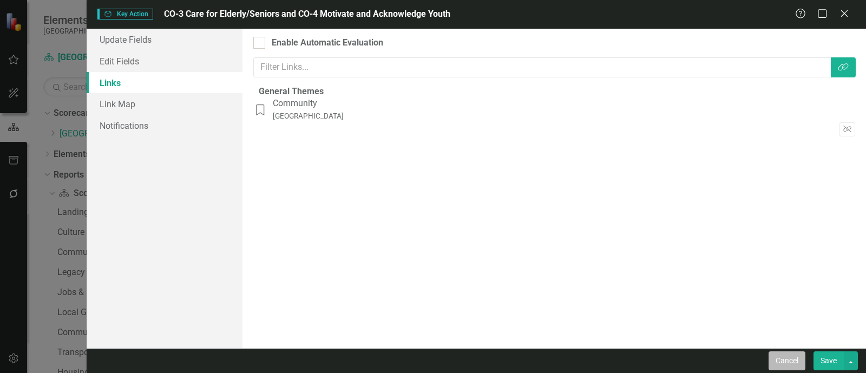
click at [797, 360] on button "Cancel" at bounding box center [786, 360] width 37 height 19
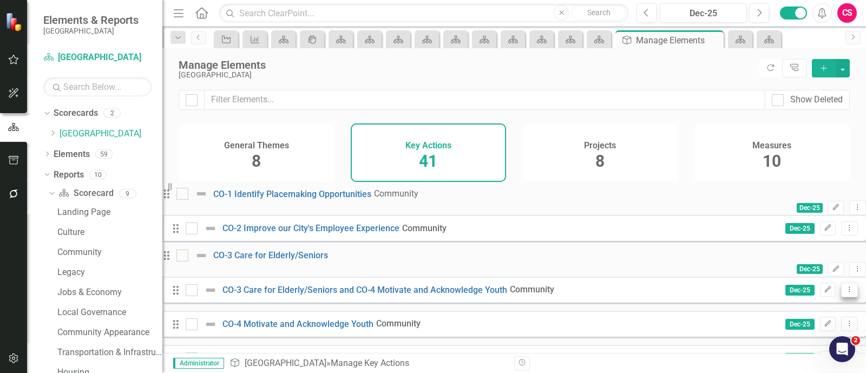
click at [841, 297] on button "Dropdown Menu" at bounding box center [849, 289] width 17 height 15
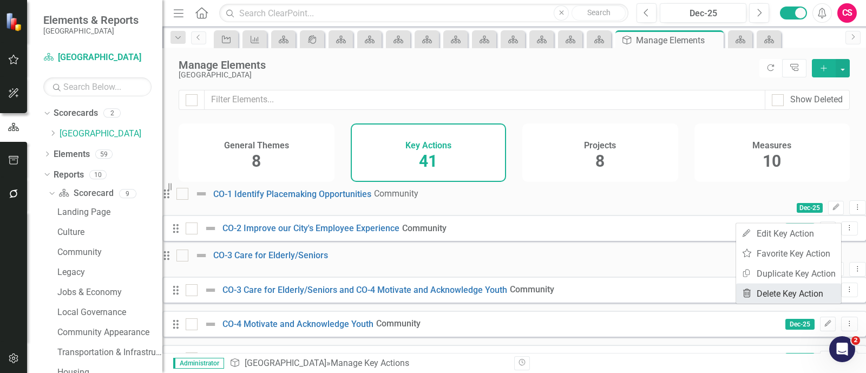
click at [793, 291] on link "Trash Delete Key Action" at bounding box center [788, 293] width 105 height 20
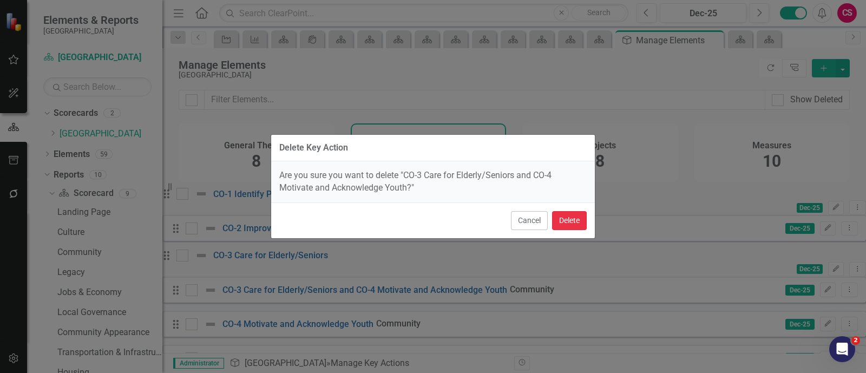
click at [579, 221] on button "Delete" at bounding box center [569, 220] width 35 height 19
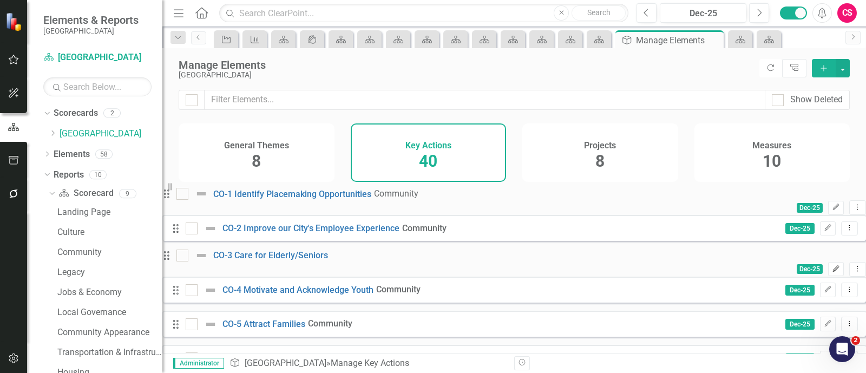
click at [828, 276] on button "Edit" at bounding box center [836, 269] width 16 height 14
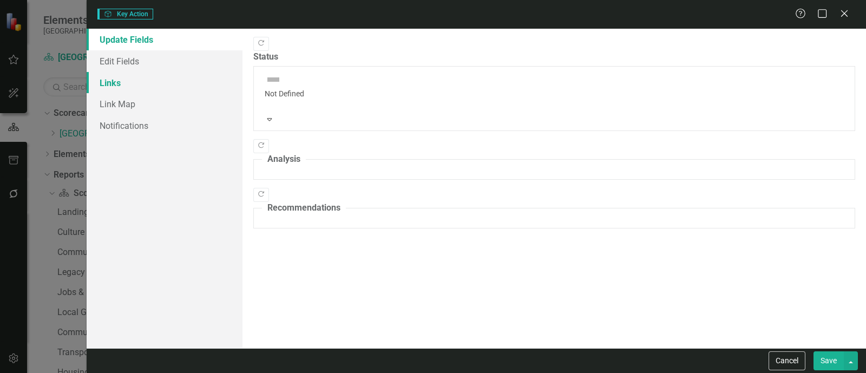
click at [192, 89] on link "Links" at bounding box center [165, 83] width 156 height 22
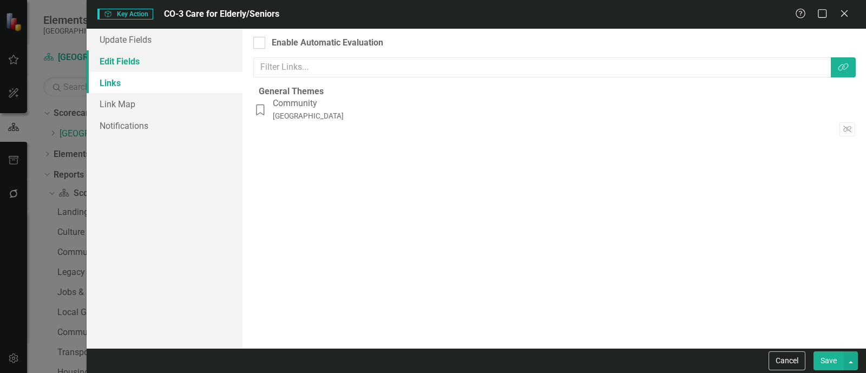
click at [178, 63] on link "Edit Fields" at bounding box center [165, 61] width 156 height 22
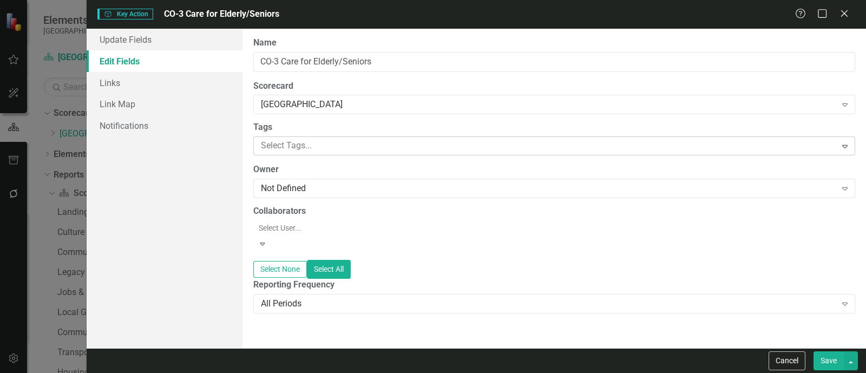
click at [303, 139] on div at bounding box center [545, 146] width 579 height 15
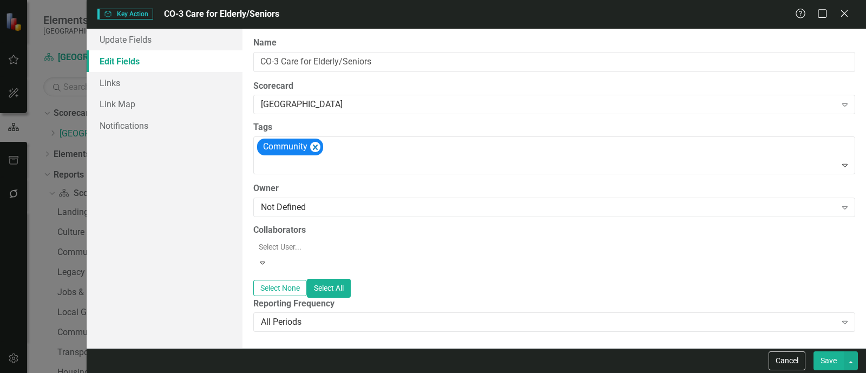
click at [820, 362] on button "Save" at bounding box center [828, 360] width 30 height 19
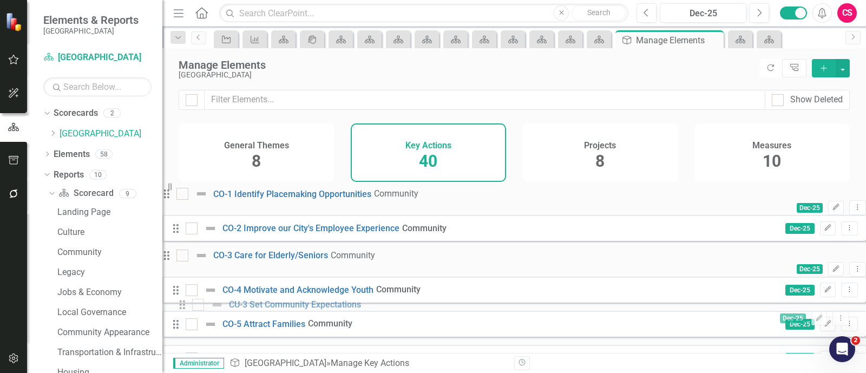
scroll to position [221, 0]
drag, startPoint x: 196, startPoint y: 274, endPoint x: 188, endPoint y: 258, distance: 17.9
checkbox input "false"
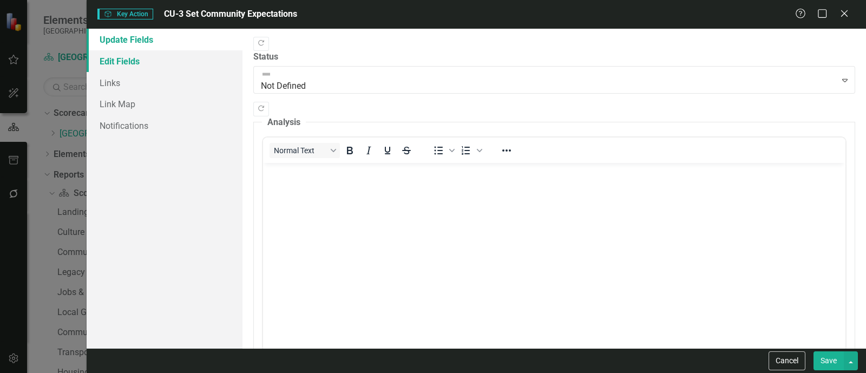
click at [154, 56] on link "Edit Fields" at bounding box center [165, 61] width 156 height 22
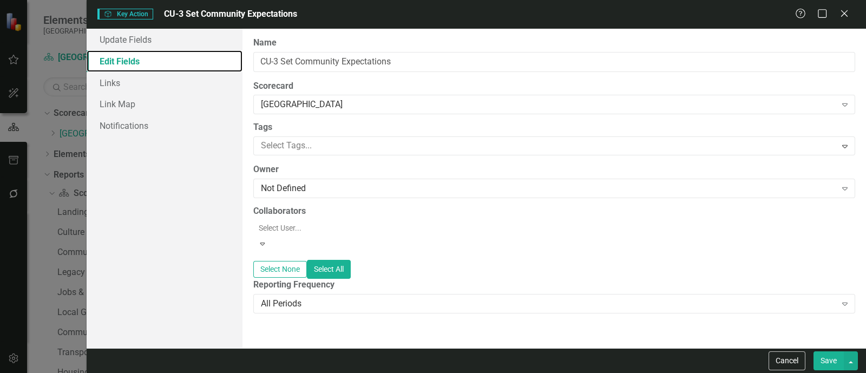
scroll to position [0, 0]
click at [324, 144] on div at bounding box center [545, 146] width 579 height 15
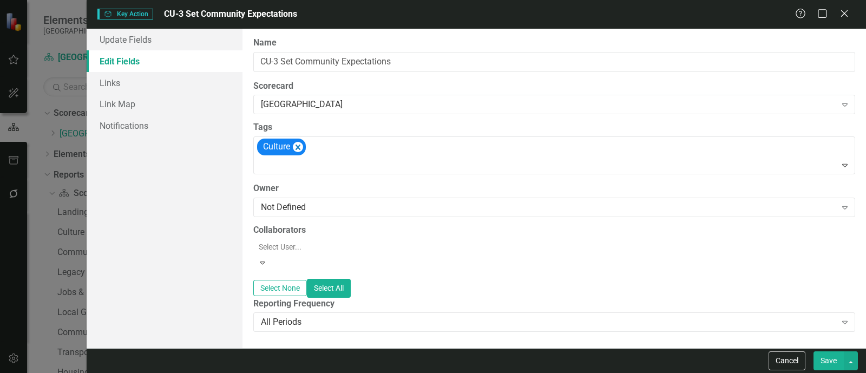
click at [816, 357] on button "Save" at bounding box center [828, 360] width 30 height 19
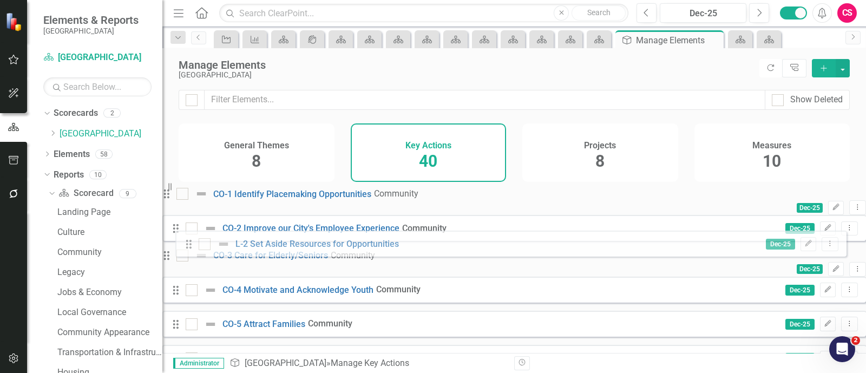
scroll to position [266, 0]
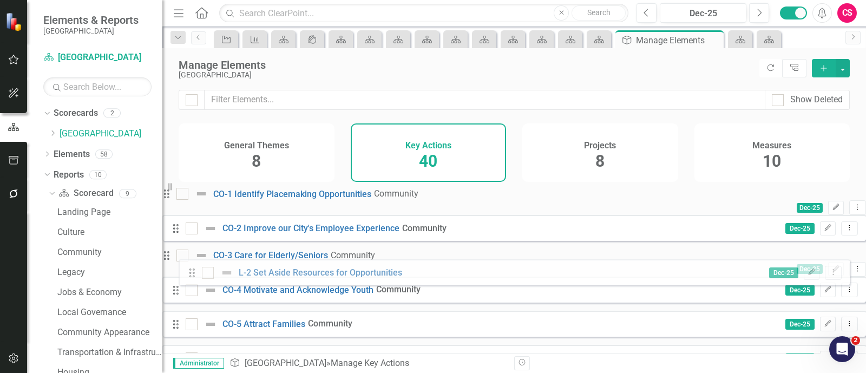
drag, startPoint x: 192, startPoint y: 292, endPoint x: 192, endPoint y: 271, distance: 20.6
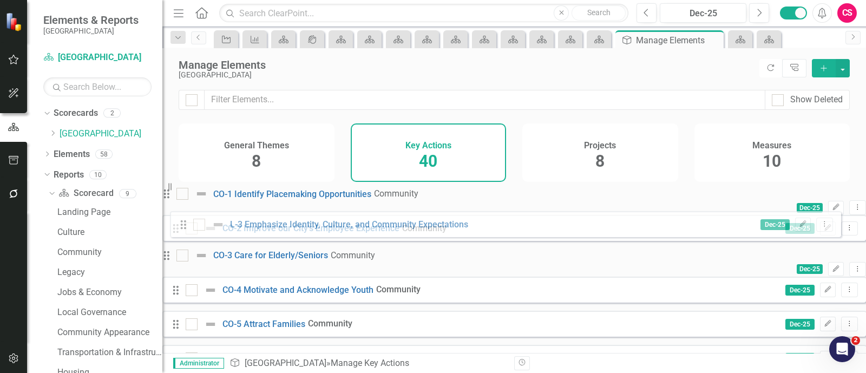
scroll to position [271, 0]
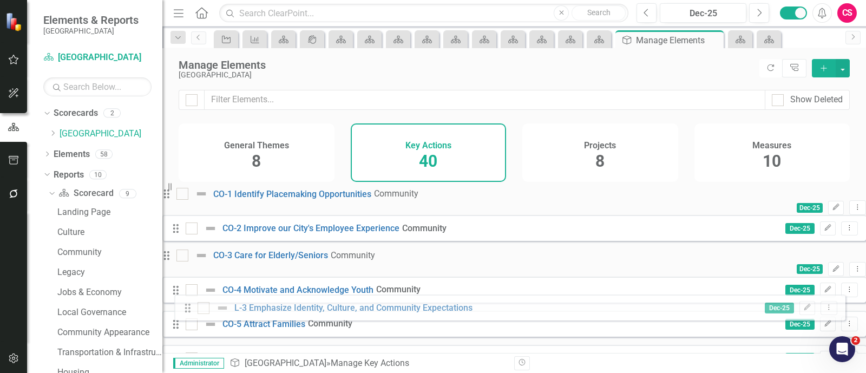
drag, startPoint x: 189, startPoint y: 285, endPoint x: 185, endPoint y: 309, distance: 24.2
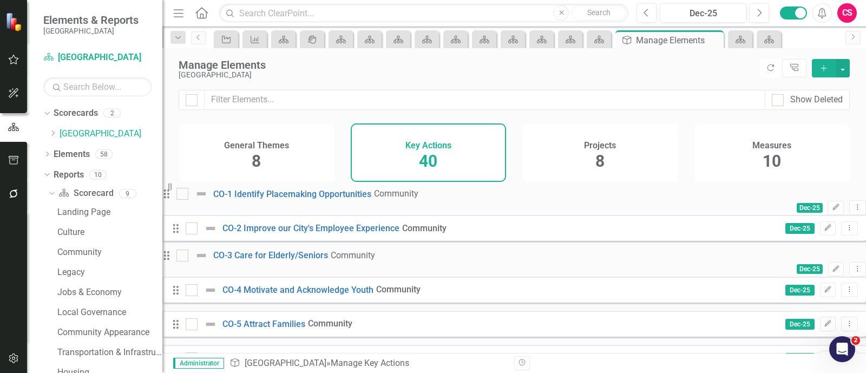
scroll to position [270, 0]
checkbox input "true"
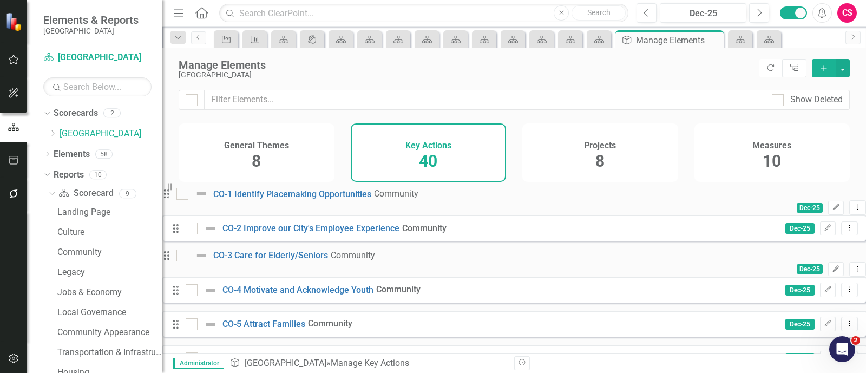
checkbox input "true"
click at [841, 65] on button "button" at bounding box center [842, 68] width 14 height 18
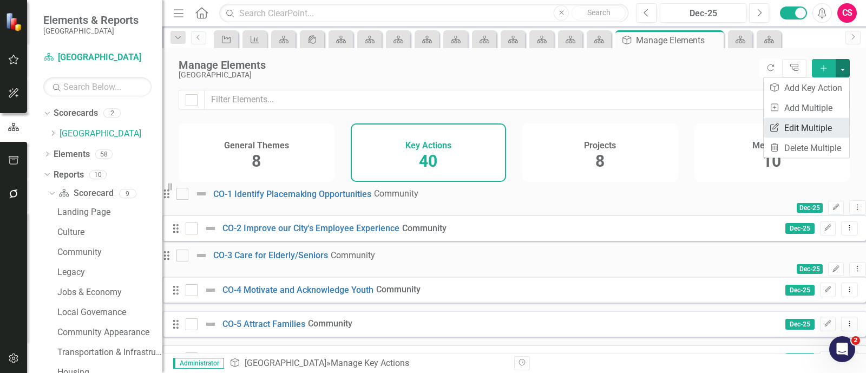
click at [775, 120] on link "Edit Multiple Edit Multiple" at bounding box center [805, 128] width 85 height 20
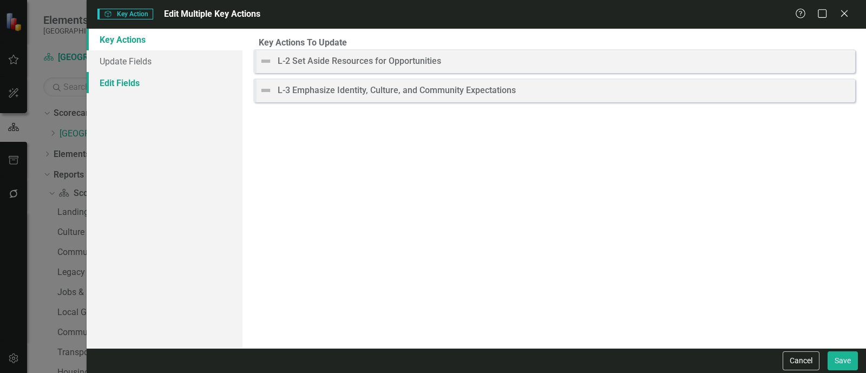
click at [137, 88] on link "Edit Fields" at bounding box center [165, 83] width 156 height 22
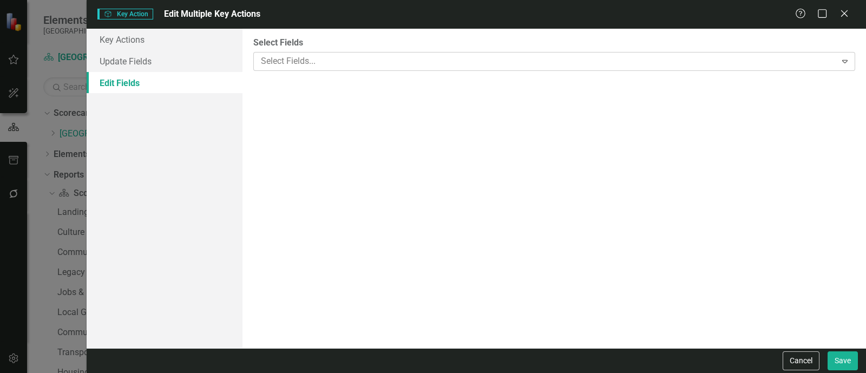
click at [298, 60] on div at bounding box center [545, 61] width 579 height 15
click at [287, 121] on div at bounding box center [545, 122] width 579 height 15
click at [826, 353] on div "Cancel Save" at bounding box center [819, 360] width 78 height 19
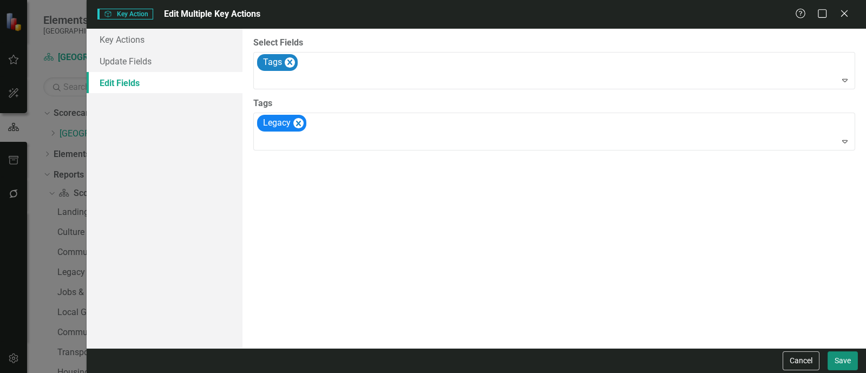
click at [832, 355] on button "Save" at bounding box center [842, 360] width 30 height 19
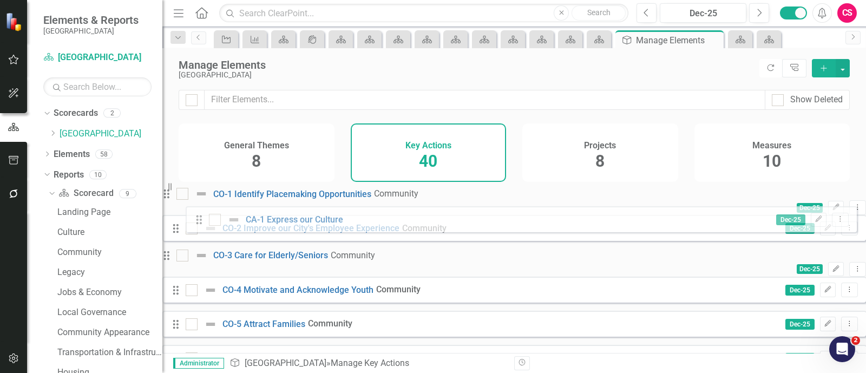
scroll to position [635, 0]
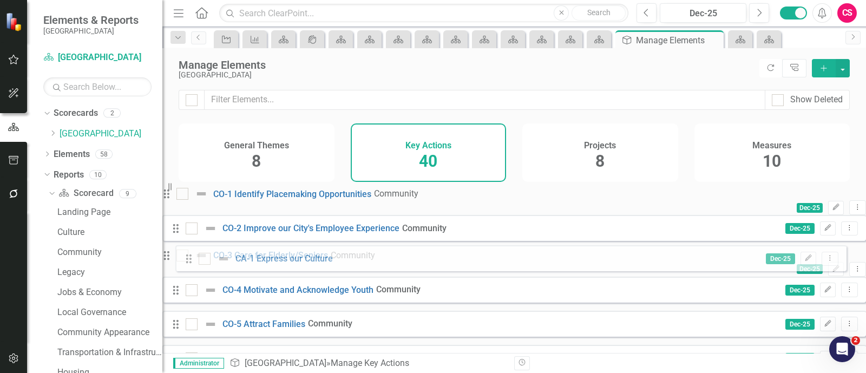
drag, startPoint x: 192, startPoint y: 252, endPoint x: 188, endPoint y: 260, distance: 8.7
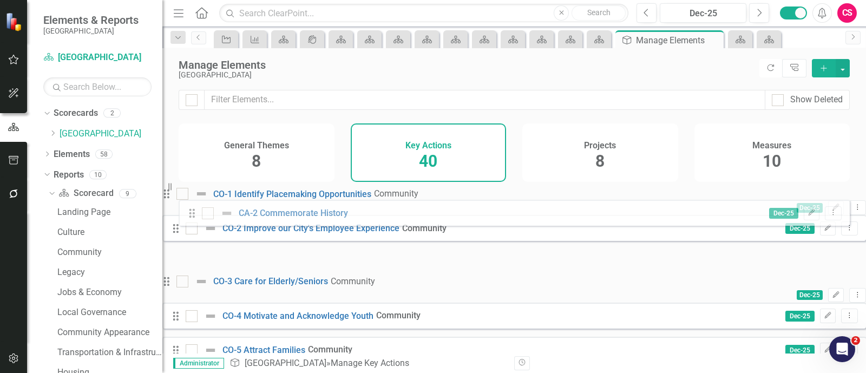
scroll to position [0, 0]
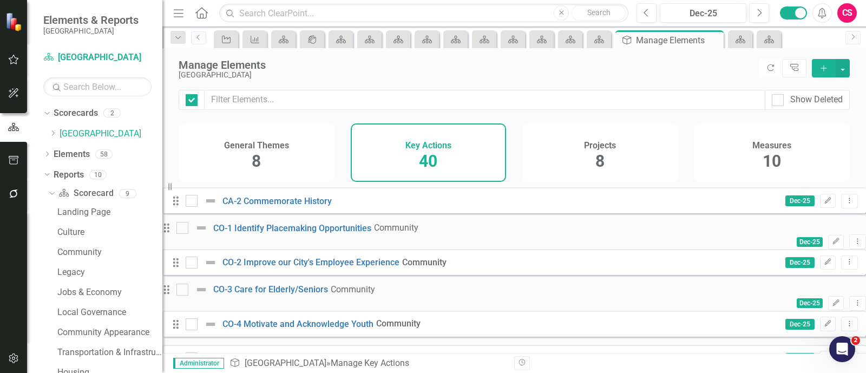
checkbox input "false"
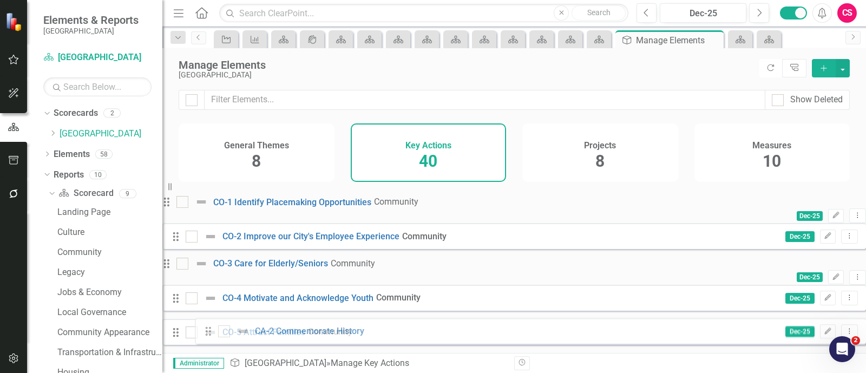
scroll to position [684, 0]
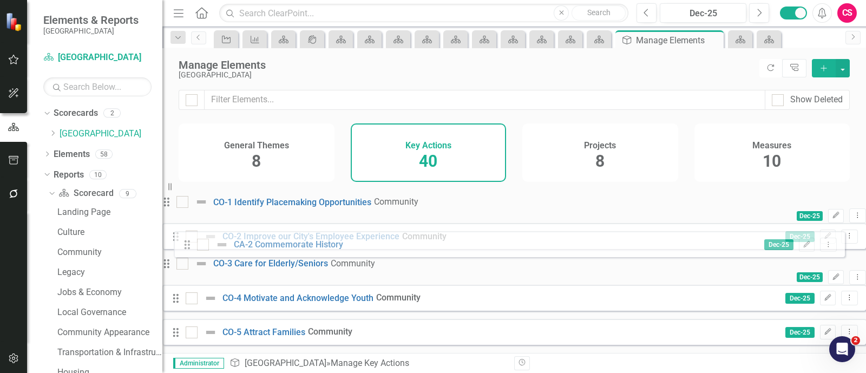
drag, startPoint x: 191, startPoint y: 211, endPoint x: 186, endPoint y: 247, distance: 36.0
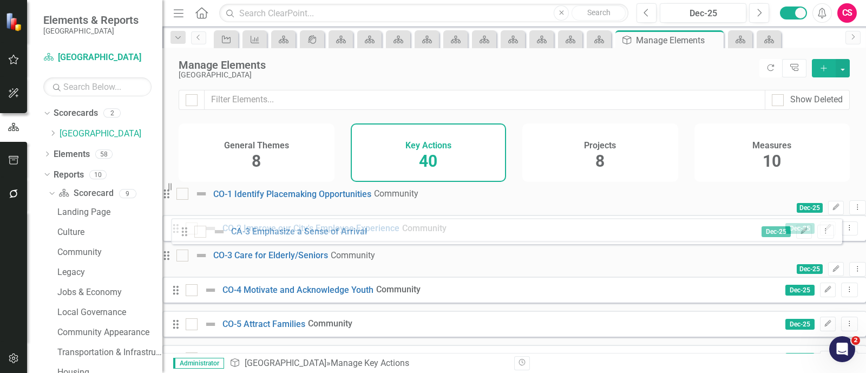
scroll to position [676, 0]
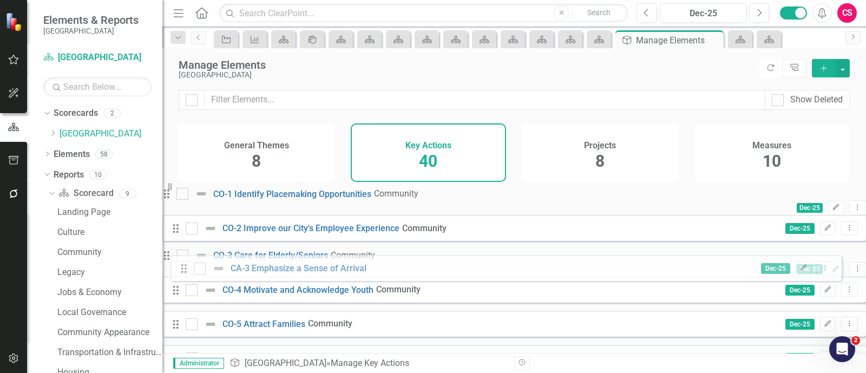
drag, startPoint x: 192, startPoint y: 249, endPoint x: 184, endPoint y: 267, distance: 18.9
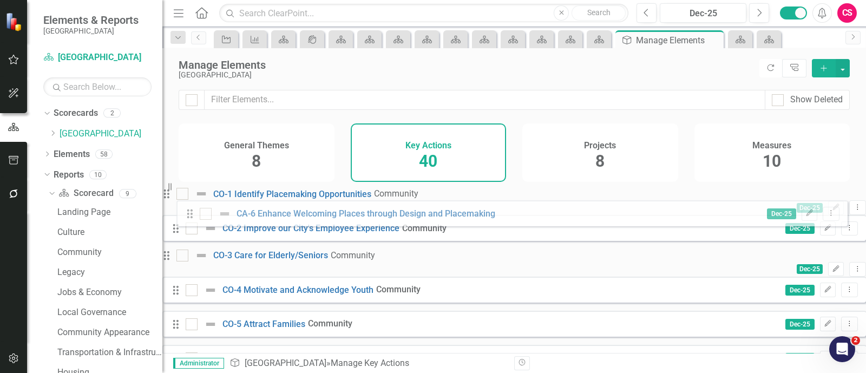
scroll to position [795, 0]
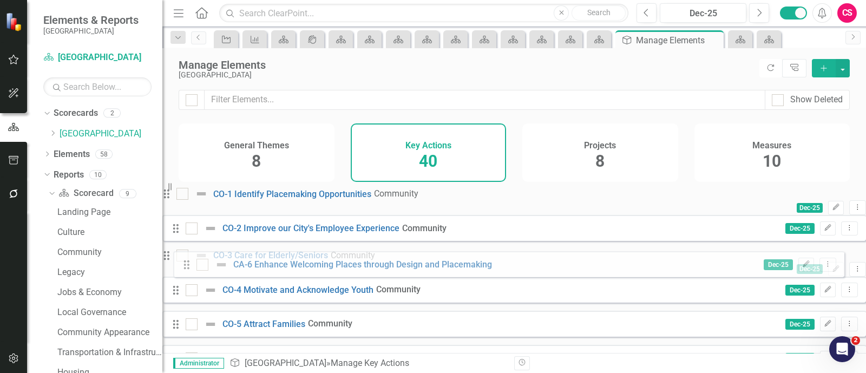
drag, startPoint x: 192, startPoint y: 218, endPoint x: 186, endPoint y: 265, distance: 47.4
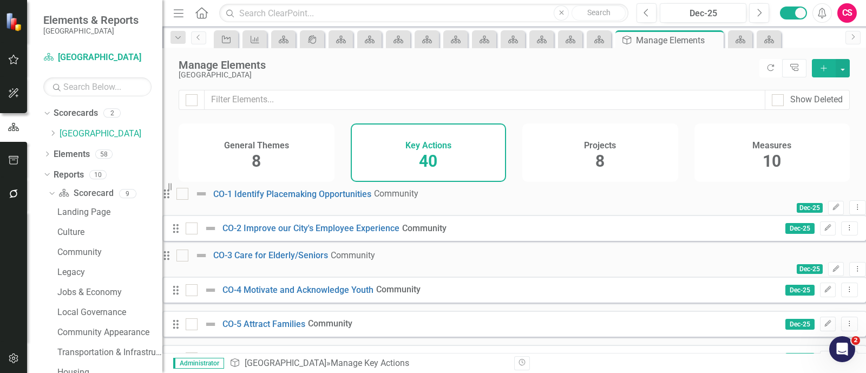
scroll to position [676, 0]
checkbox input "true"
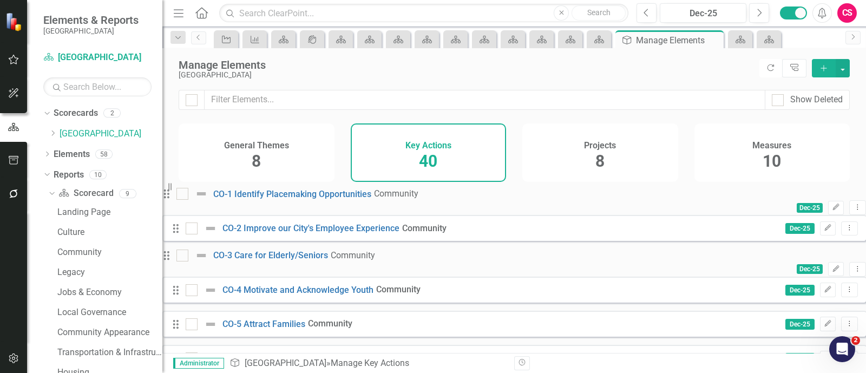
checkbox input "true"
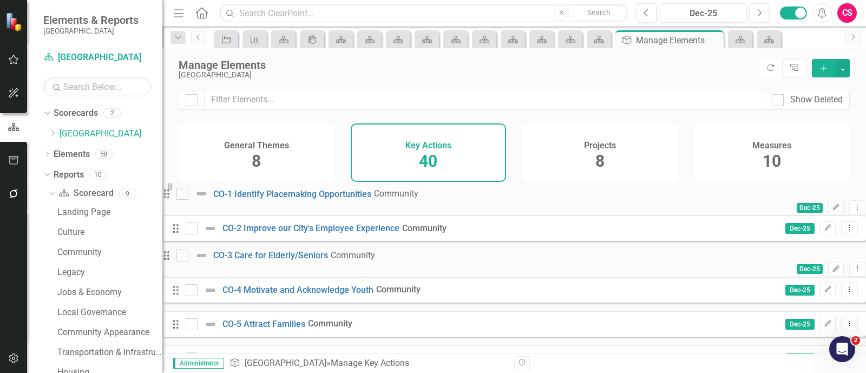
checkbox input "true"
click at [840, 69] on button "button" at bounding box center [842, 68] width 14 height 18
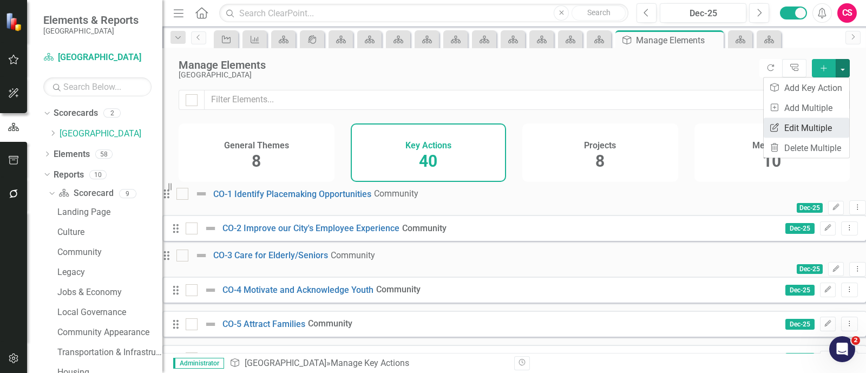
click at [801, 123] on link "Edit Multiple Edit Multiple" at bounding box center [805, 128] width 85 height 20
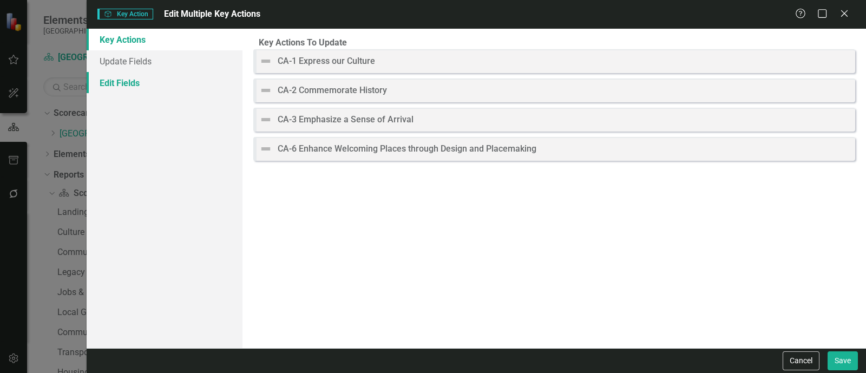
click at [143, 85] on link "Edit Fields" at bounding box center [165, 83] width 156 height 22
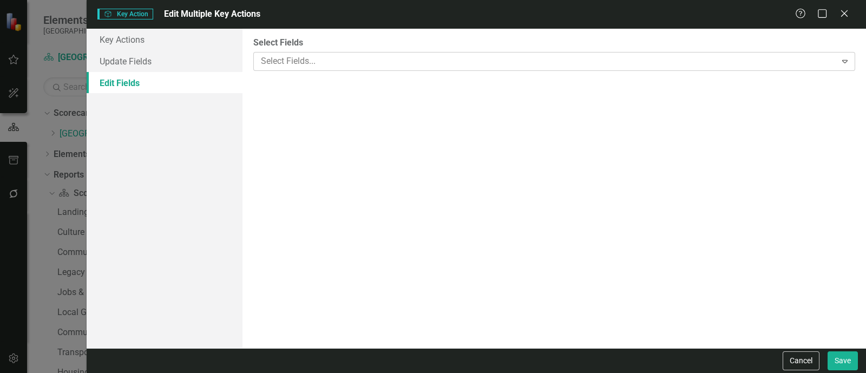
click at [280, 57] on div at bounding box center [545, 61] width 579 height 15
drag, startPoint x: 122, startPoint y: 28, endPoint x: 122, endPoint y: 38, distance: 10.8
click at [122, 36] on form "Key Action Key Action Edit Multiple Key Actions Help Maximize Close Key Actions…" at bounding box center [476, 186] width 779 height 373
click at [122, 42] on link "Key Actions" at bounding box center [165, 40] width 156 height 22
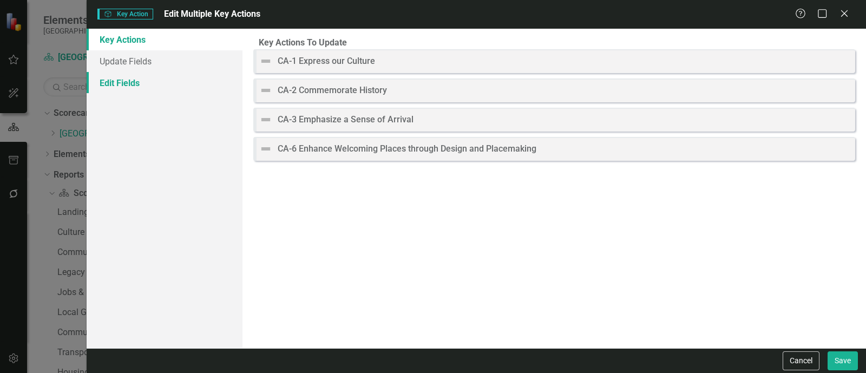
click at [142, 85] on link "Edit Fields" at bounding box center [165, 83] width 156 height 22
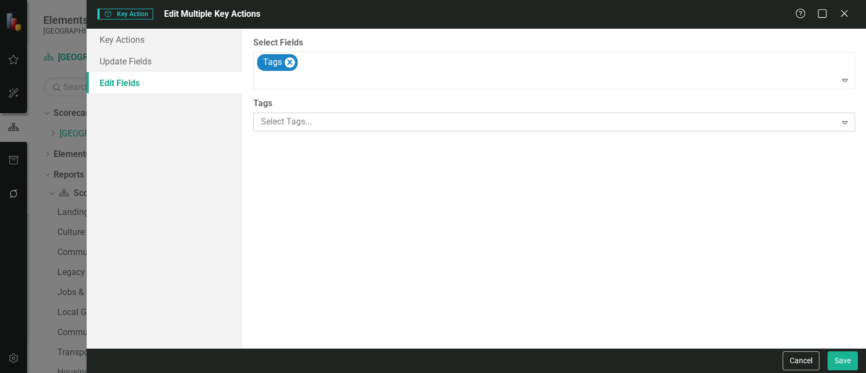
click at [280, 117] on div at bounding box center [545, 122] width 579 height 15
click at [850, 368] on button "Save" at bounding box center [842, 360] width 30 height 19
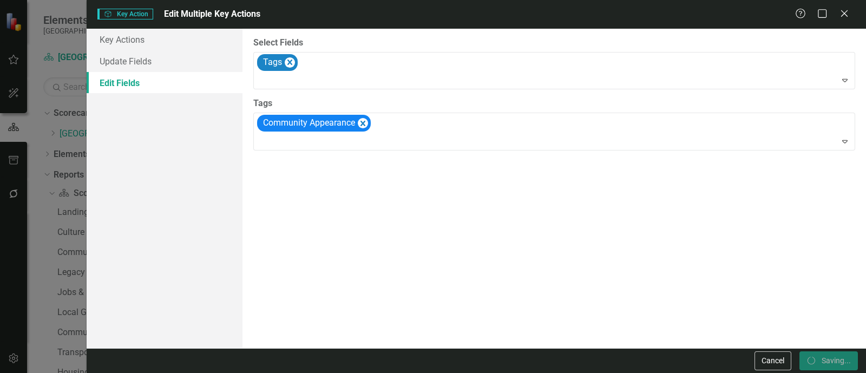
checkbox input "false"
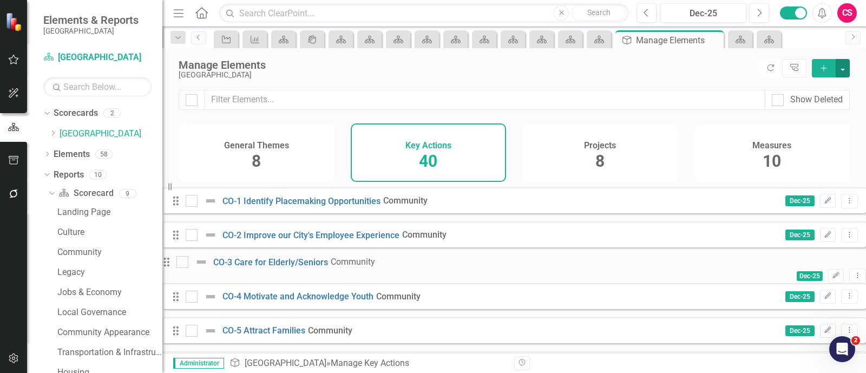
scroll to position [1014, 0]
drag, startPoint x: 193, startPoint y: 311, endPoint x: 184, endPoint y: 256, distance: 55.9
drag, startPoint x: 191, startPoint y: 347, endPoint x: 189, endPoint y: 274, distance: 73.1
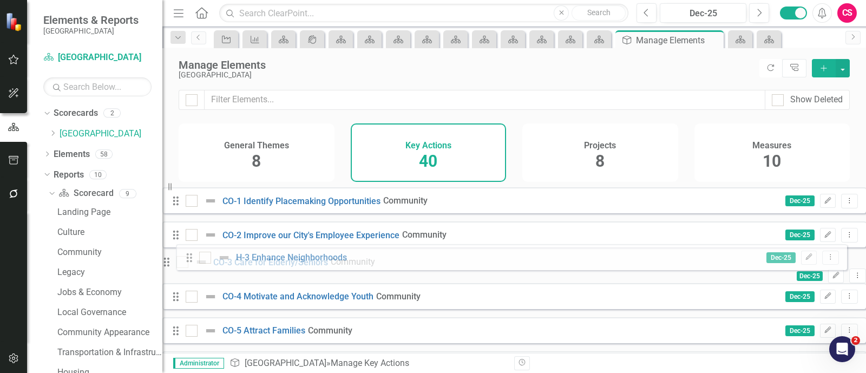
drag, startPoint x: 193, startPoint y: 318, endPoint x: 190, endPoint y: 255, distance: 62.3
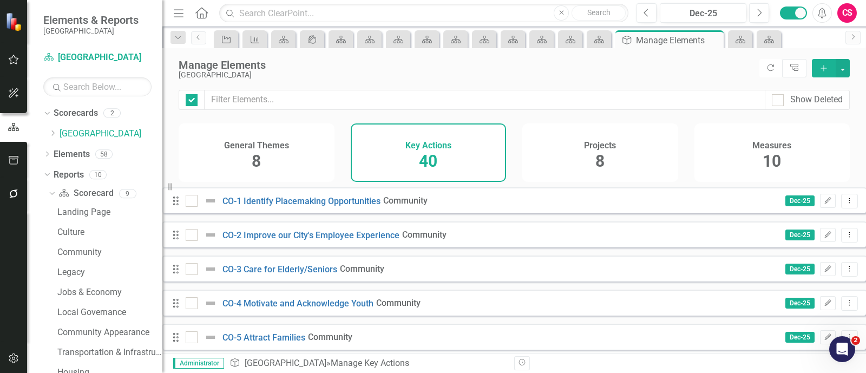
checkbox input "false"
checkbox input "true"
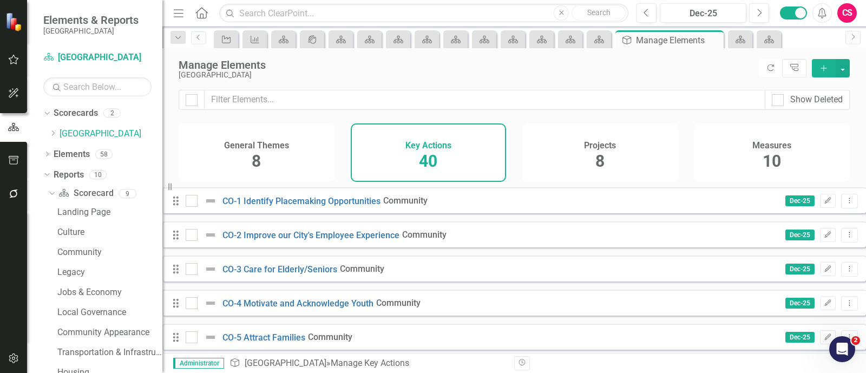
checkbox input "true"
drag, startPoint x: 203, startPoint y: 318, endPoint x: 213, endPoint y: 313, distance: 11.1
checkbox input "true"
click at [849, 71] on button "button" at bounding box center [842, 68] width 14 height 18
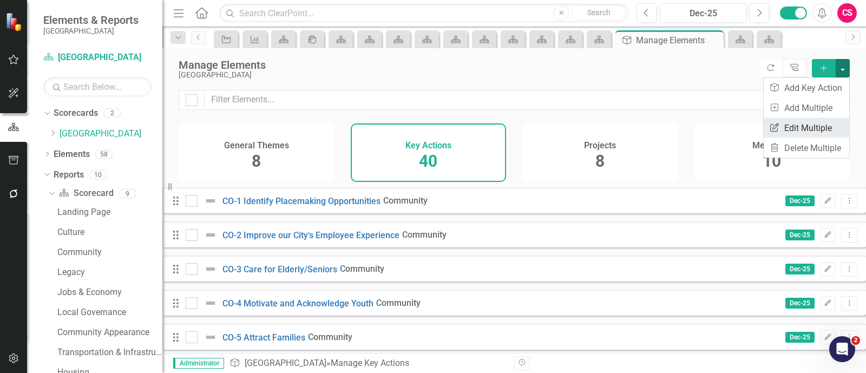
click at [821, 118] on link "Edit Multiple Edit Multiple" at bounding box center [805, 128] width 85 height 20
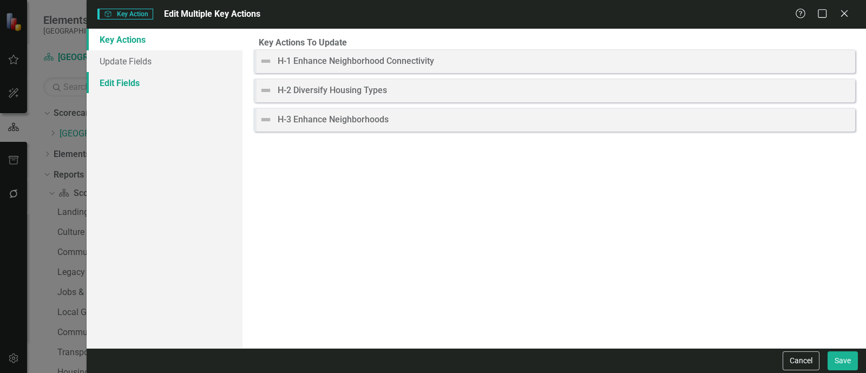
click at [174, 78] on link "Edit Fields" at bounding box center [165, 83] width 156 height 22
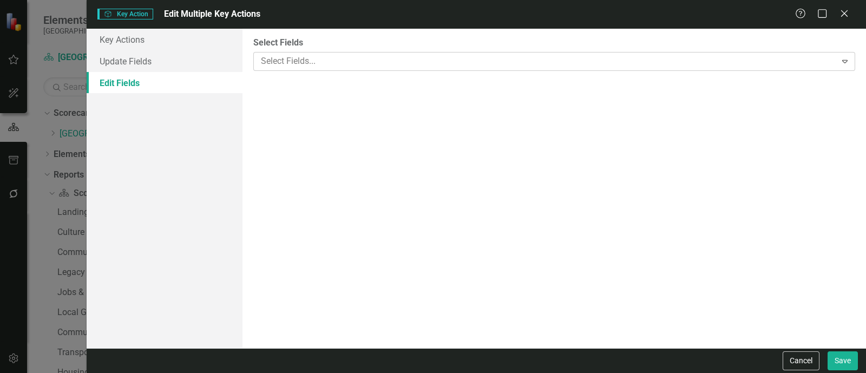
click at [304, 69] on div "Select Fields..." at bounding box center [544, 61] width 579 height 17
click at [297, 124] on div at bounding box center [545, 122] width 579 height 15
click at [849, 370] on div "Cancel Save" at bounding box center [476, 360] width 779 height 25
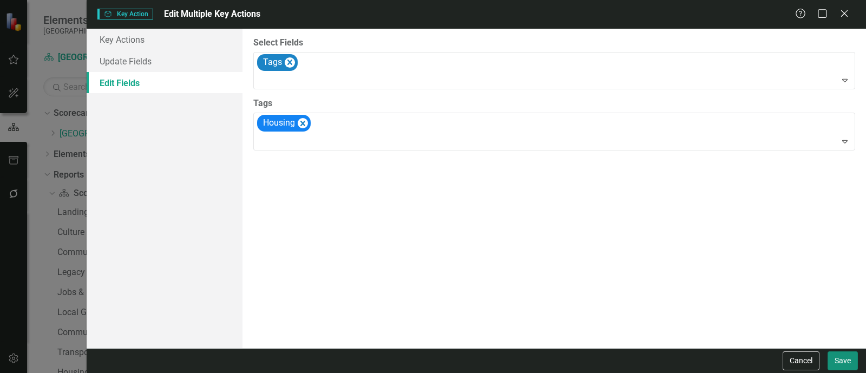
click at [843, 362] on button "Save" at bounding box center [842, 360] width 30 height 19
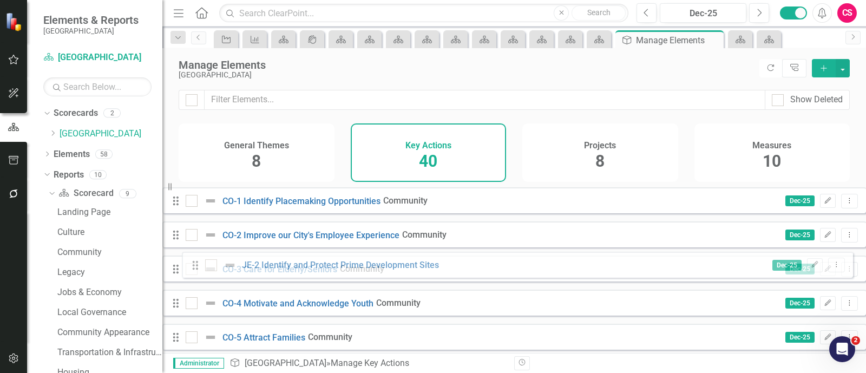
scroll to position [912, 0]
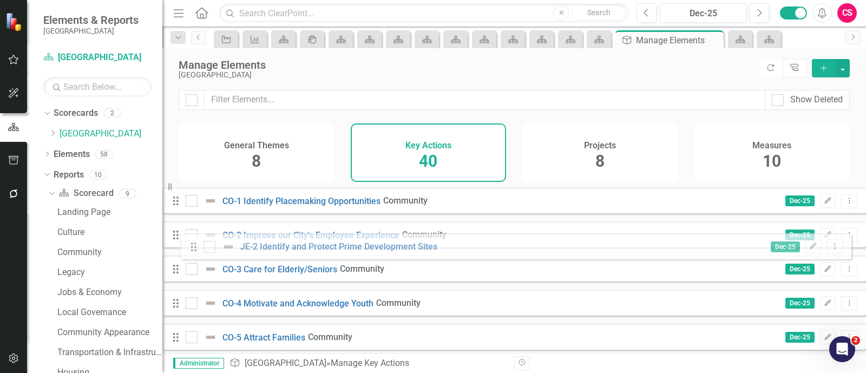
drag, startPoint x: 189, startPoint y: 296, endPoint x: 191, endPoint y: 245, distance: 51.4
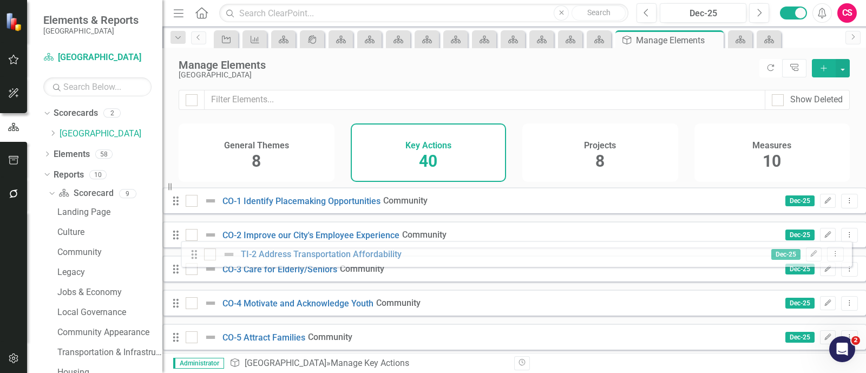
scroll to position [997, 0]
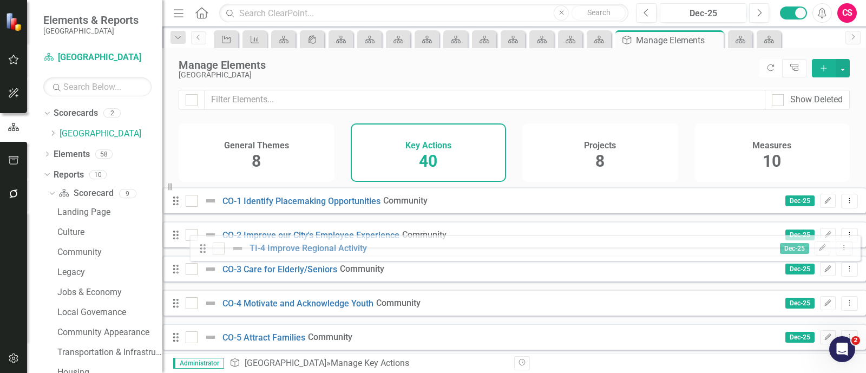
scroll to position [1070, 0]
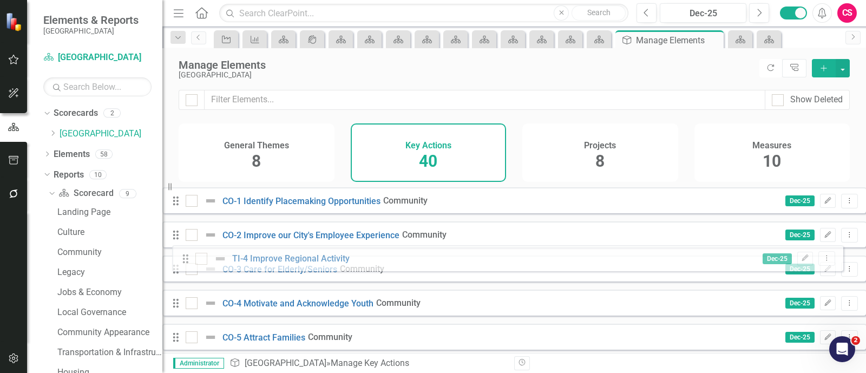
drag, startPoint x: 193, startPoint y: 304, endPoint x: 186, endPoint y: 263, distance: 40.6
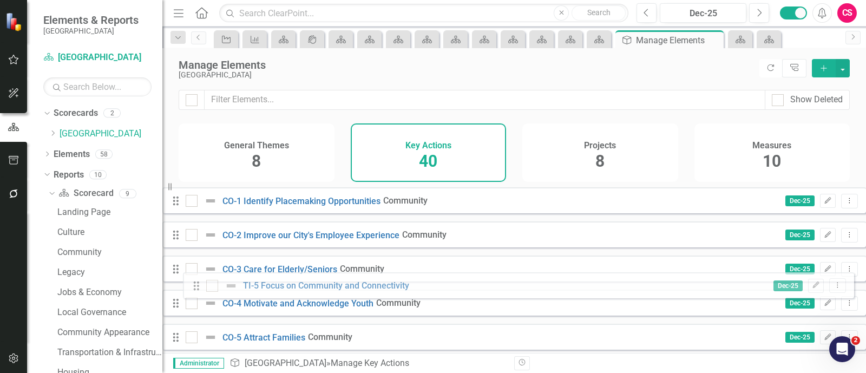
drag, startPoint x: 193, startPoint y: 336, endPoint x: 196, endPoint y: 289, distance: 47.2
checkbox input "true"
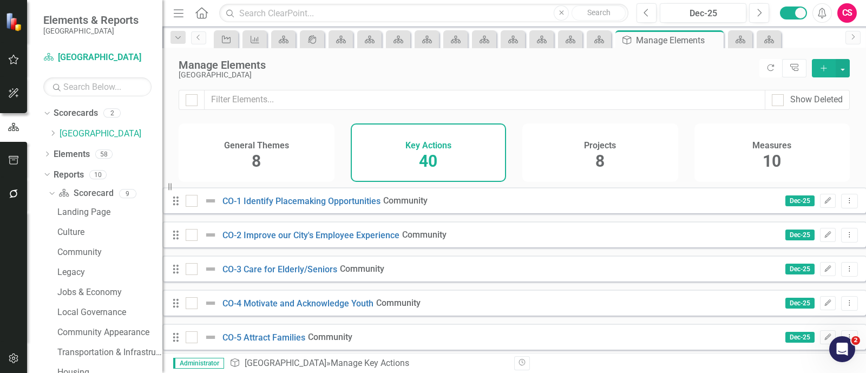
checkbox input "true"
drag, startPoint x: 214, startPoint y: 266, endPoint x: 298, endPoint y: 255, distance: 84.6
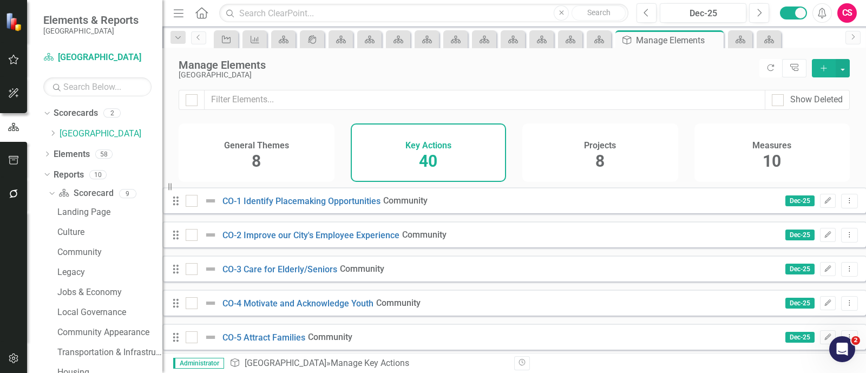
click at [846, 69] on button "button" at bounding box center [842, 68] width 14 height 18
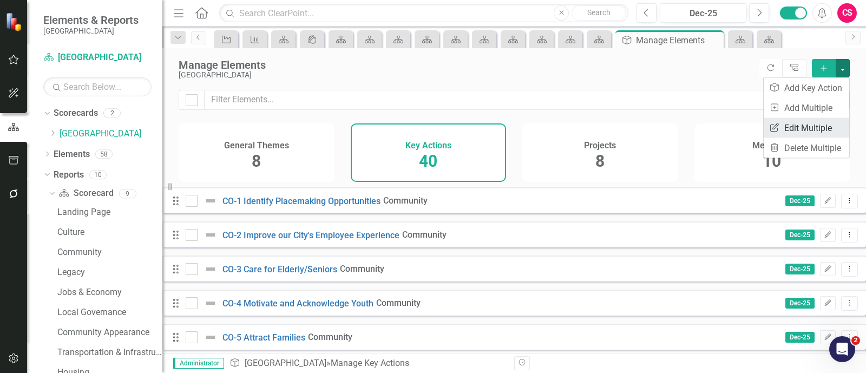
click at [809, 129] on link "Edit Multiple Edit Multiple" at bounding box center [805, 128] width 85 height 20
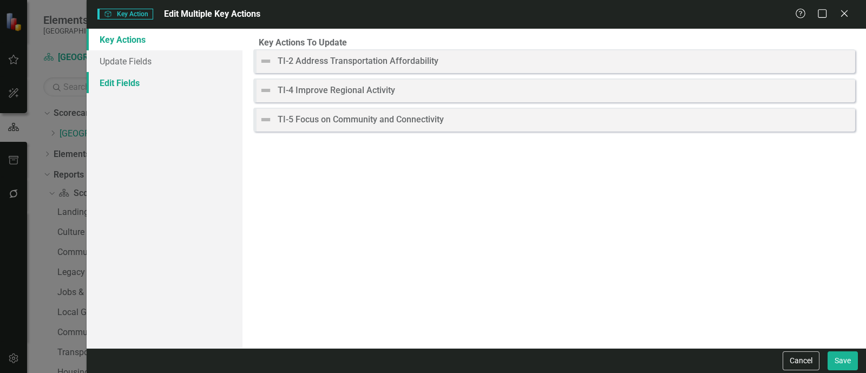
click at [138, 88] on link "Edit Fields" at bounding box center [165, 83] width 156 height 22
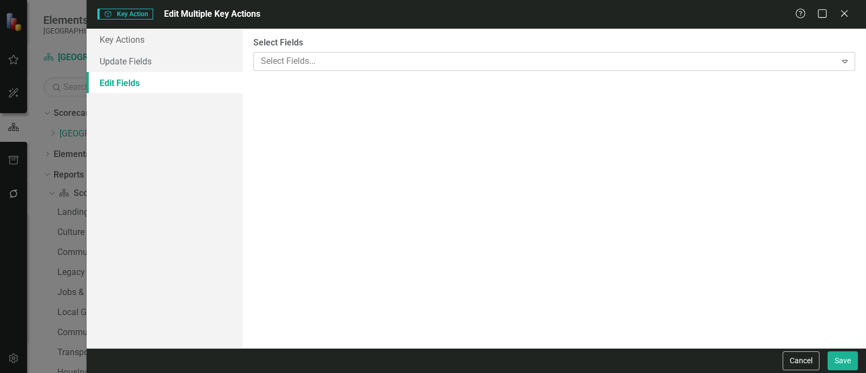
click at [345, 61] on div at bounding box center [545, 61] width 579 height 15
click at [296, 121] on div at bounding box center [545, 122] width 579 height 15
drag, startPoint x: 310, startPoint y: 247, endPoint x: 319, endPoint y: 247, distance: 9.2
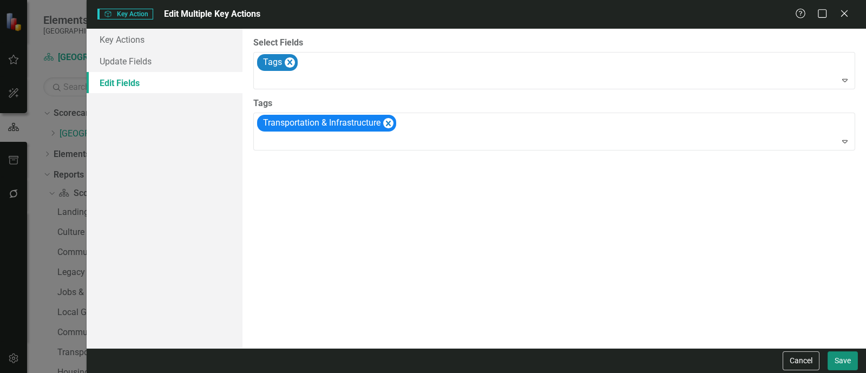
click at [836, 366] on button "Save" at bounding box center [842, 360] width 30 height 19
checkbox input "false"
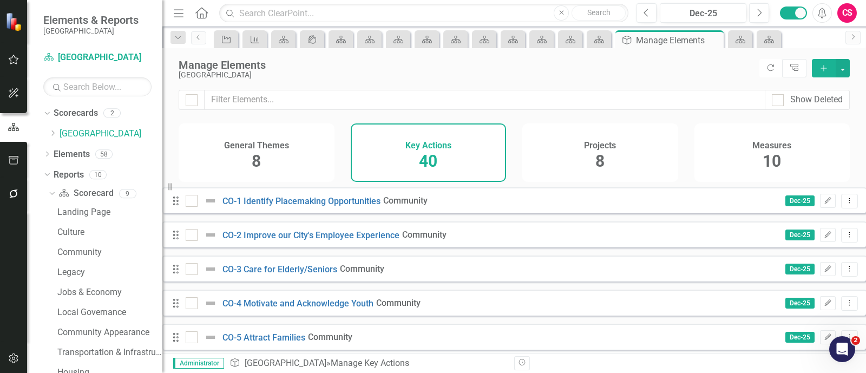
click at [282, 161] on div "General Themes 8" at bounding box center [257, 152] width 156 height 58
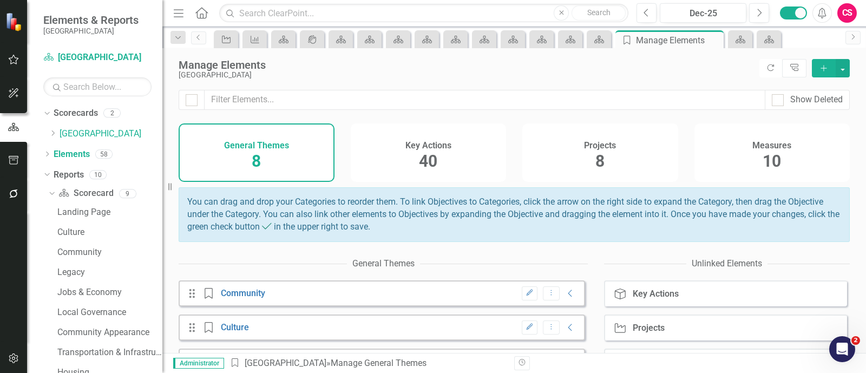
click at [465, 160] on div "Key Actions 40" at bounding box center [429, 152] width 156 height 58
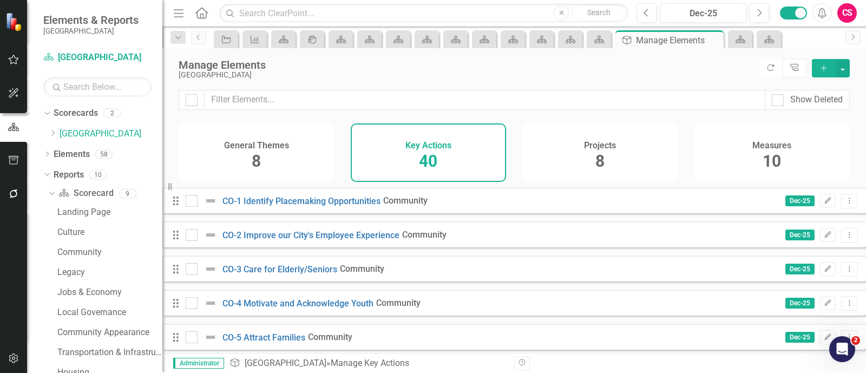
click at [630, 153] on div "Projects 8" at bounding box center [600, 152] width 156 height 58
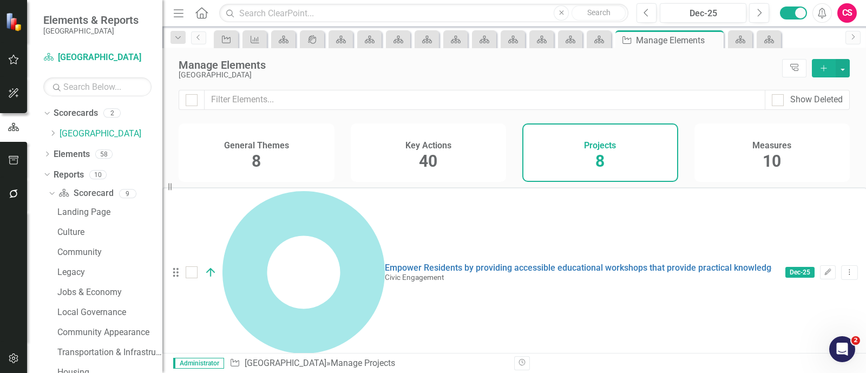
click at [809, 153] on div "Measures 10" at bounding box center [772, 152] width 156 height 58
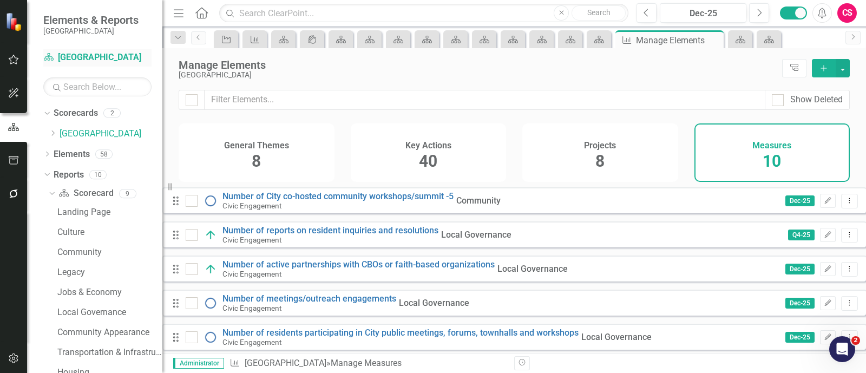
click at [91, 64] on div "Scorecard [GEOGRAPHIC_DATA]" at bounding box center [97, 58] width 108 height 18
click at [74, 116] on link "Scorecards" at bounding box center [76, 113] width 44 height 12
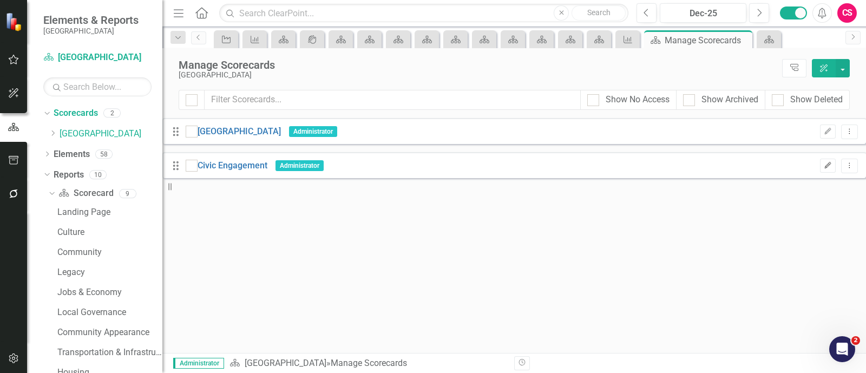
click at [825, 163] on icon "button" at bounding box center [828, 165] width 6 height 6
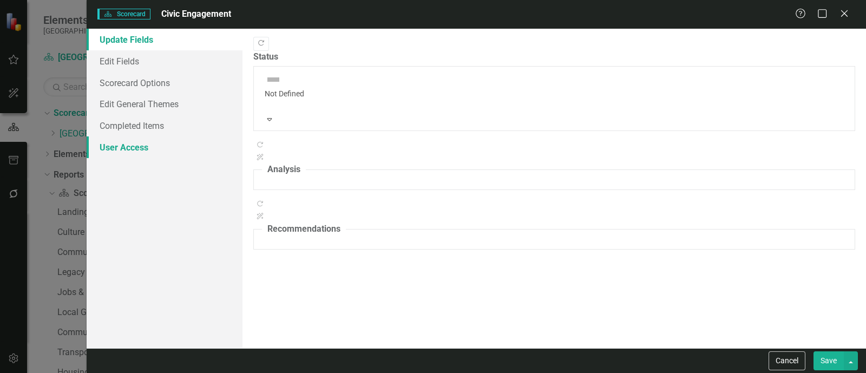
click at [150, 152] on link "User Access" at bounding box center [165, 147] width 156 height 22
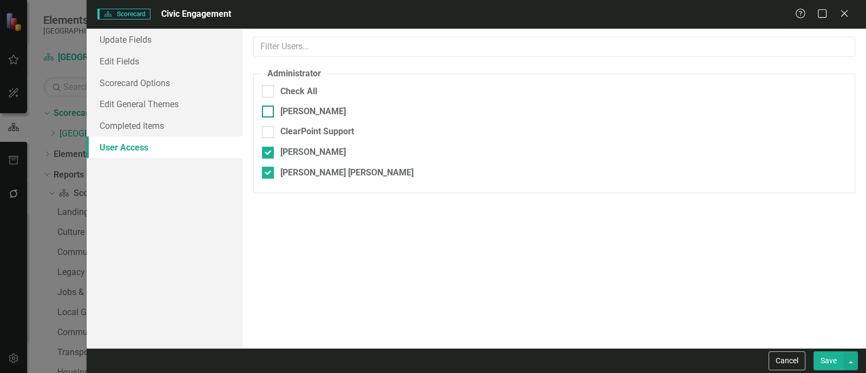
click at [281, 118] on div "[PERSON_NAME]" at bounding box center [312, 111] width 65 height 12
click at [269, 113] on input "[PERSON_NAME]" at bounding box center [265, 108] width 7 height 7
checkbox input "true"
click at [282, 131] on div "ClearPoint Support" at bounding box center [317, 132] width 74 height 12
click at [269, 131] on input "ClearPoint Support" at bounding box center [265, 129] width 7 height 7
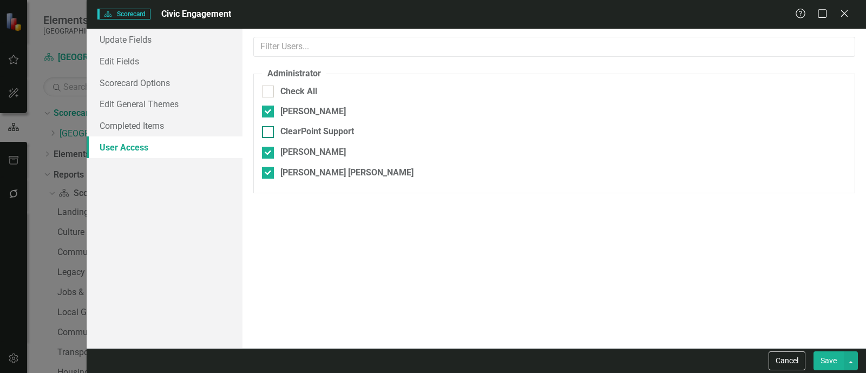
checkbox input "true"
click at [832, 358] on button "Save" at bounding box center [828, 360] width 30 height 19
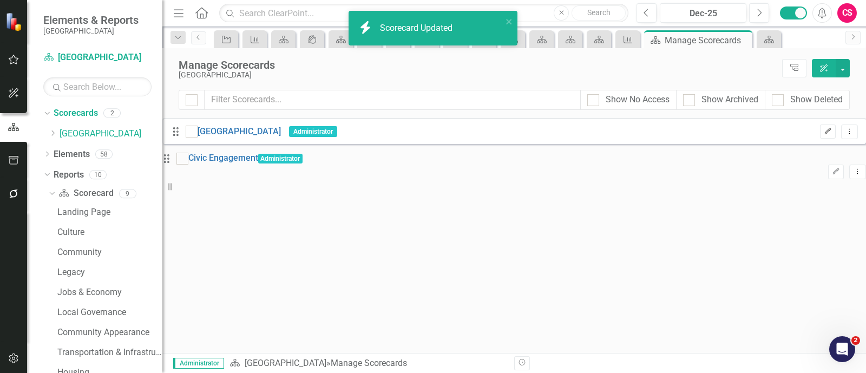
click at [823, 131] on icon "Edit" at bounding box center [827, 131] width 8 height 6
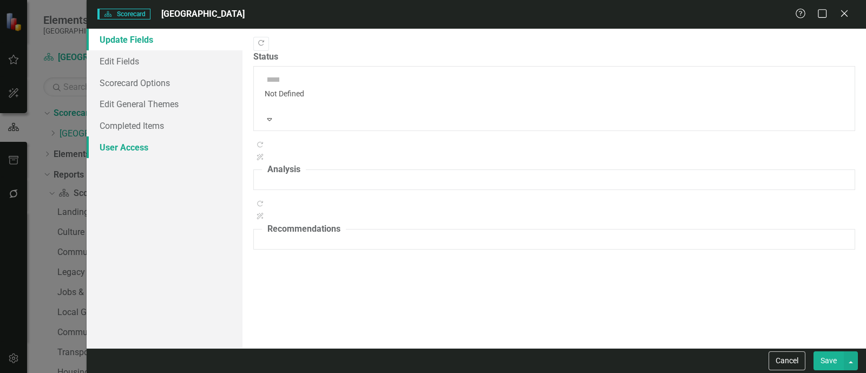
click at [111, 154] on link "User Access" at bounding box center [165, 147] width 156 height 22
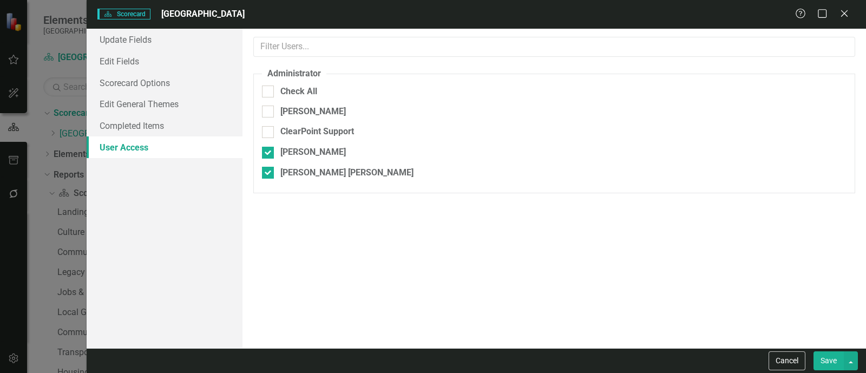
checkbox input "false"
click at [276, 118] on div "[PERSON_NAME]" at bounding box center [554, 111] width 584 height 12
click at [269, 113] on input "[PERSON_NAME]" at bounding box center [265, 108] width 7 height 7
checkbox input "true"
click at [277, 127] on div "ClearPoint Support" at bounding box center [554, 132] width 584 height 12
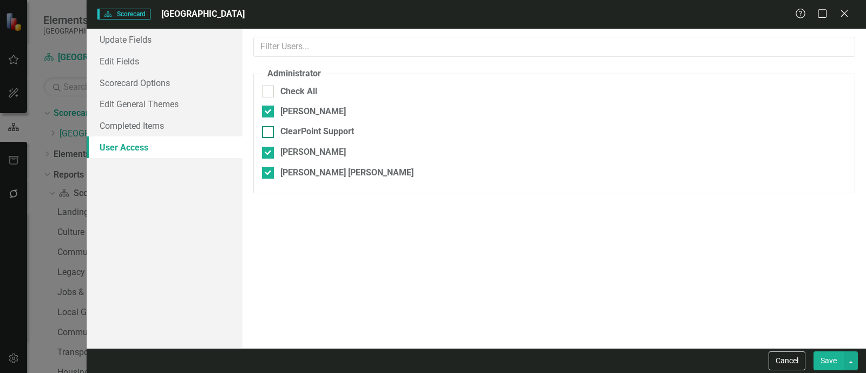
click at [269, 127] on input "ClearPoint Support" at bounding box center [265, 129] width 7 height 7
checkbox input "true"
drag, startPoint x: 825, startPoint y: 350, endPoint x: 826, endPoint y: 362, distance: 12.0
click at [826, 362] on div "Cancel Save" at bounding box center [476, 360] width 779 height 25
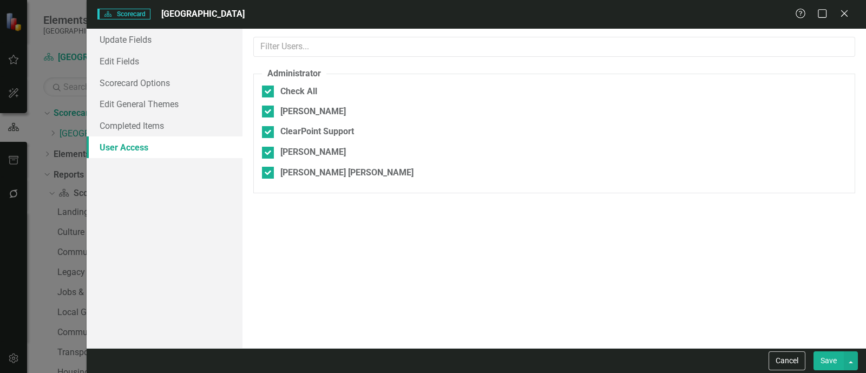
click at [826, 362] on button "Save" at bounding box center [828, 360] width 30 height 19
